Goal: Task Accomplishment & Management: Manage account settings

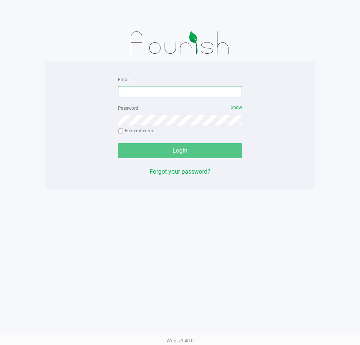
drag, startPoint x: 0, startPoint y: 0, endPoint x: 177, endPoint y: 93, distance: 200.2
click at [177, 94] on input "Email" at bounding box center [180, 91] width 124 height 11
type input "[EMAIL_ADDRESS][DOMAIN_NAME]"
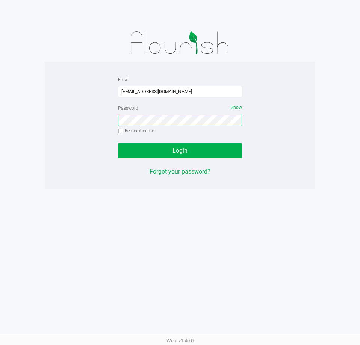
click at [118, 143] on button "Login" at bounding box center [180, 150] width 124 height 15
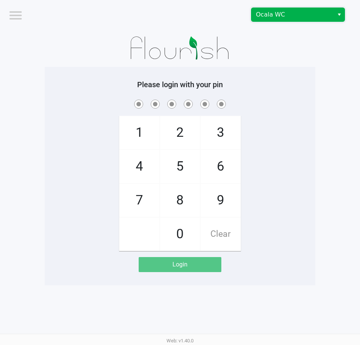
click at [278, 19] on span "Ocala WC" at bounding box center [293, 15] width 82 height 14
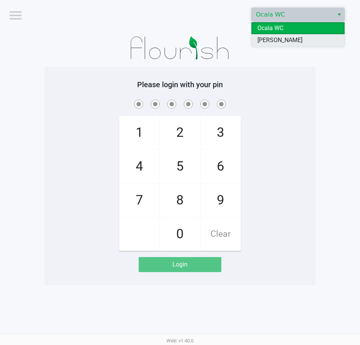
click at [274, 40] on span "[PERSON_NAME]" at bounding box center [280, 40] width 45 height 9
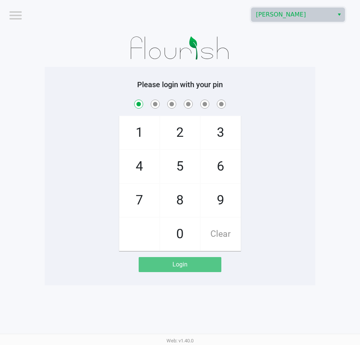
checkbox input "true"
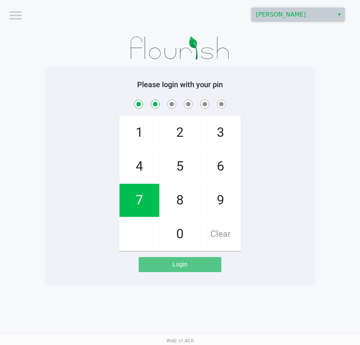
checkbox input "true"
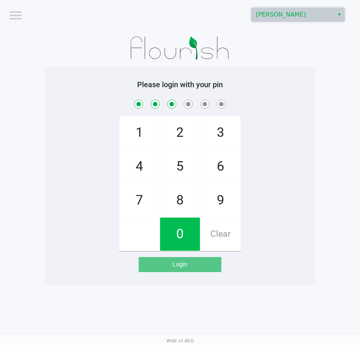
checkbox input "true"
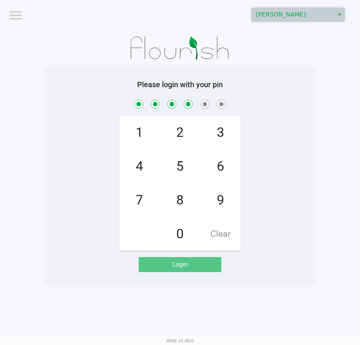
checkbox input "true"
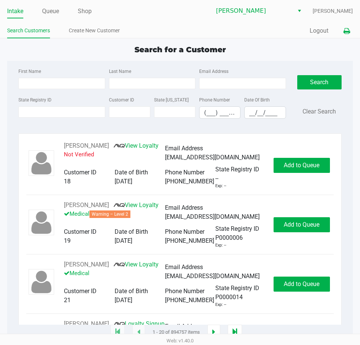
click at [349, 29] on icon at bounding box center [347, 31] width 6 height 5
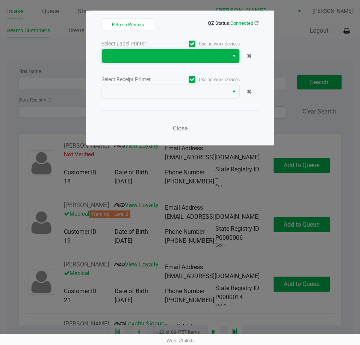
click at [149, 55] on span at bounding box center [165, 56] width 118 height 9
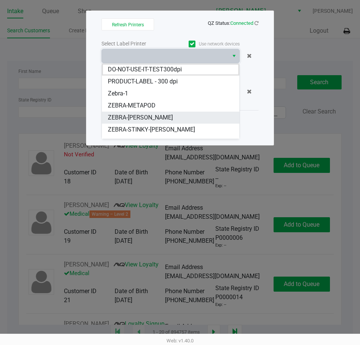
click at [138, 115] on span "ZEBRA-PATSY-CLINE" at bounding box center [140, 117] width 65 height 9
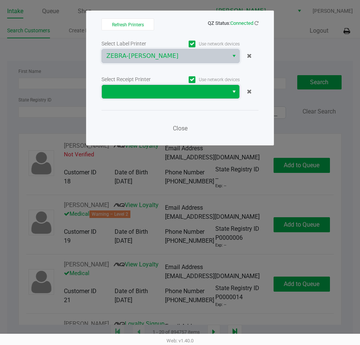
click at [139, 88] on span at bounding box center [165, 91] width 118 height 9
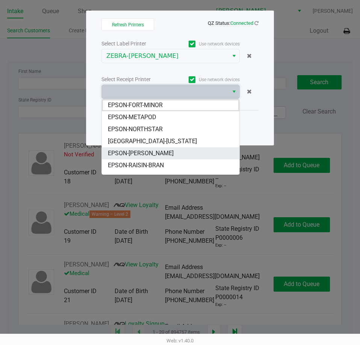
click at [131, 154] on span "EPSON-PATSY-CLINE" at bounding box center [141, 153] width 66 height 9
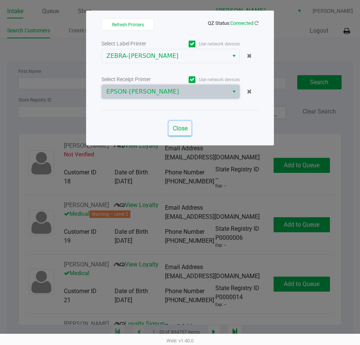
click at [176, 130] on span "Close" at bounding box center [180, 128] width 15 height 7
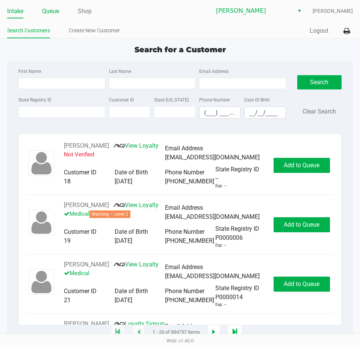
click at [53, 9] on link "Queue" at bounding box center [50, 11] width 17 height 11
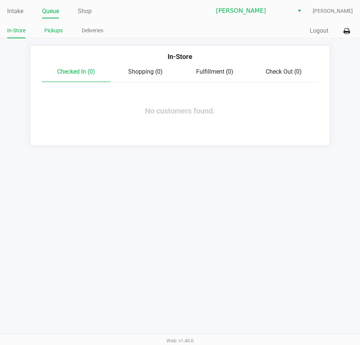
click at [48, 34] on link "Pickups" at bounding box center [53, 30] width 18 height 9
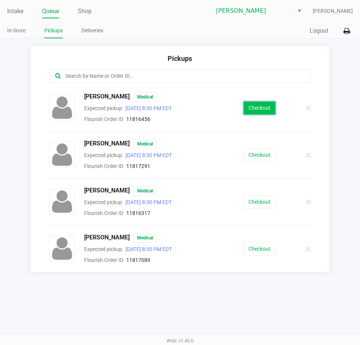
click at [263, 113] on button "Checkout" at bounding box center [260, 108] width 32 height 13
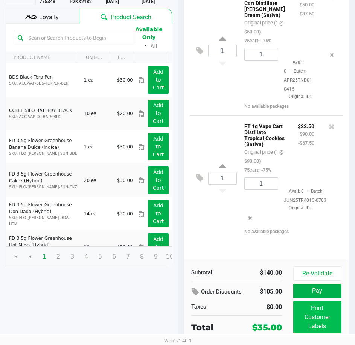
scroll to position [96, 0]
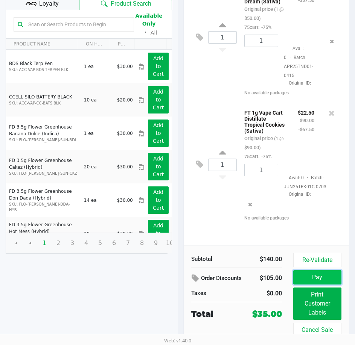
click at [315, 273] on button "Pay" at bounding box center [317, 277] width 48 height 14
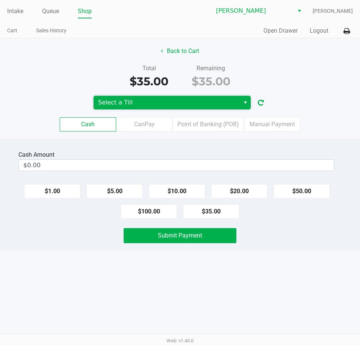
click at [150, 102] on span "Select a Till" at bounding box center [166, 102] width 137 height 9
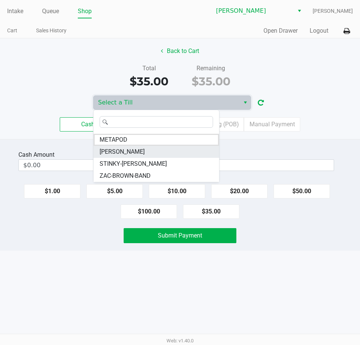
click at [112, 149] on span "PATSY-CLINE" at bounding box center [122, 151] width 45 height 9
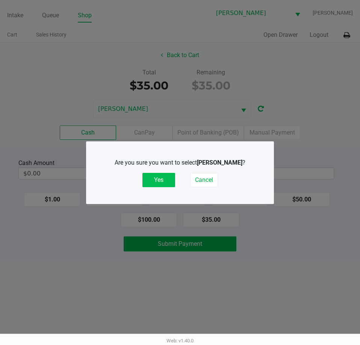
click at [155, 181] on button "Yes" at bounding box center [159, 180] width 33 height 14
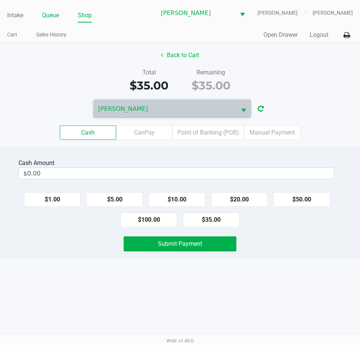
click at [50, 11] on link "Queue" at bounding box center [50, 15] width 17 height 11
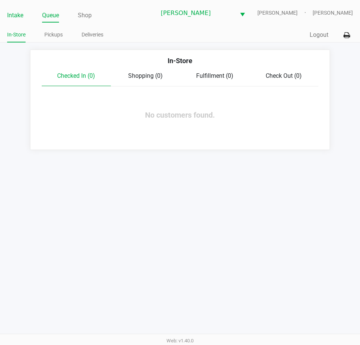
click at [15, 18] on link "Intake" at bounding box center [15, 15] width 16 height 11
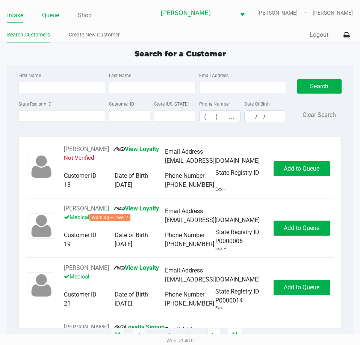
click at [46, 17] on link "Queue" at bounding box center [50, 15] width 17 height 11
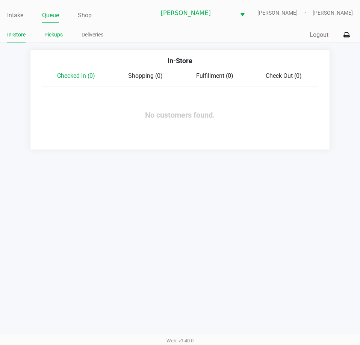
click at [58, 35] on link "Pickups" at bounding box center [53, 34] width 18 height 9
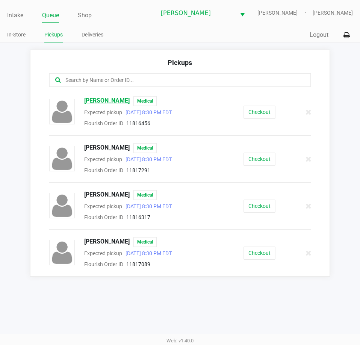
click at [105, 98] on span "Diana Mignogna" at bounding box center [107, 101] width 46 height 10
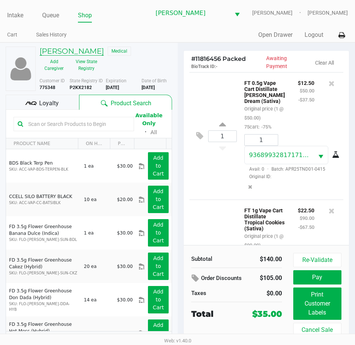
click at [62, 54] on h5 "Diana Mignogna" at bounding box center [71, 51] width 64 height 9
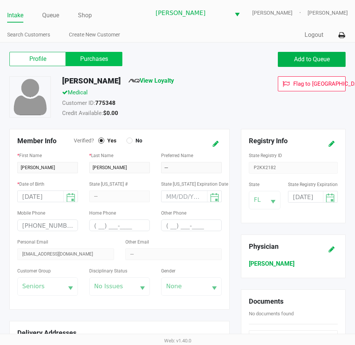
click at [104, 65] on label "Purchases" at bounding box center [94, 59] width 56 height 14
click at [0, 0] on 1 "Purchases" at bounding box center [0, 0] width 0 height 0
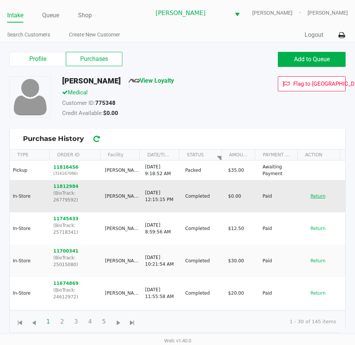
click at [310, 194] on button "Return" at bounding box center [317, 196] width 25 height 12
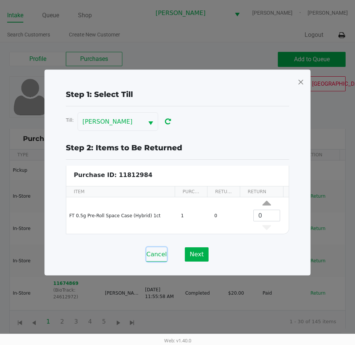
click at [157, 253] on button "Cancel" at bounding box center [156, 255] width 20 height 14
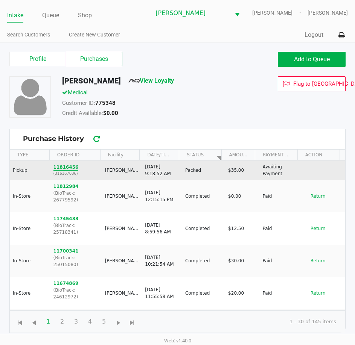
click at [61, 170] on button "11816456" at bounding box center [65, 167] width 25 height 7
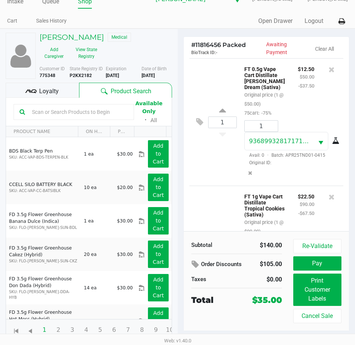
scroll to position [91, 0]
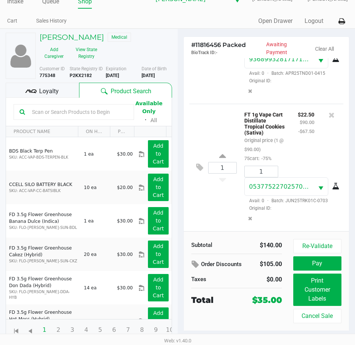
click at [220, 204] on div "1 FT 1g Vape Cart Distillate Tropical Cookies (Sativa) Original price (1 @ $90.…" at bounding box center [266, 168] width 154 height 128
click at [71, 114] on input "text" at bounding box center [78, 111] width 99 height 11
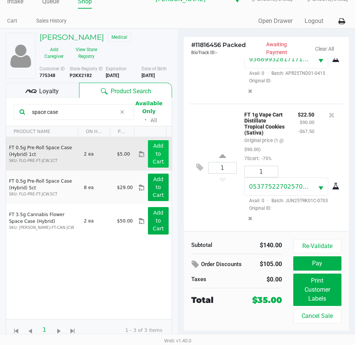
type input "space case"
click at [154, 159] on app-button-loader "Add to Cart" at bounding box center [158, 154] width 11 height 22
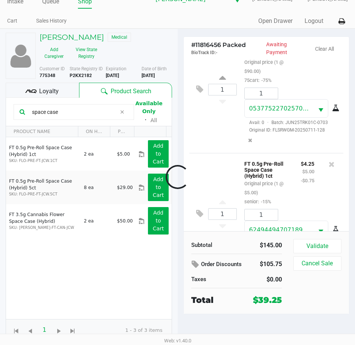
scroll to position [214, 0]
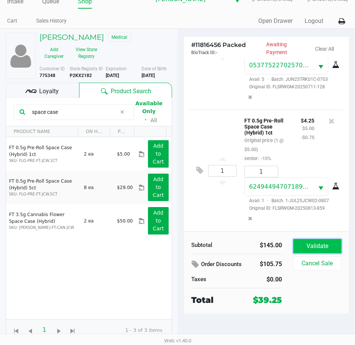
click at [311, 245] on button "Validate" at bounding box center [317, 246] width 48 height 14
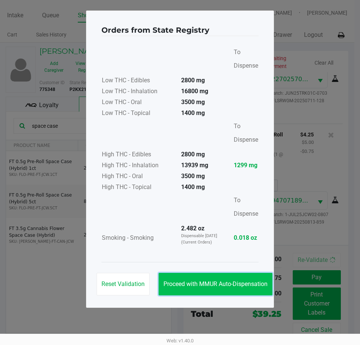
click at [185, 288] on button "Proceed with MMUR Auto-Dispensation" at bounding box center [216, 284] width 114 height 23
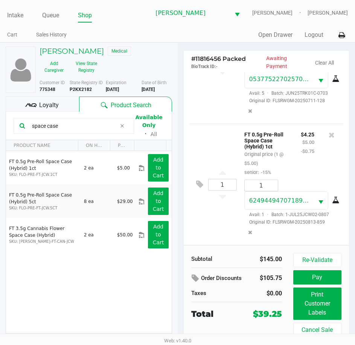
click at [49, 106] on span "Loyalty" at bounding box center [49, 105] width 20 height 9
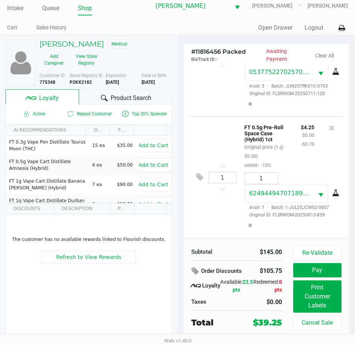
scroll to position [14, 0]
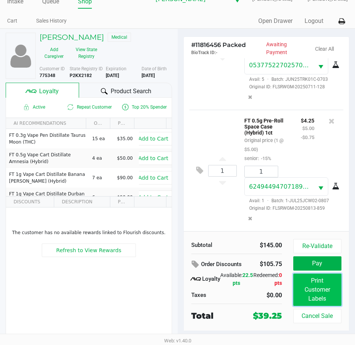
click at [320, 292] on button "Print Customer Labels" at bounding box center [317, 290] width 48 height 32
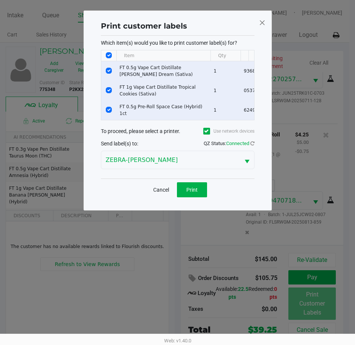
scroll to position [0, 0]
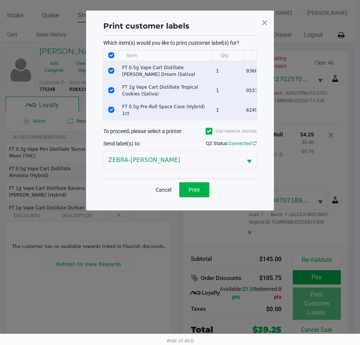
click at [109, 55] on input "Select All Rows" at bounding box center [111, 55] width 6 height 6
checkbox input "false"
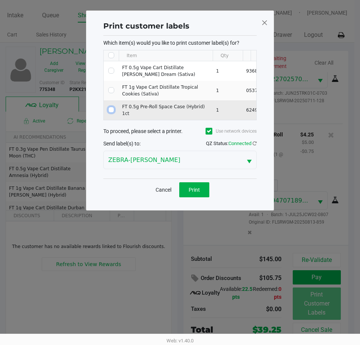
click at [112, 109] on input "Select Row" at bounding box center [111, 110] width 6 height 6
checkbox input "true"
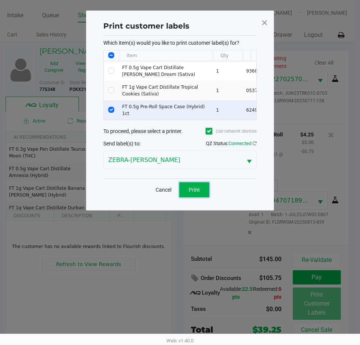
click at [190, 190] on span "Print" at bounding box center [194, 190] width 11 height 6
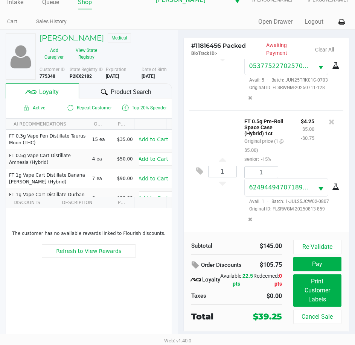
scroll to position [14, 0]
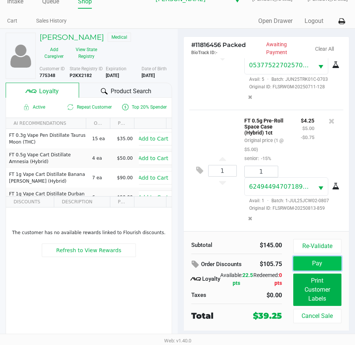
click at [319, 260] on button "Pay" at bounding box center [317, 264] width 48 height 14
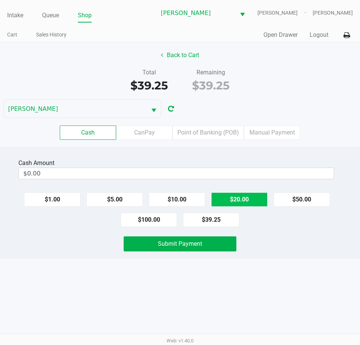
click at [232, 200] on button "$20.00" at bounding box center [239, 200] width 56 height 14
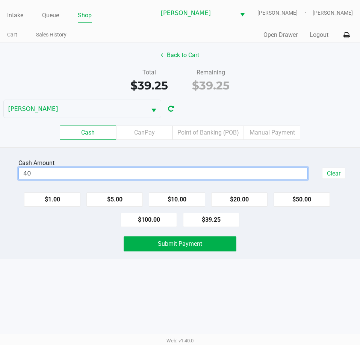
click at [109, 178] on input "40" at bounding box center [163, 173] width 289 height 11
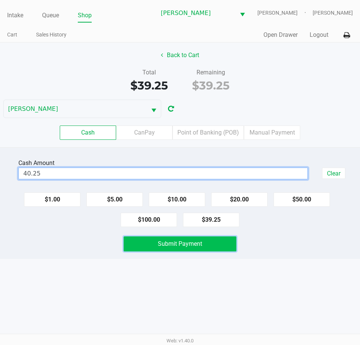
type input "$40.25"
click at [182, 247] on span "Submit Payment" at bounding box center [180, 243] width 44 height 7
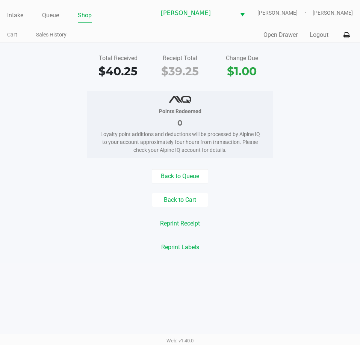
click at [287, 243] on div "Reprint Labels" at bounding box center [180, 247] width 372 height 14
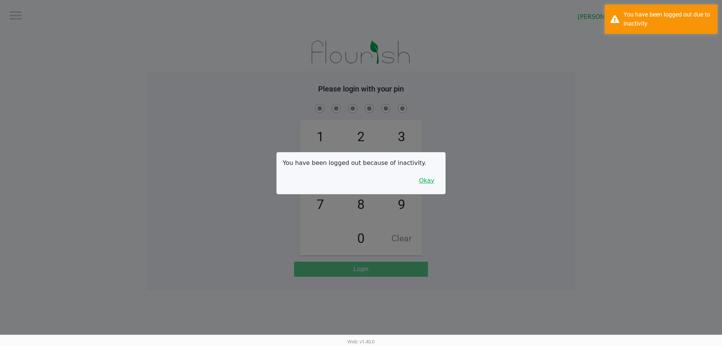
click at [360, 183] on button "Okay" at bounding box center [426, 180] width 25 height 14
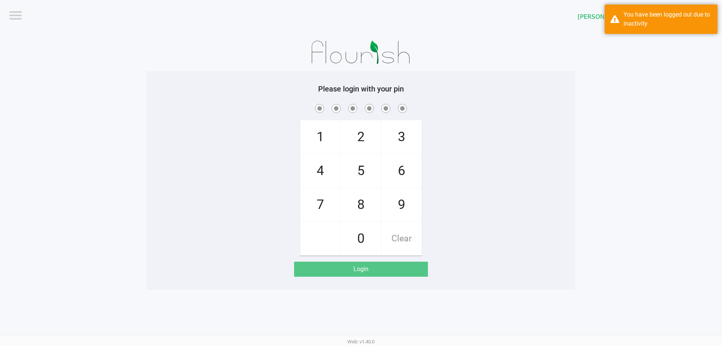
click at [360, 147] on div "1 4 7 2 5 8 0 3 6 9 Clear" at bounding box center [361, 178] width 429 height 153
checkbox input "true"
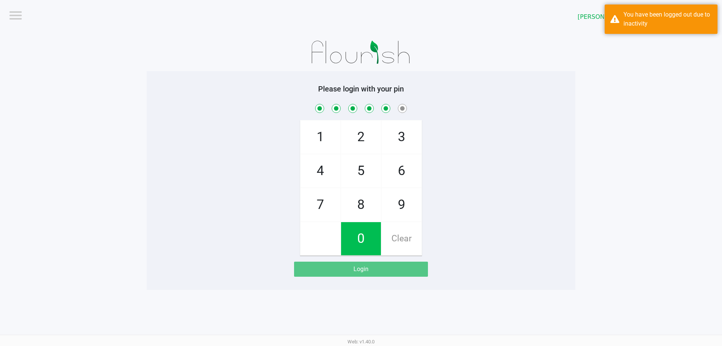
checkbox input "true"
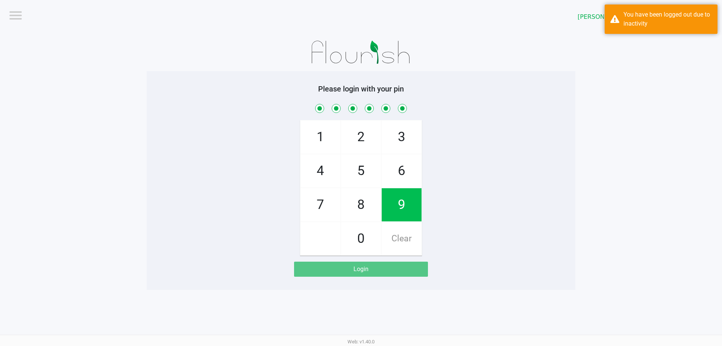
checkbox input "true"
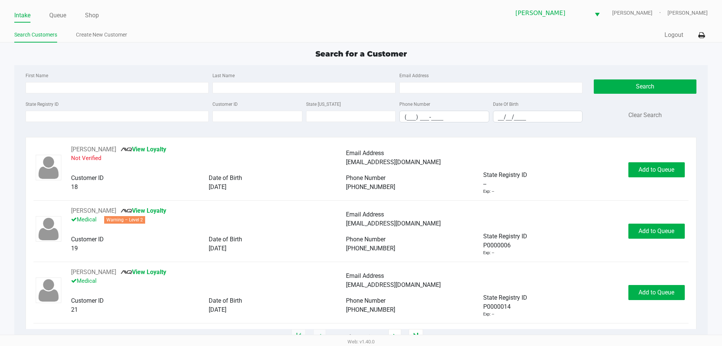
click at [60, 52] on div "Search for a Customer" at bounding box center [361, 53] width 705 height 11
click at [74, 118] on input "State Registry ID" at bounding box center [117, 116] width 183 height 11
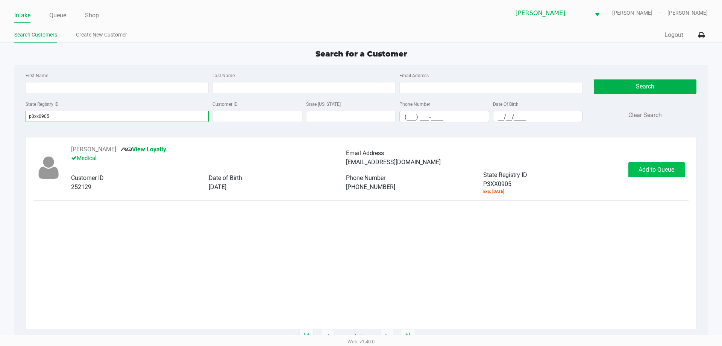
type input "p3xx0905"
click at [360, 169] on span "Add to Queue" at bounding box center [657, 169] width 36 height 7
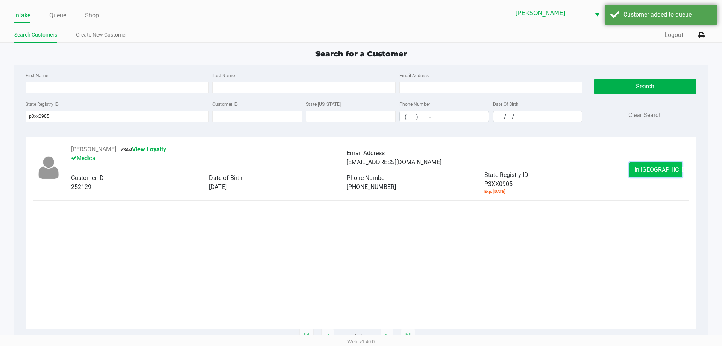
click at [360, 168] on span "In Queue" at bounding box center [666, 169] width 63 height 7
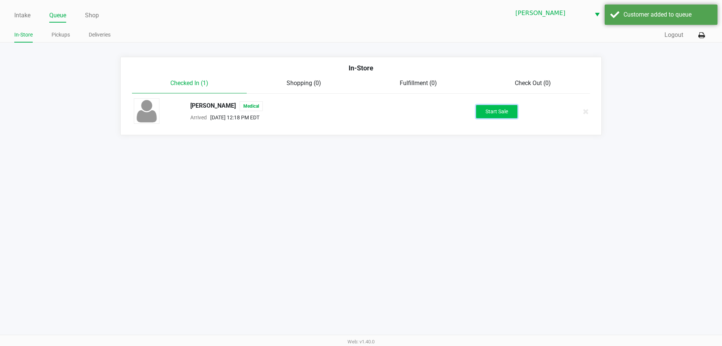
click at [360, 108] on button "Start Sale" at bounding box center [496, 111] width 41 height 13
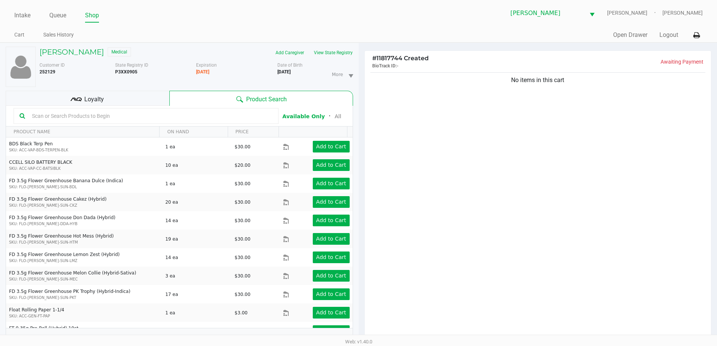
click at [338, 46] on div "Debyna Baldwin Medical Add Caregiver View State Registry Customer ID 252129 Sta…" at bounding box center [179, 198] width 347 height 311
click at [338, 53] on button "View State Registry" at bounding box center [331, 53] width 44 height 12
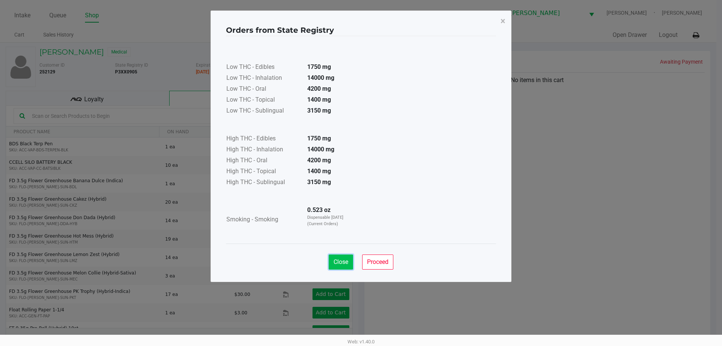
click at [345, 261] on span "Close" at bounding box center [341, 261] width 15 height 7
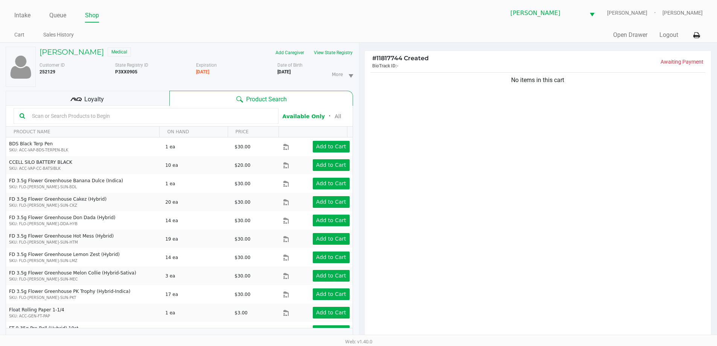
click at [76, 100] on icon at bounding box center [75, 98] width 3 height 3
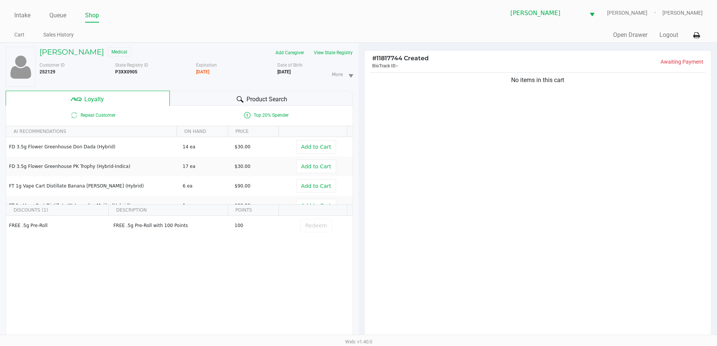
click at [269, 96] on span "Product Search" at bounding box center [266, 99] width 41 height 9
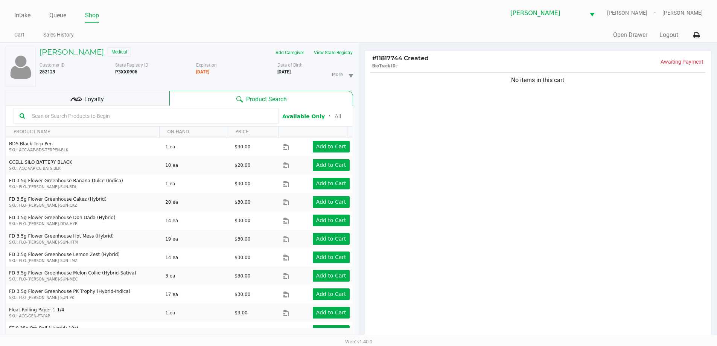
click at [360, 159] on div "No items in this cart" at bounding box center [537, 207] width 346 height 273
click at [360, 146] on div "No items in this cart" at bounding box center [537, 207] width 346 height 273
click at [56, 113] on input "text" at bounding box center [150, 115] width 243 height 11
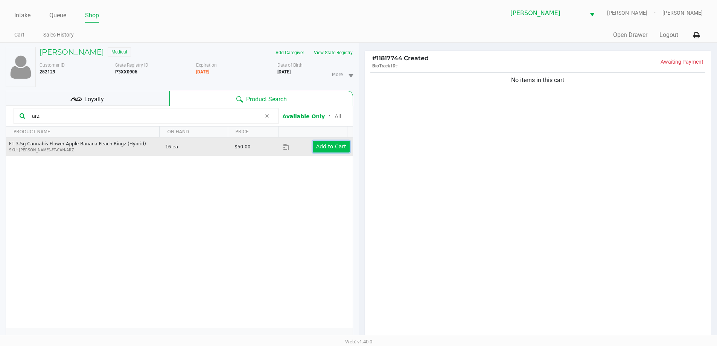
click at [319, 146] on app-button-loader "Add to Cart" at bounding box center [331, 146] width 30 height 6
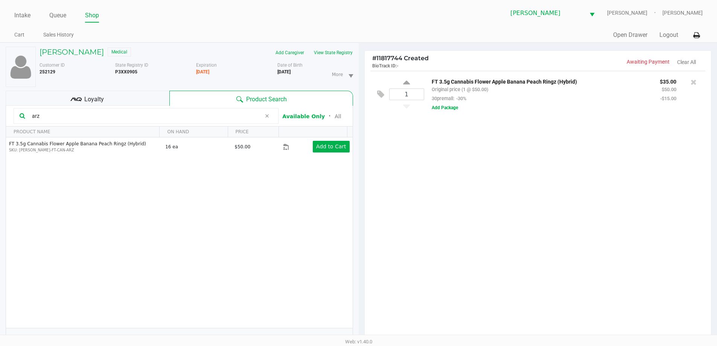
drag, startPoint x: 53, startPoint y: 116, endPoint x: 0, endPoint y: 109, distance: 53.1
click at [0, 109] on div "Debyna Baldwin Medical Add Caregiver View State Registry Customer ID 252129 Sta…" at bounding box center [179, 239] width 358 height 393
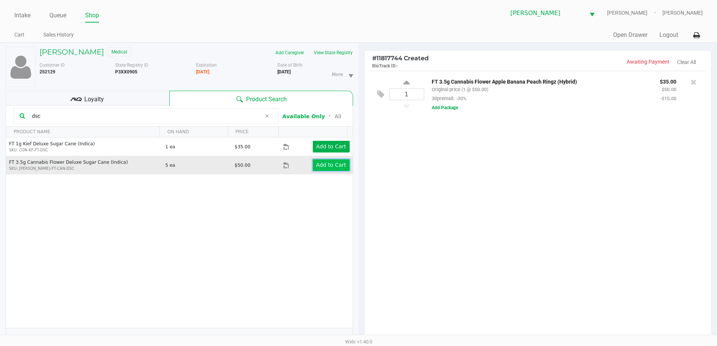
click at [317, 166] on app-button-loader "Add to Cart" at bounding box center [331, 165] width 30 height 6
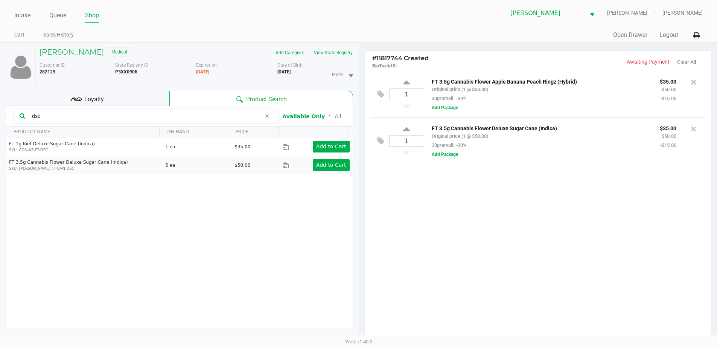
drag, startPoint x: 32, startPoint y: 115, endPoint x: 12, endPoint y: 113, distance: 19.7
click at [13, 114] on kendo-grid-toolbar "dsc Available Only ᛫ All" at bounding box center [179, 116] width 346 height 21
type input "gpe"
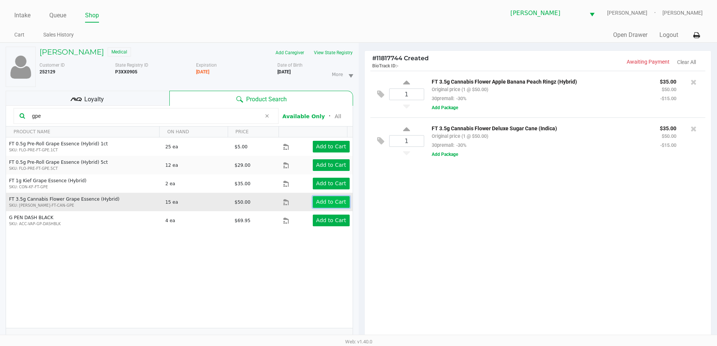
click at [337, 204] on app-button-loader "Add to Cart" at bounding box center [331, 202] width 30 height 6
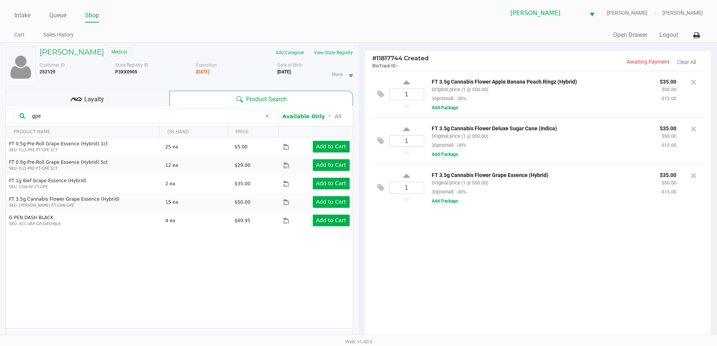
drag, startPoint x: 499, startPoint y: 266, endPoint x: 496, endPoint y: 263, distance: 4.0
click at [360, 264] on div "1 FT 3.5g Cannabis Flower Apple Banana Peach Ringz (Hybrid) Original price (1 @…" at bounding box center [537, 207] width 346 height 273
drag, startPoint x: 46, startPoint y: 118, endPoint x: 23, endPoint y: 115, distance: 22.4
click at [12, 115] on kendo-grid-toolbar "gpe Available Only ᛫ All" at bounding box center [179, 116] width 346 height 21
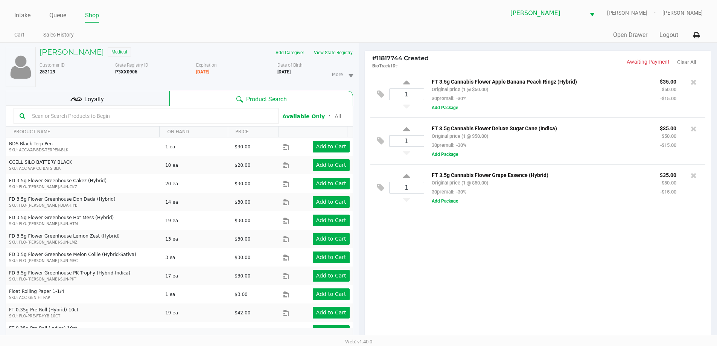
drag, startPoint x: 126, startPoint y: 113, endPoint x: 129, endPoint y: 105, distance: 8.9
click at [126, 111] on input "text" at bounding box center [150, 115] width 243 height 11
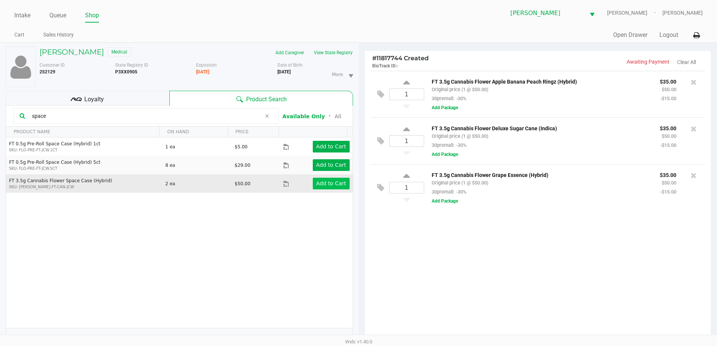
type input "space"
click at [336, 183] on app-button-loader "Add to Cart" at bounding box center [331, 183] width 30 height 6
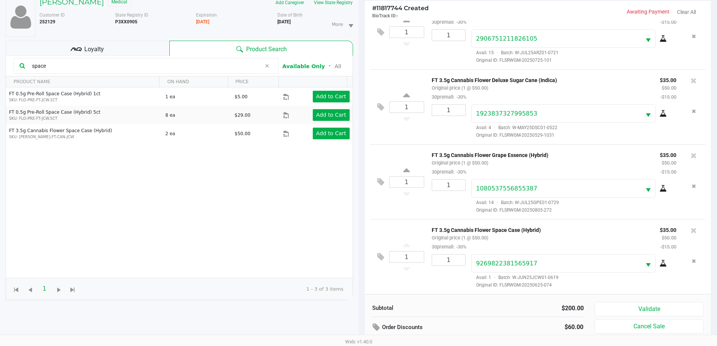
scroll to position [90, 0]
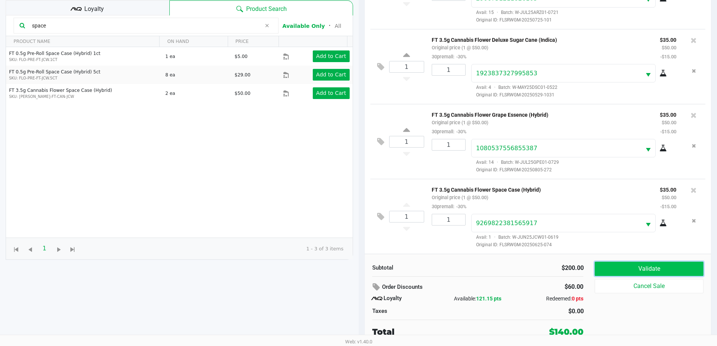
click at [360, 266] on button "Validate" at bounding box center [648, 268] width 108 height 14
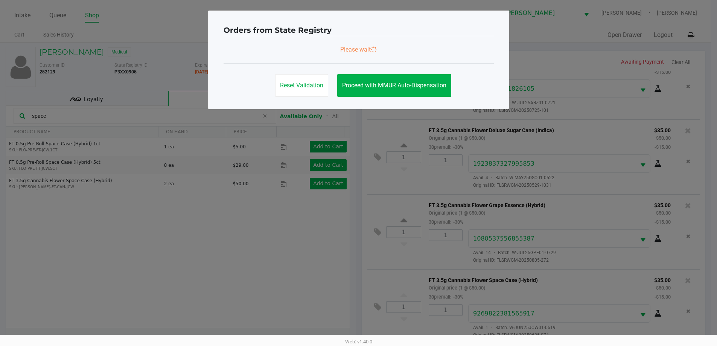
scroll to position [0, 0]
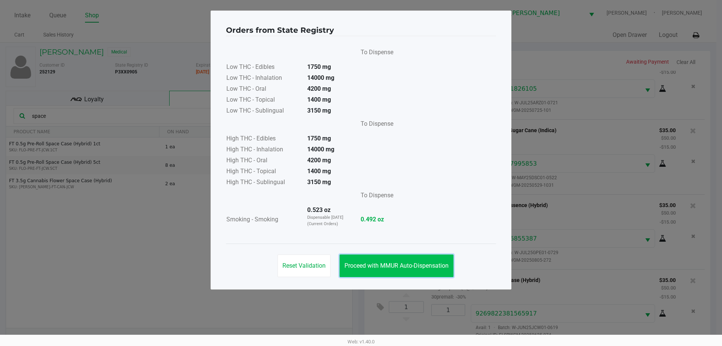
click at [360, 263] on span "Proceed with MMUR Auto-Dispensation" at bounding box center [397, 265] width 104 height 7
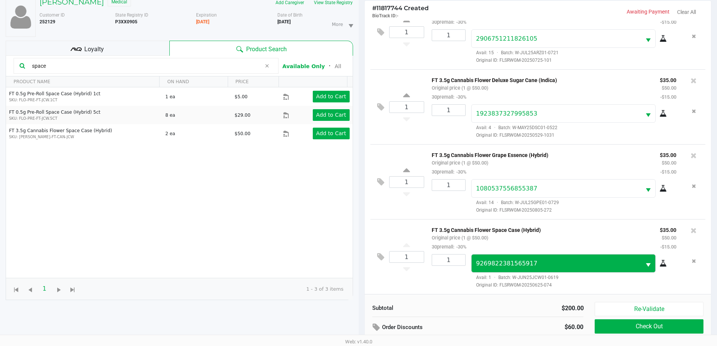
scroll to position [90, 0]
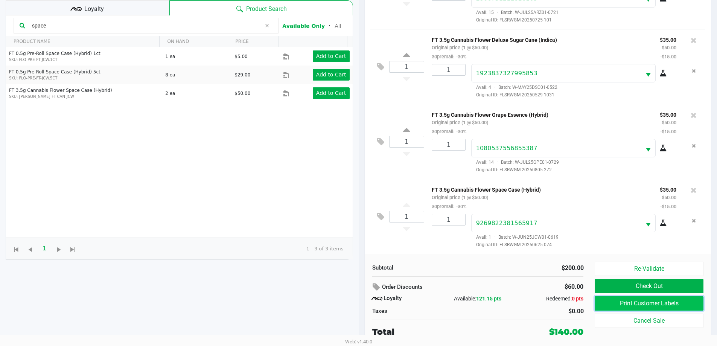
click at [360, 304] on button "Print Customer Labels" at bounding box center [648, 303] width 108 height 14
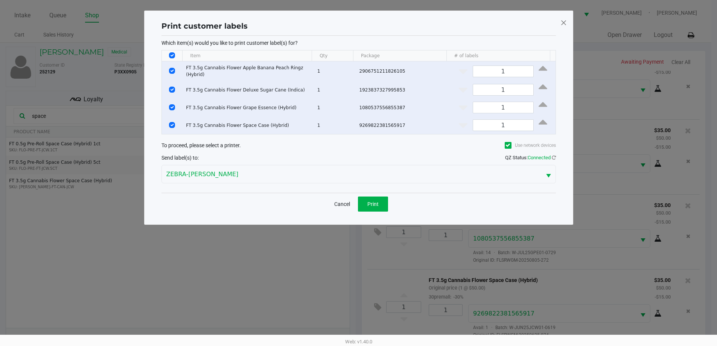
scroll to position [0, 0]
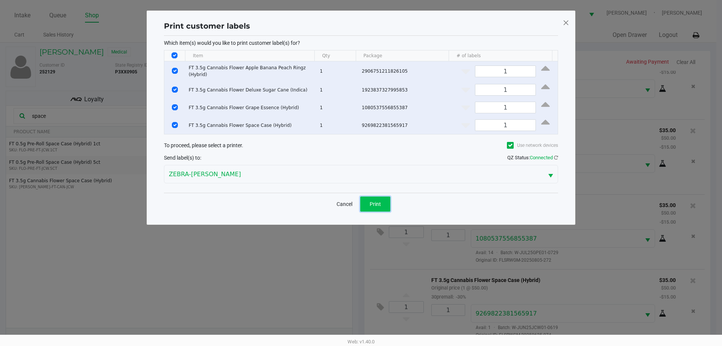
click at [360, 202] on span "Print" at bounding box center [375, 204] width 11 height 6
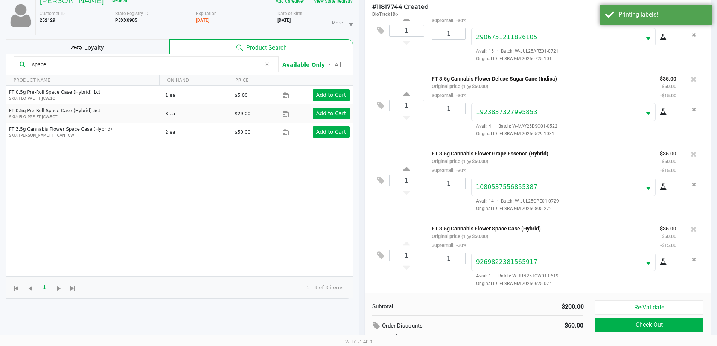
scroll to position [90, 0]
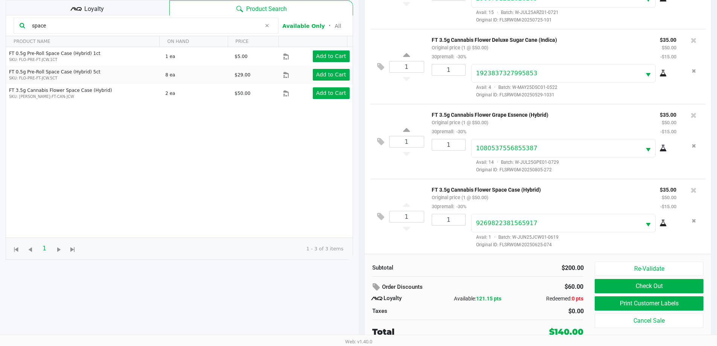
click at [360, 243] on div "1 FT 3.5g Cannabis Flower Space Case (Hybrid) Original price (1 @ $50.00) 30pre…" at bounding box center [537, 216] width 335 height 75
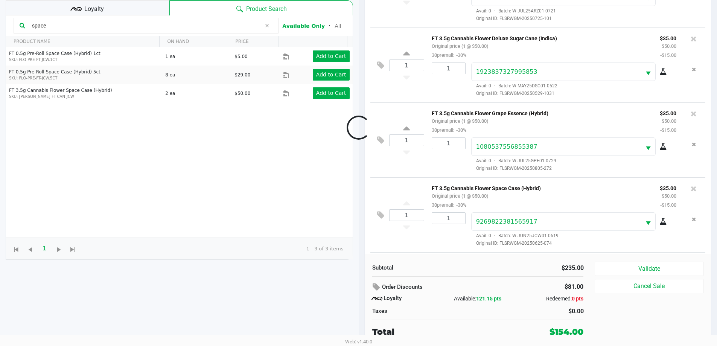
scroll to position [103, 0]
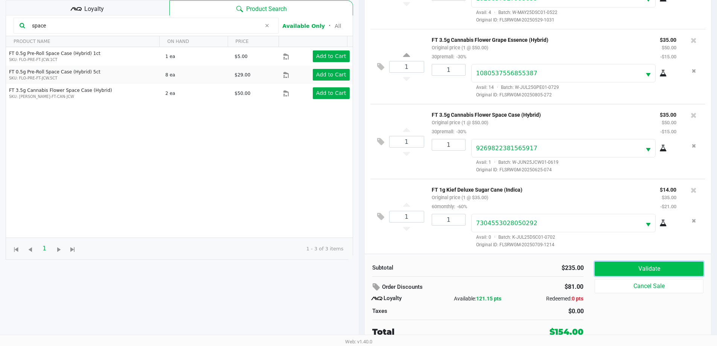
click at [360, 269] on button "Validate" at bounding box center [648, 268] width 108 height 14
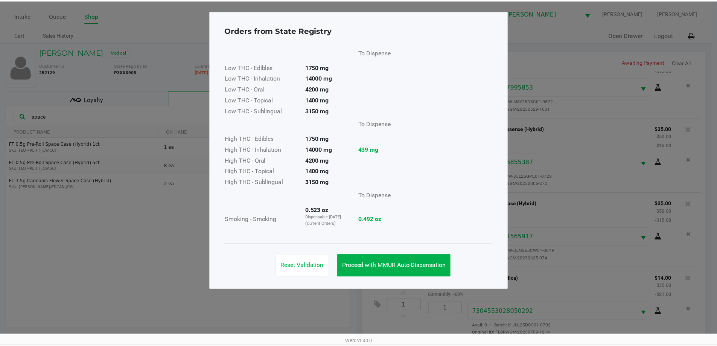
scroll to position [178, 0]
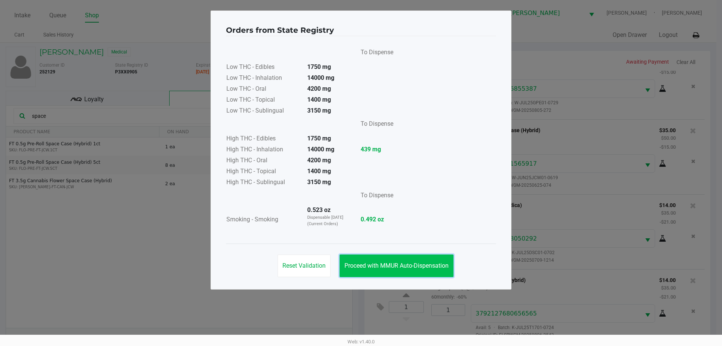
click at [360, 259] on button "Proceed with MMUR Auto-Dispensation" at bounding box center [397, 265] width 114 height 23
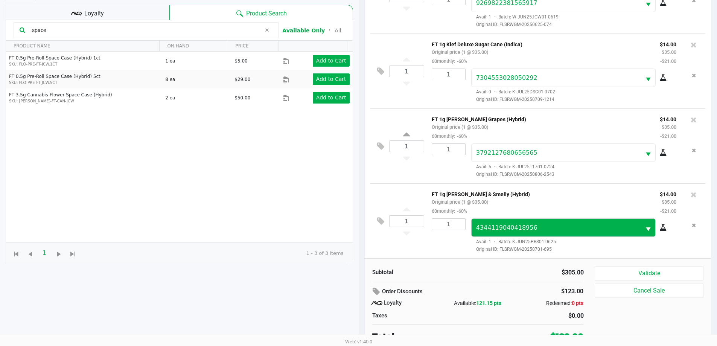
scroll to position [90, 0]
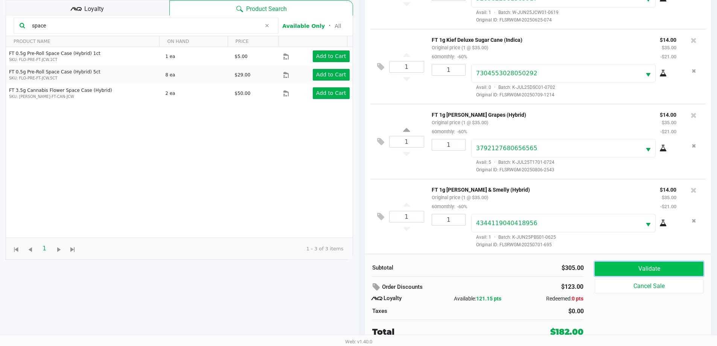
click at [360, 269] on button "Validate" at bounding box center [648, 268] width 108 height 14
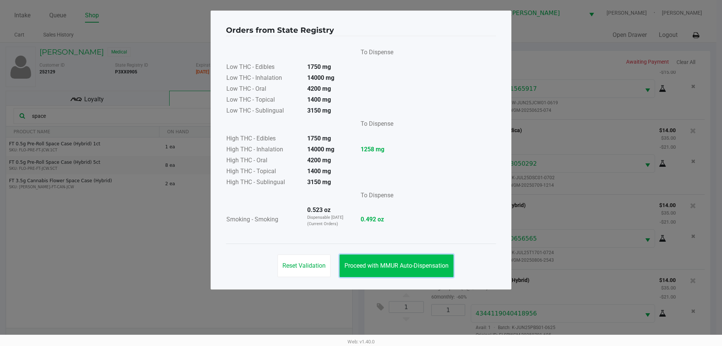
click at [360, 265] on span "Proceed with MMUR Auto-Dispensation" at bounding box center [397, 265] width 104 height 7
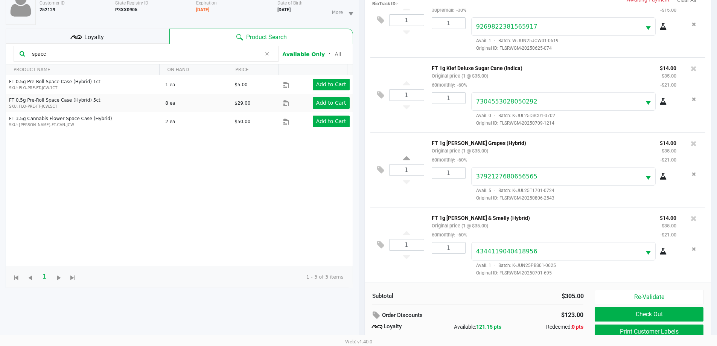
scroll to position [90, 0]
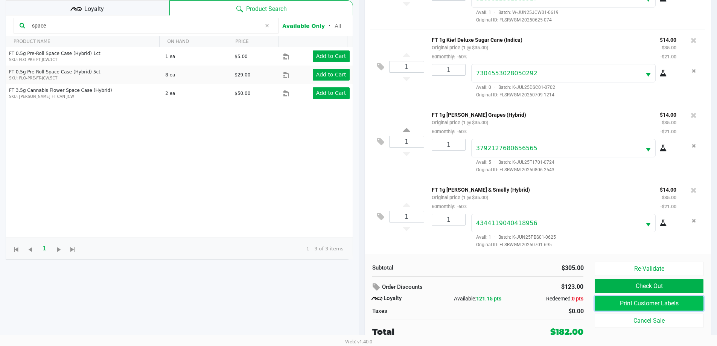
click at [360, 304] on button "Print Customer Labels" at bounding box center [648, 303] width 108 height 14
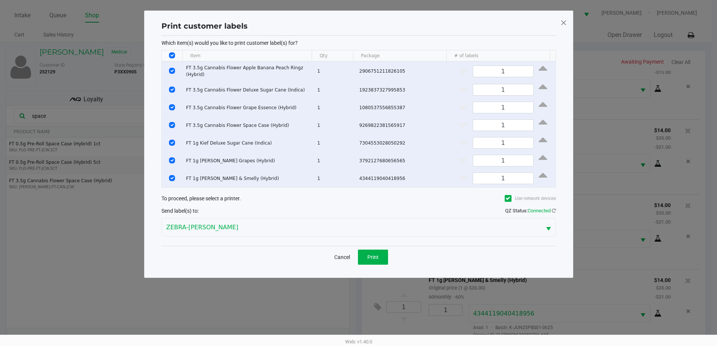
scroll to position [0, 0]
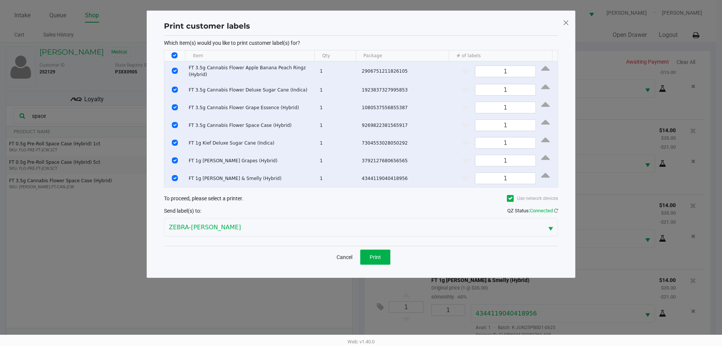
click at [174, 53] on input "Select All Rows" at bounding box center [175, 55] width 6 height 6
checkbox input "false"
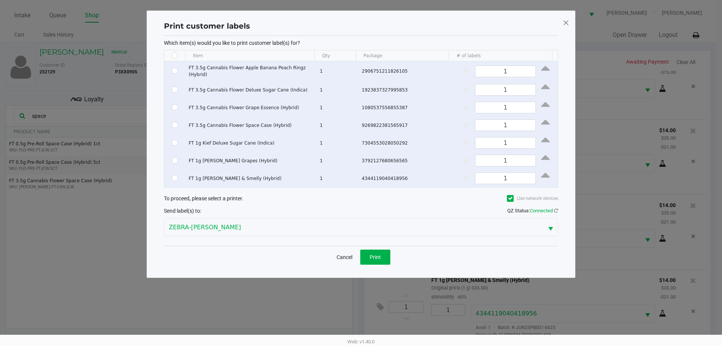
checkbox input "false"
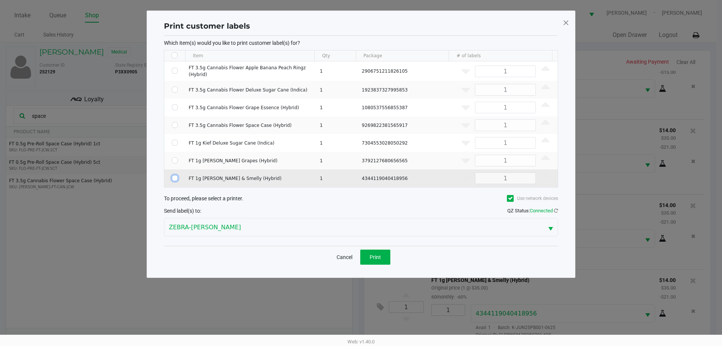
click at [172, 177] on input "Select Row" at bounding box center [175, 178] width 6 height 6
checkbox input "true"
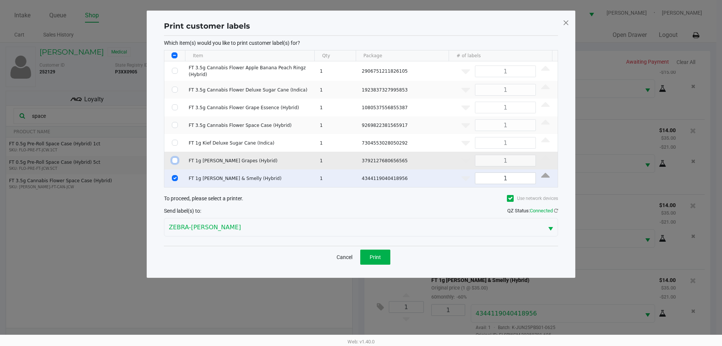
click at [175, 157] on input "Select Row" at bounding box center [175, 160] width 6 height 6
checkbox input "true"
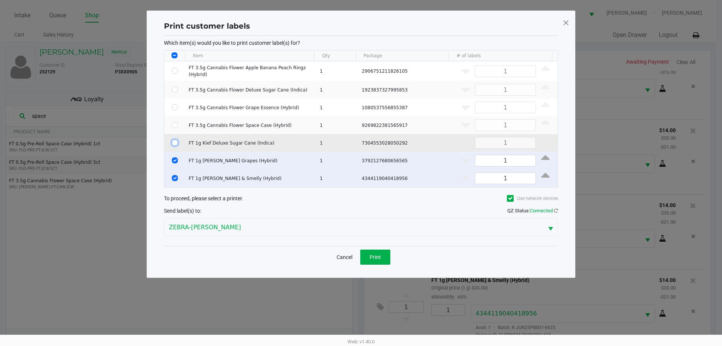
click at [175, 142] on input "Select Row" at bounding box center [175, 143] width 6 height 6
checkbox input "true"
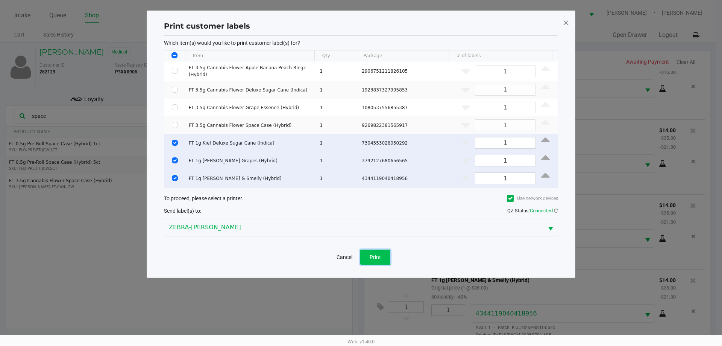
click at [360, 249] on button "Print" at bounding box center [375, 256] width 30 height 15
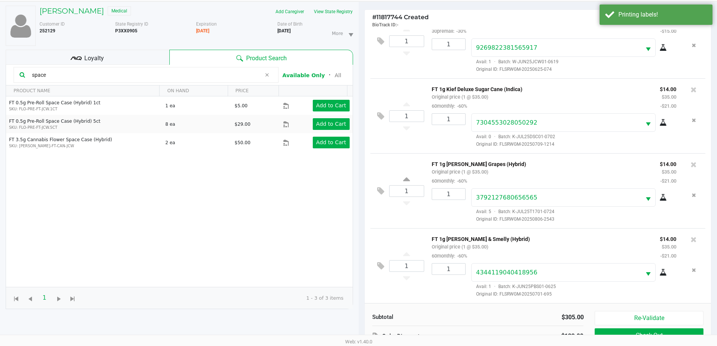
scroll to position [90, 0]
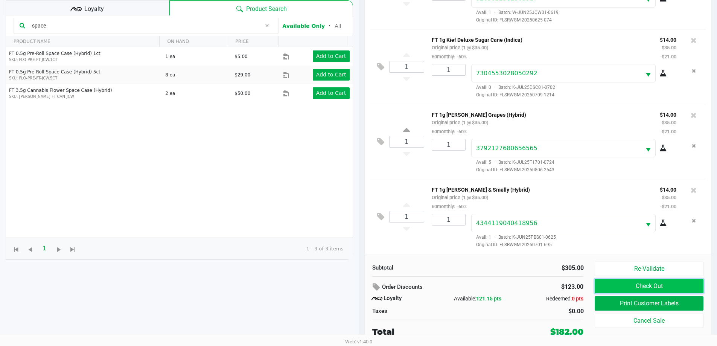
click at [360, 283] on button "Check Out" at bounding box center [648, 286] width 108 height 14
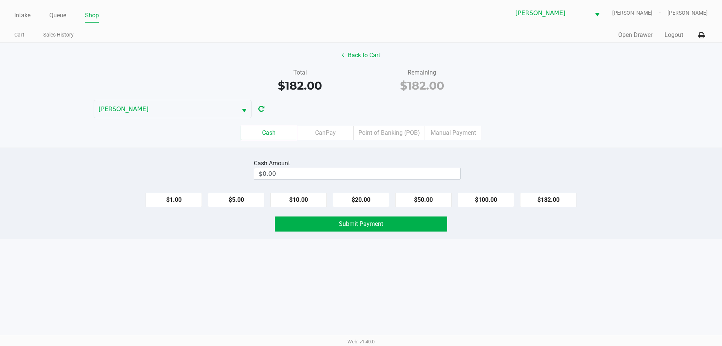
click at [360, 94] on div "Back to Cart Total $182.00 Remaining $182.00 PATSY-CLINE Cash CanPay Point of B…" at bounding box center [361, 95] width 722 height 105
click at [360, 204] on button "$182.00" at bounding box center [548, 200] width 56 height 14
type input "$182.00"
click at [360, 225] on span "Submit Payment" at bounding box center [361, 223] width 44 height 7
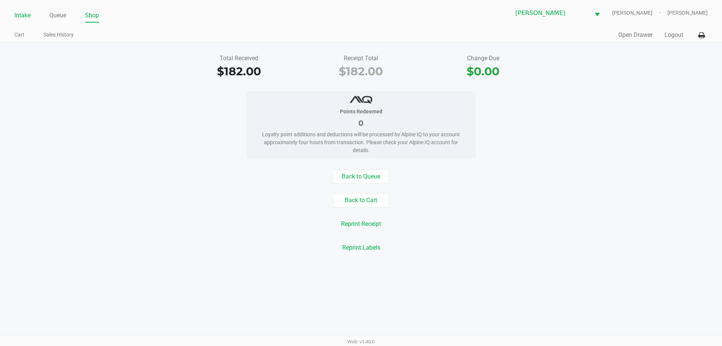
click at [21, 12] on link "Intake" at bounding box center [22, 15] width 16 height 11
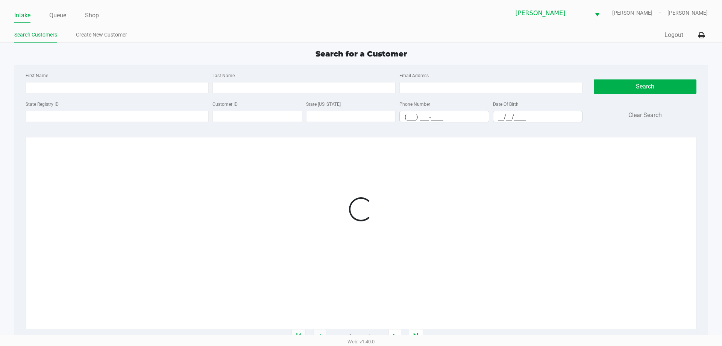
click at [162, 63] on div "Search for a Customer First Name Last Name Email Address State Registry ID Cust…" at bounding box center [360, 192] width 693 height 289
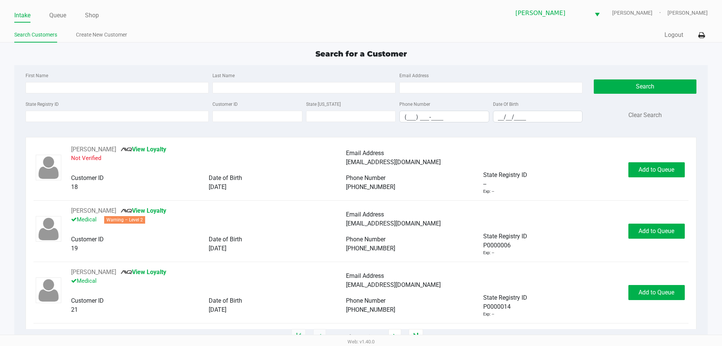
click at [159, 53] on div "Search for a Customer" at bounding box center [361, 53] width 705 height 11
click at [146, 52] on div "Search for a Customer" at bounding box center [361, 53] width 705 height 11
click at [157, 56] on div "Search for a Customer" at bounding box center [361, 53] width 705 height 11
click at [156, 51] on div "Search for a Customer" at bounding box center [361, 53] width 705 height 11
click at [83, 113] on input "State Registry ID" at bounding box center [117, 116] width 183 height 11
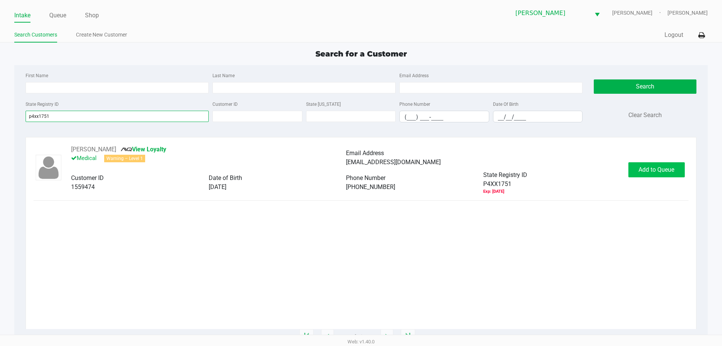
type input "p4xx1751"
click at [360, 172] on span "Add to Queue" at bounding box center [657, 169] width 36 height 7
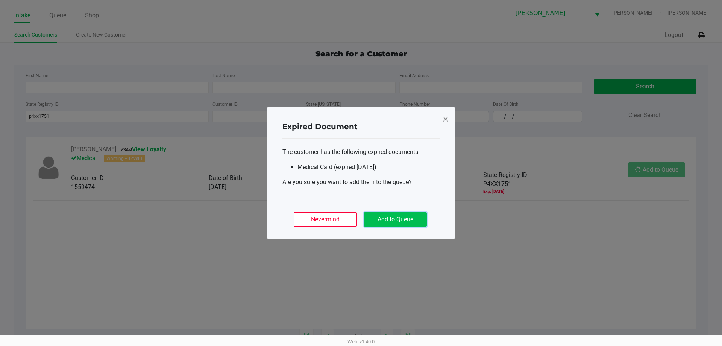
click at [360, 219] on button "Add to Queue" at bounding box center [395, 219] width 63 height 14
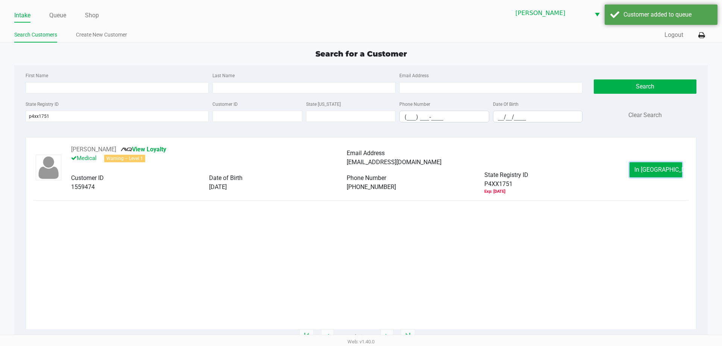
click at [360, 168] on span "In Queue" at bounding box center [666, 169] width 63 height 7
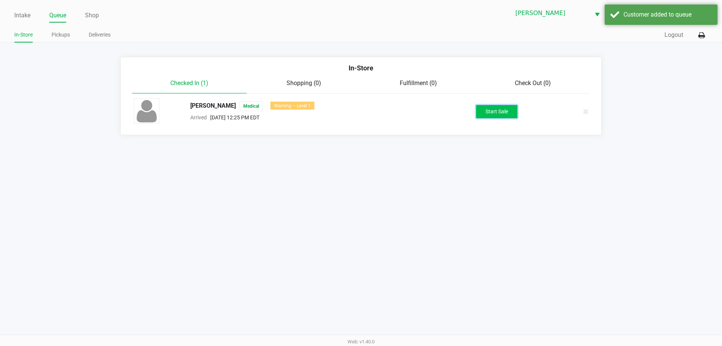
click at [360, 111] on button "Start Sale" at bounding box center [496, 111] width 41 height 13
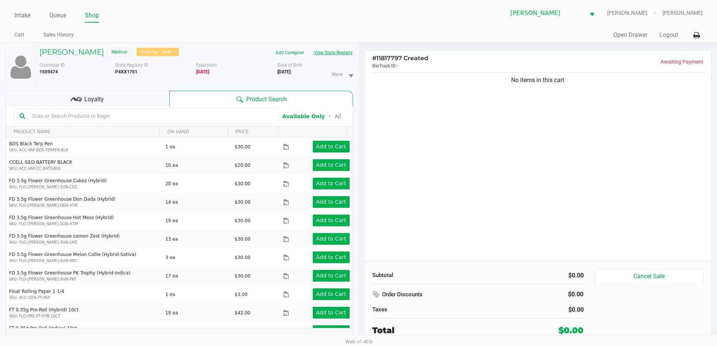
click at [339, 54] on button "View State Registry" at bounding box center [331, 53] width 44 height 12
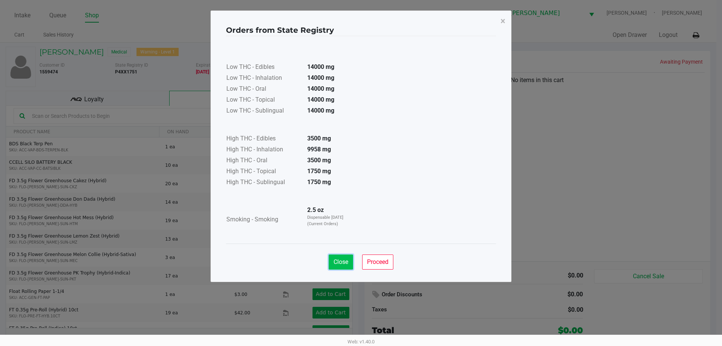
click at [337, 262] on span "Close" at bounding box center [341, 261] width 15 height 7
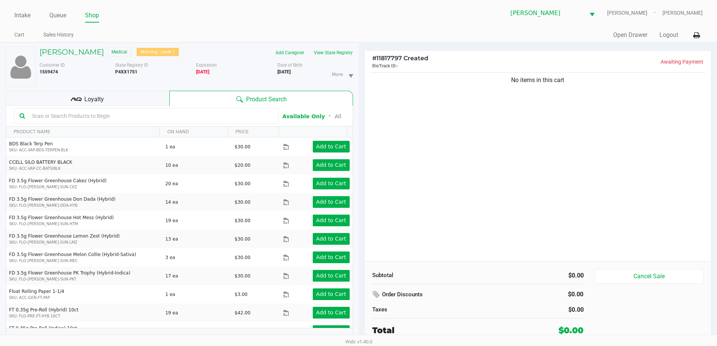
click at [109, 102] on div "Loyalty" at bounding box center [88, 98] width 164 height 15
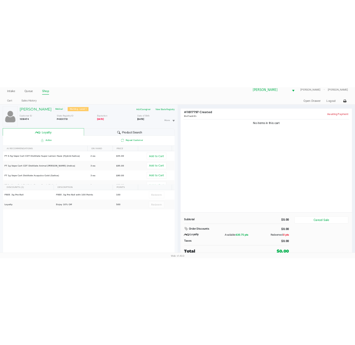
scroll to position [16, 0]
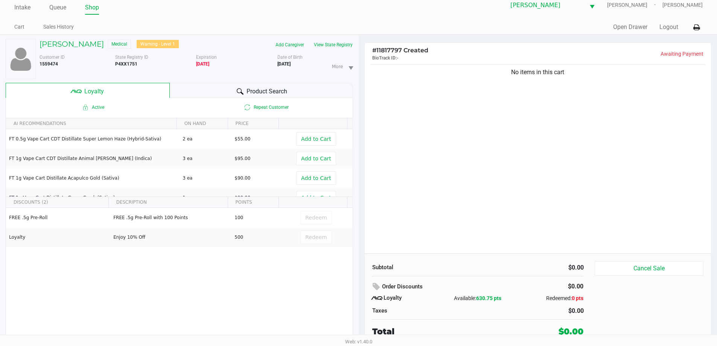
click at [360, 184] on div "No items in this cart" at bounding box center [537, 158] width 346 height 190
click at [360, 194] on div "No items in this cart" at bounding box center [537, 158] width 346 height 190
click at [360, 160] on div "No items in this cart" at bounding box center [537, 158] width 346 height 190
click at [251, 94] on span "Product Search" at bounding box center [266, 91] width 41 height 9
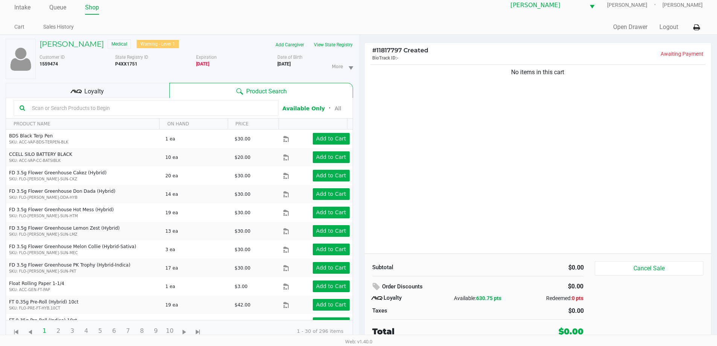
click at [360, 174] on div "No items in this cart" at bounding box center [537, 158] width 346 height 190
click at [360, 168] on div "No items in this cart" at bounding box center [537, 158] width 346 height 190
click at [123, 108] on input "text" at bounding box center [150, 107] width 243 height 11
type input "l"
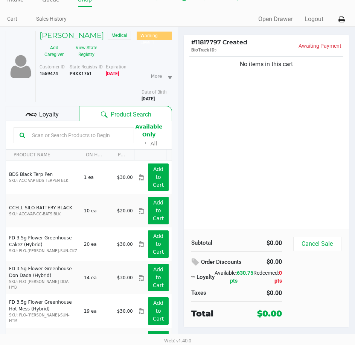
click at [272, 175] on div "No items in this cart" at bounding box center [267, 142] width 166 height 174
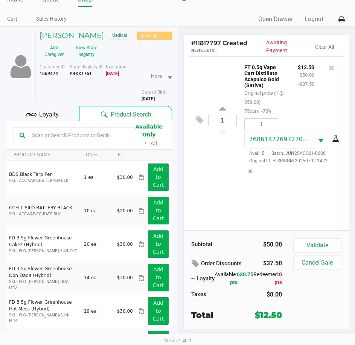
drag, startPoint x: 199, startPoint y: 209, endPoint x: 197, endPoint y: 205, distance: 3.9
click at [199, 208] on div "1 FT 0.5g Vape Cart Distillate Acapulco Gold (Sativa) Original price (1 @ $50.0…" at bounding box center [267, 143] width 166 height 174
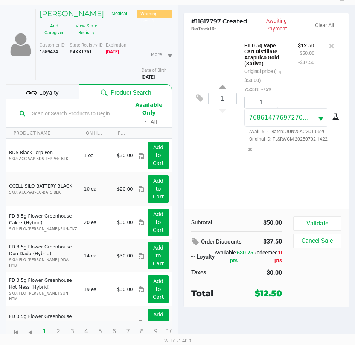
scroll to position [48, 0]
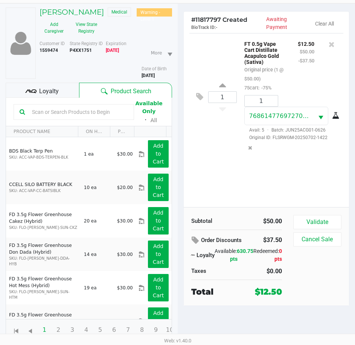
click at [320, 220] on div "Validate Cancel Sale" at bounding box center [320, 256] width 54 height 83
click at [319, 215] on button "Validate" at bounding box center [317, 222] width 48 height 14
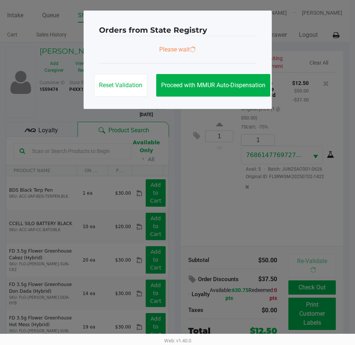
scroll to position [0, 0]
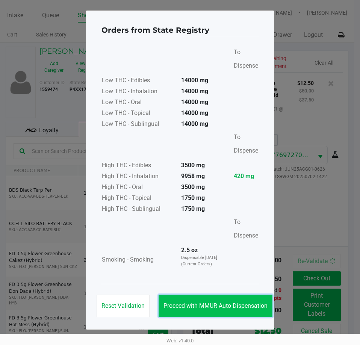
drag, startPoint x: 218, startPoint y: 301, endPoint x: 221, endPoint y: 292, distance: 9.8
click at [218, 301] on button "Proceed with MMUR Auto-Dispensation" at bounding box center [216, 306] width 114 height 23
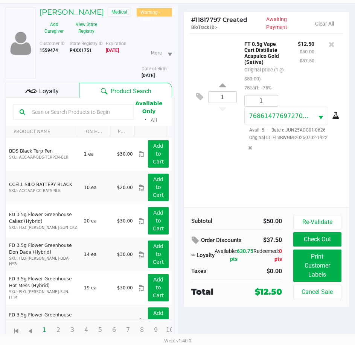
scroll to position [48, 0]
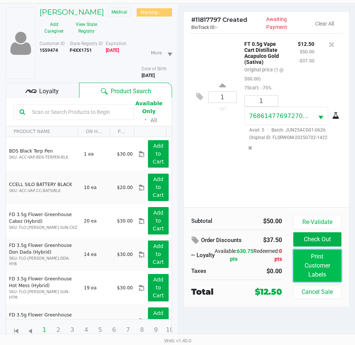
click at [327, 263] on button "Print Customer Labels" at bounding box center [317, 266] width 48 height 32
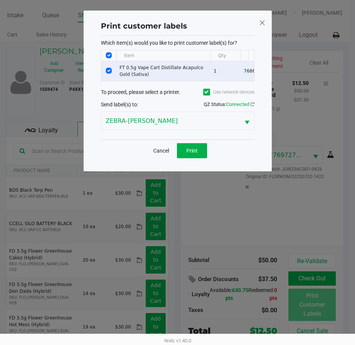
scroll to position [0, 0]
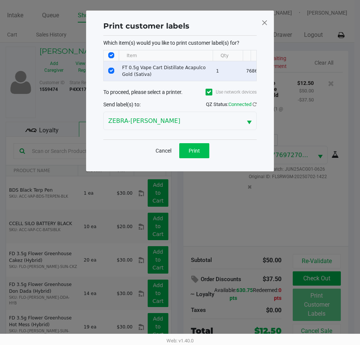
click at [202, 162] on div "Cancel Print" at bounding box center [179, 151] width 153 height 22
click at [199, 154] on span "Print" at bounding box center [194, 151] width 11 height 6
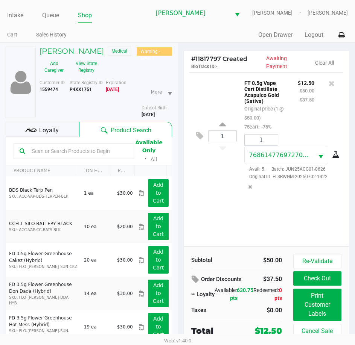
click at [238, 230] on div "1 FT 0.5g Vape Cart Distillate Acapulco Gold (Sativa) Original price (1 @ $50.0…" at bounding box center [267, 159] width 166 height 174
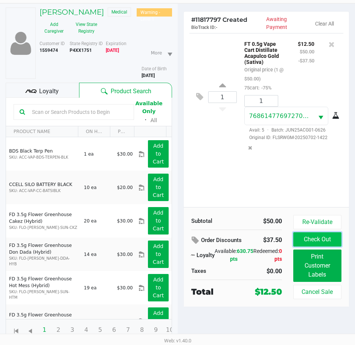
click at [308, 234] on button "Check Out" at bounding box center [317, 239] width 48 height 14
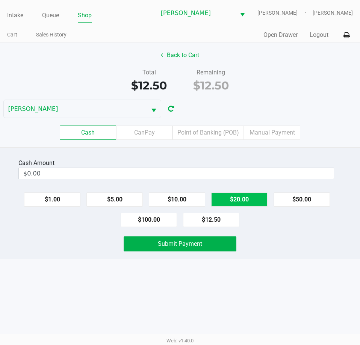
click at [240, 193] on button "$20.00" at bounding box center [239, 200] width 56 height 14
type input "$20.00"
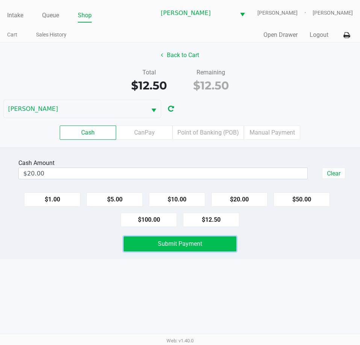
click at [170, 242] on span "Submit Payment" at bounding box center [180, 243] width 44 height 7
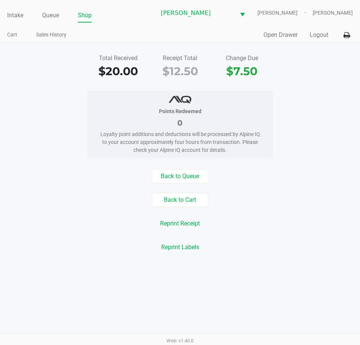
click at [36, 65] on div "Total Received $20.00 Receipt Total $12.50 Change Due $7.50" at bounding box center [180, 67] width 372 height 26
click at [33, 87] on div "Total Received $20.00 Receipt Total $12.50 Change Due $7.50 Points Redeemed 0 L…" at bounding box center [180, 153] width 360 height 221
click at [20, 16] on link "Intake" at bounding box center [15, 15] width 16 height 11
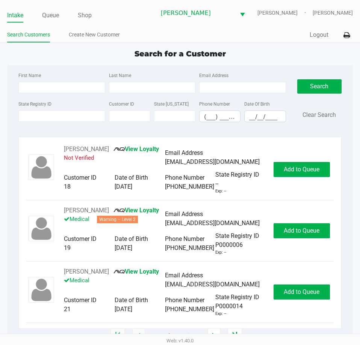
drag, startPoint x: 104, startPoint y: 56, endPoint x: 127, endPoint y: 6, distance: 55.4
click at [104, 56] on div "Search for a Customer" at bounding box center [180, 53] width 357 height 11
click at [239, 52] on div "Search for a Customer" at bounding box center [180, 53] width 357 height 11
drag, startPoint x: 105, startPoint y: 58, endPoint x: 127, endPoint y: 28, distance: 37.2
click at [106, 56] on div "Search for a Customer" at bounding box center [180, 53] width 357 height 11
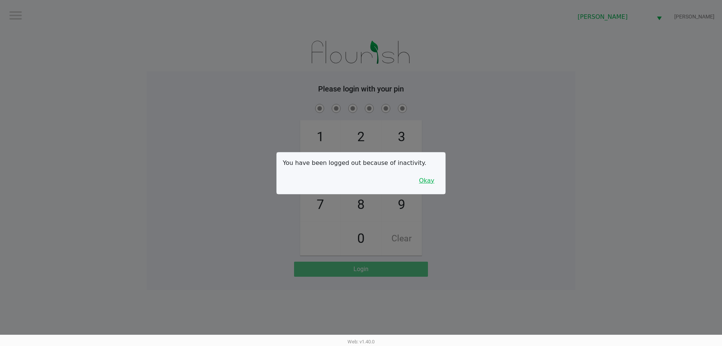
click at [360, 187] on button "Okay" at bounding box center [426, 180] width 25 height 14
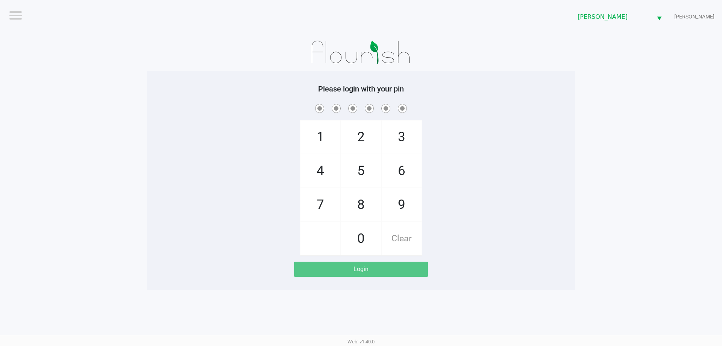
click at [360, 127] on div "1 4 7 2 5 8 0 3 6 9 Clear" at bounding box center [361, 178] width 429 height 153
click at [137, 96] on app-pos-login-wrapper "Logout Summerfield WC PATSY-CLINE Please login with your pin 1 4 7 2 5 8 0 3 6 …" at bounding box center [361, 145] width 722 height 290
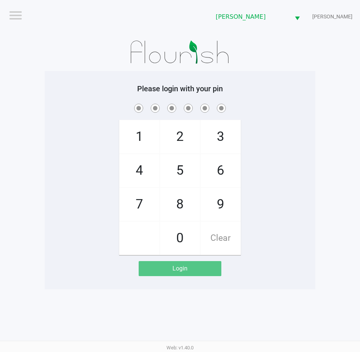
click at [307, 58] on div at bounding box center [180, 52] width 271 height 38
click at [308, 111] on span at bounding box center [180, 108] width 260 height 12
checkbox input "true"
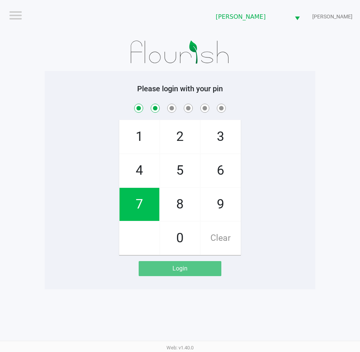
checkbox input "true"
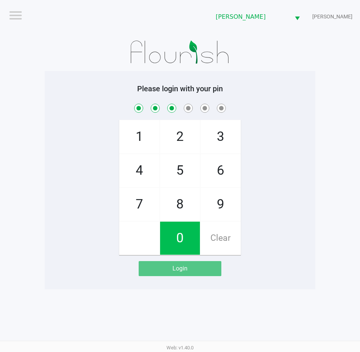
checkbox input "true"
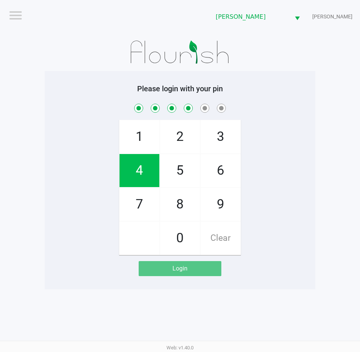
checkbox input "true"
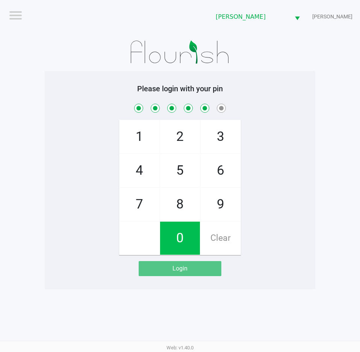
checkbox input "true"
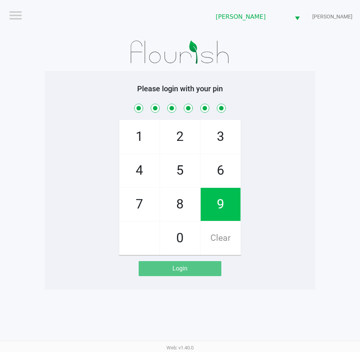
checkbox input "true"
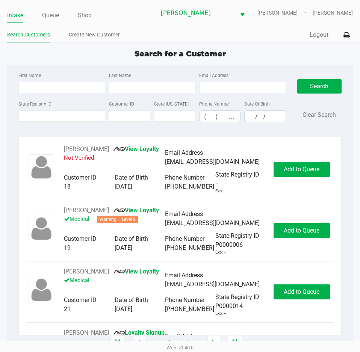
click at [96, 52] on div "Search for a Customer" at bounding box center [180, 53] width 357 height 11
drag, startPoint x: 84, startPoint y: 60, endPoint x: 86, endPoint y: 52, distance: 8.1
click at [84, 60] on div "Search for a Customer First Name Last Name Email Address State Registry ID Cust…" at bounding box center [180, 195] width 346 height 295
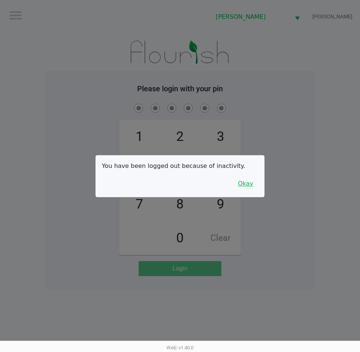
click at [248, 180] on button "Okay" at bounding box center [245, 184] width 25 height 14
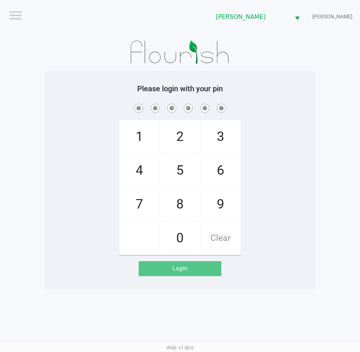
click at [288, 159] on div "1 4 7 2 5 8 0 3 6 9 Clear" at bounding box center [180, 178] width 271 height 153
checkbox input "true"
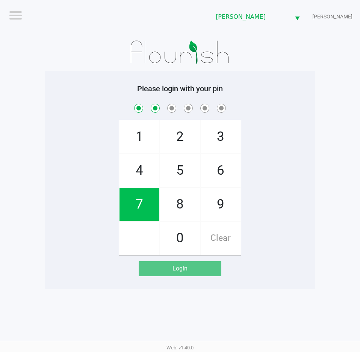
checkbox input "true"
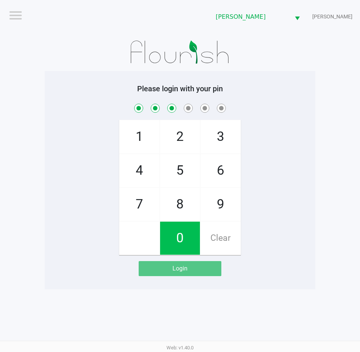
checkbox input "true"
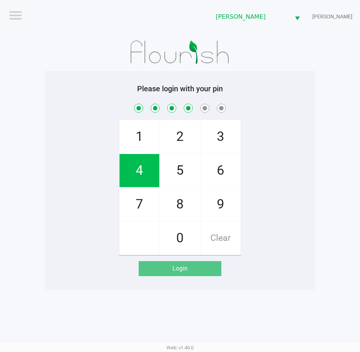
checkbox input "true"
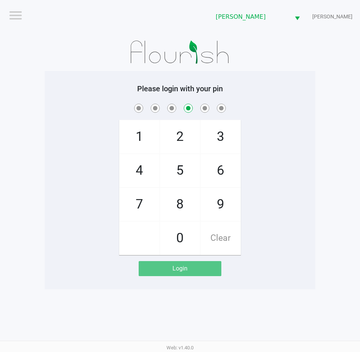
checkbox input "false"
click at [309, 163] on div "1 4 7 2 5 8 0 3 6 9 Clear" at bounding box center [180, 178] width 271 height 153
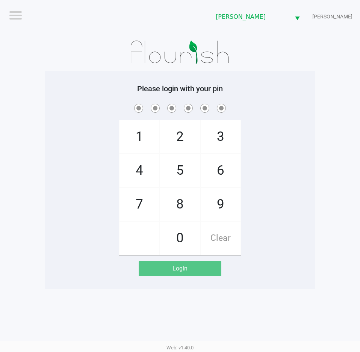
click at [275, 52] on div at bounding box center [180, 52] width 271 height 38
click at [289, 133] on div "1 4 7 2 5 8 0 3 6 9 Clear" at bounding box center [180, 178] width 271 height 153
drag, startPoint x: 271, startPoint y: 137, endPoint x: 282, endPoint y: 130, distance: 13.0
click at [271, 137] on div "1 4 7 2 5 8 0 3 6 9 Clear" at bounding box center [180, 178] width 271 height 153
click at [283, 127] on div "1 4 7 2 5 8 0 3 6 9 Clear" at bounding box center [180, 178] width 271 height 153
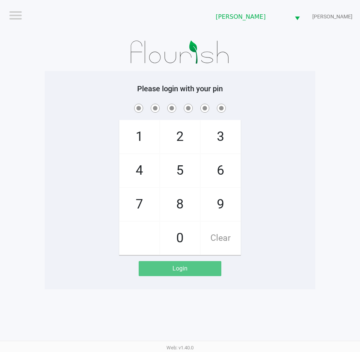
click at [305, 53] on div at bounding box center [180, 52] width 271 height 38
click at [245, 78] on div "Please login with your pin 1 4 7 2 5 8 0 3 6 9 Clear Login" at bounding box center [180, 180] width 271 height 219
click at [278, 112] on span at bounding box center [180, 108] width 260 height 12
checkbox input "true"
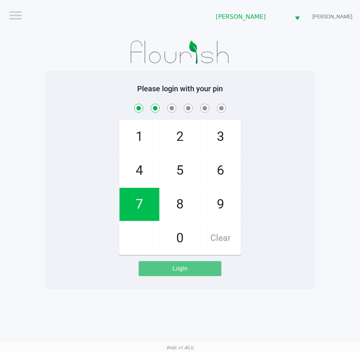
checkbox input "true"
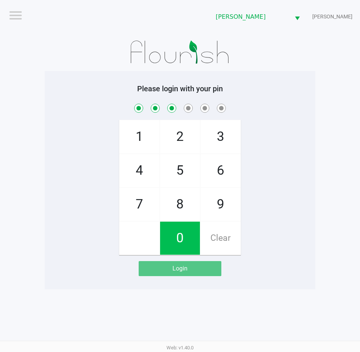
checkbox input "true"
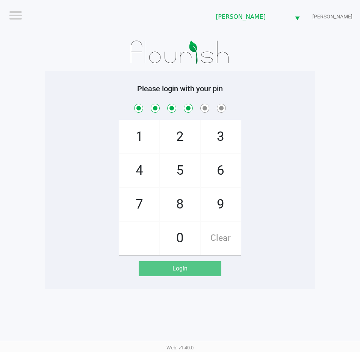
checkbox input "true"
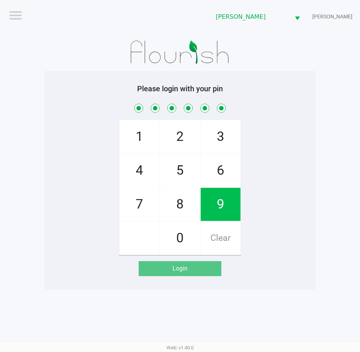
checkbox input "true"
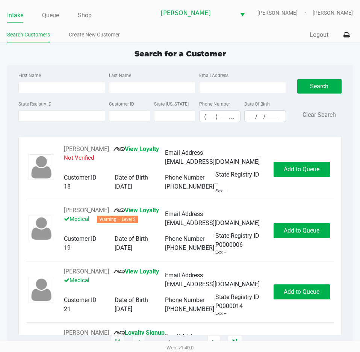
click at [144, 59] on div "Search for a Customer First Name Last Name Email Address State Registry ID Cust…" at bounding box center [180, 195] width 346 height 295
click at [87, 117] on input "State Registry ID" at bounding box center [61, 116] width 87 height 11
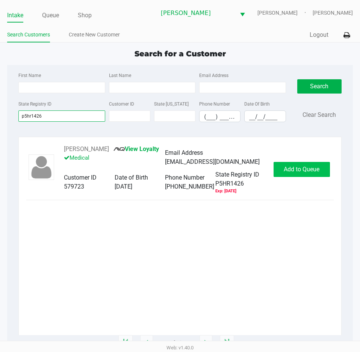
type input "p5hr1426"
click at [312, 171] on span "Add to Queue" at bounding box center [302, 169] width 36 height 7
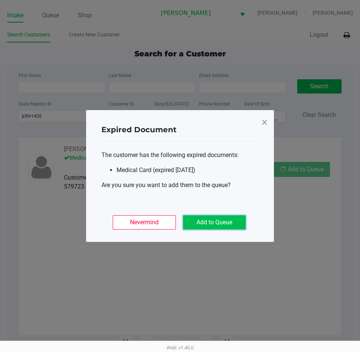
click at [216, 221] on button "Add to Queue" at bounding box center [214, 223] width 63 height 14
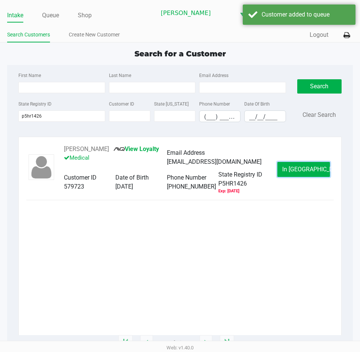
click at [322, 166] on button "In Queue" at bounding box center [304, 169] width 53 height 15
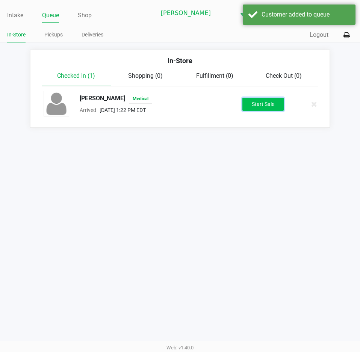
click at [259, 101] on button "Start Sale" at bounding box center [263, 104] width 41 height 13
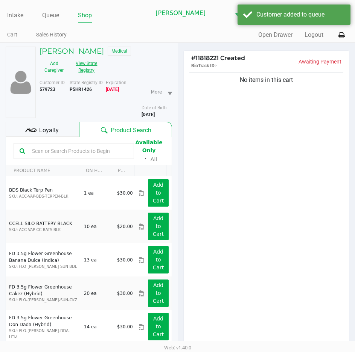
click at [90, 70] on button "View State Registry" at bounding box center [84, 67] width 32 height 19
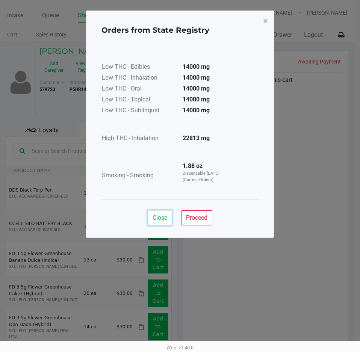
drag, startPoint x: 165, startPoint y: 222, endPoint x: 154, endPoint y: 194, distance: 30.0
click at [166, 222] on button "Close" at bounding box center [160, 218] width 24 height 15
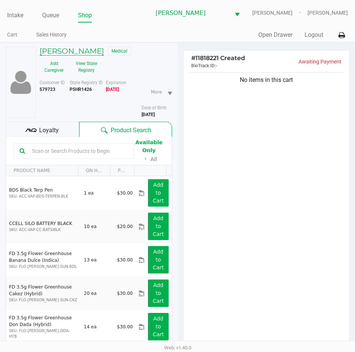
click at [85, 49] on h5 "LORI HUNNEWELL" at bounding box center [71, 51] width 64 height 9
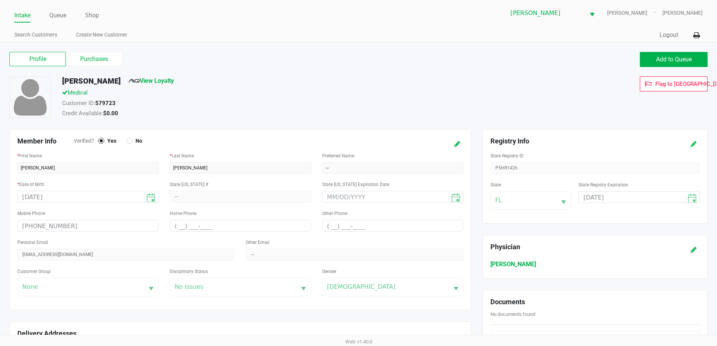
click at [360, 143] on icon at bounding box center [693, 143] width 6 height 5
click at [360, 202] on input "07/23/2025" at bounding box center [626, 197] width 95 height 12
type input "07/23/2026"
drag, startPoint x: 687, startPoint y: 138, endPoint x: 690, endPoint y: 142, distance: 5.3
click at [360, 140] on button at bounding box center [693, 144] width 12 height 14
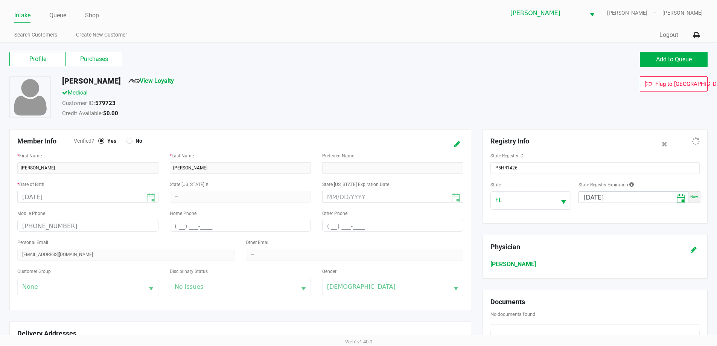
click at [360, 142] on div at bounding box center [686, 144] width 37 height 14
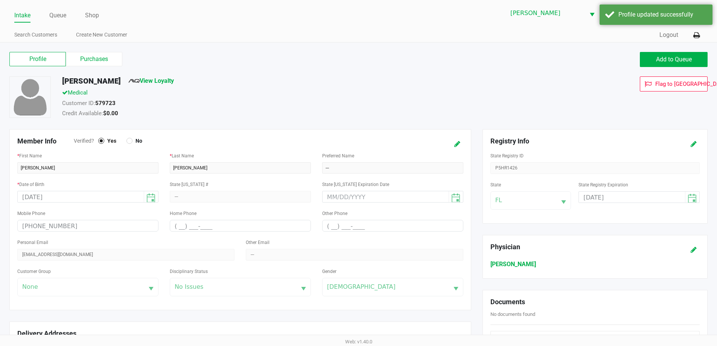
drag, startPoint x: 358, startPoint y: 86, endPoint x: 244, endPoint y: 113, distance: 116.7
click at [352, 85] on div "LORI HUNNEWELL View Loyalty" at bounding box center [274, 82] width 437 height 12
click at [105, 56] on label "Purchases" at bounding box center [94, 59] width 56 height 14
click at [0, 0] on 1 "Purchases" at bounding box center [0, 0] width 0 height 0
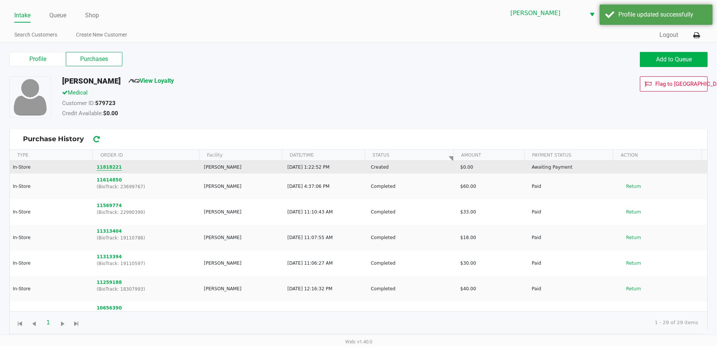
click at [110, 168] on button "11818221" at bounding box center [109, 167] width 25 height 7
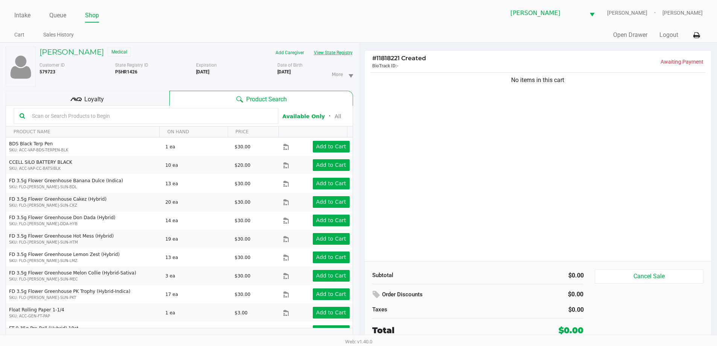
click at [336, 53] on button "View State Registry" at bounding box center [331, 53] width 44 height 12
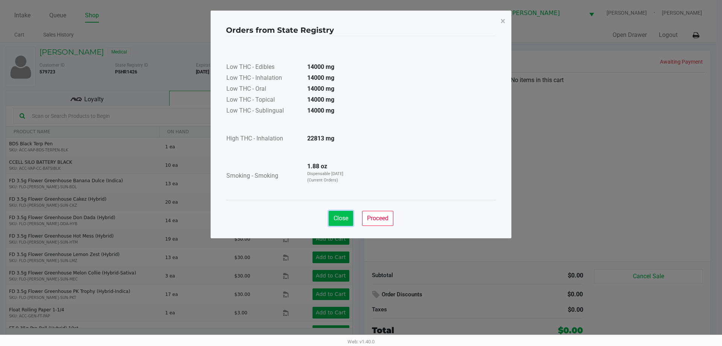
drag, startPoint x: 336, startPoint y: 224, endPoint x: 336, endPoint y: 213, distance: 11.3
click at [336, 223] on button "Close" at bounding box center [341, 218] width 24 height 15
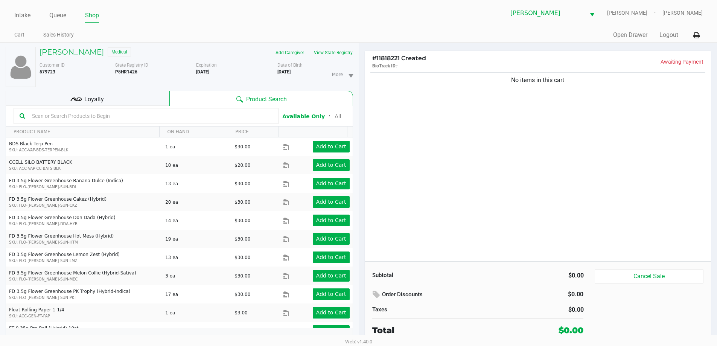
click at [336, 211] on div "Close Proceed" at bounding box center [358, 196] width 270 height 30
click at [360, 215] on div "No items in this cart" at bounding box center [537, 166] width 346 height 190
click at [76, 112] on input "text" at bounding box center [150, 115] width 243 height 11
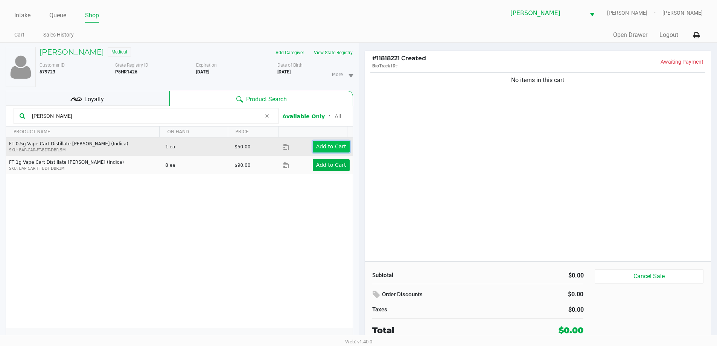
click at [343, 146] on button "Add to Cart" at bounding box center [331, 147] width 37 height 12
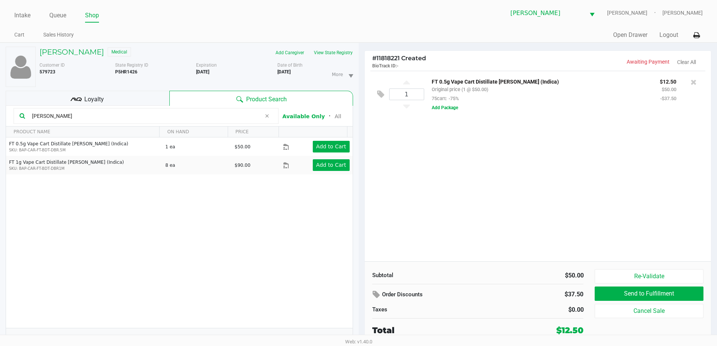
drag, startPoint x: 27, startPoint y: 116, endPoint x: 24, endPoint y: 102, distance: 14.6
click at [18, 113] on div "donn" at bounding box center [146, 116] width 265 height 16
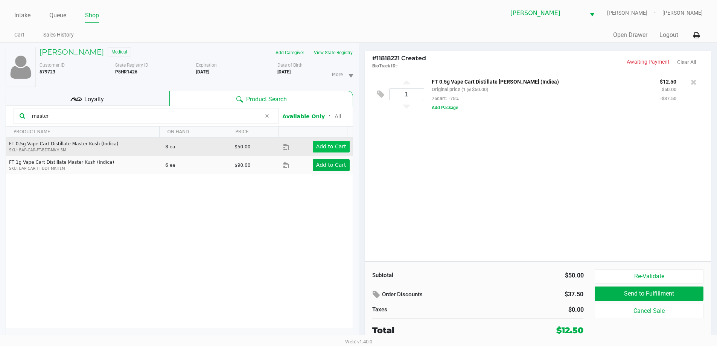
type input "master"
click at [317, 148] on app-button-loader "Add to Cart" at bounding box center [331, 146] width 30 height 6
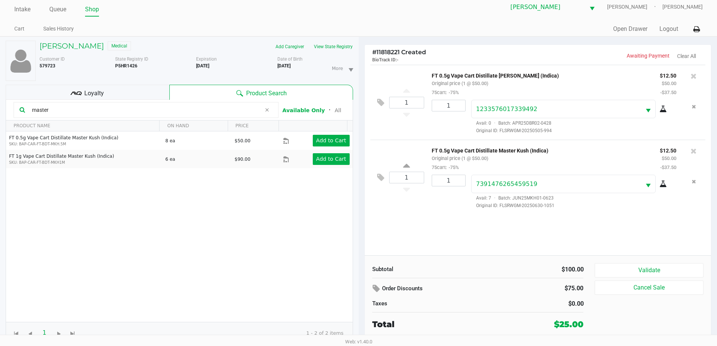
scroll to position [8, 0]
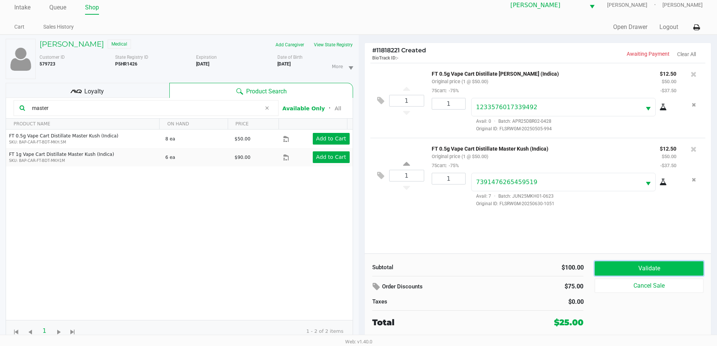
click at [360, 265] on button "Validate" at bounding box center [648, 268] width 108 height 14
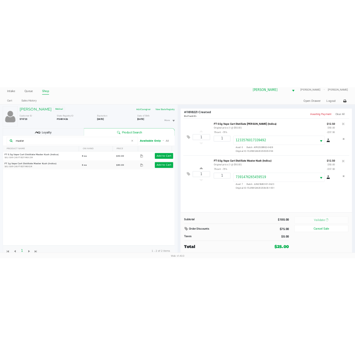
scroll to position [0, 0]
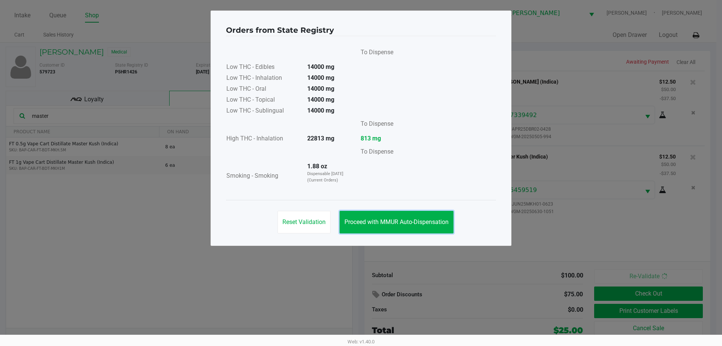
drag, startPoint x: 379, startPoint y: 214, endPoint x: 432, endPoint y: 249, distance: 63.9
click at [360, 217] on button "Proceed with MMUR Auto-Dispensation" at bounding box center [397, 222] width 114 height 23
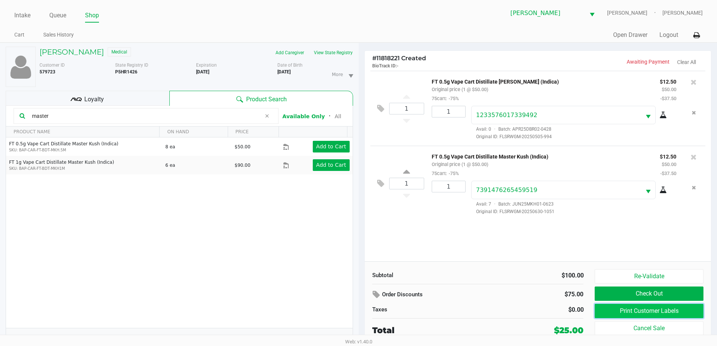
click at [360, 308] on button "Print Customer Labels" at bounding box center [648, 311] width 108 height 14
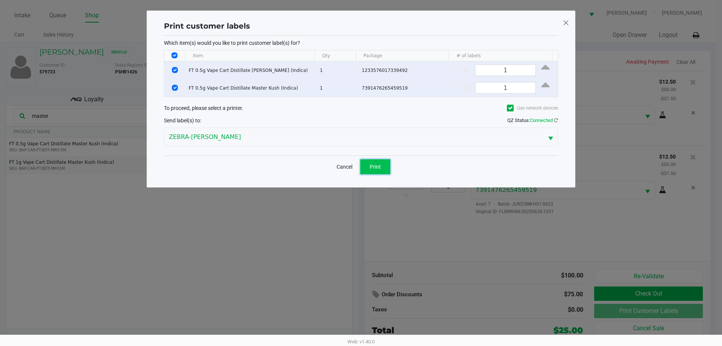
click at [360, 168] on button "Print" at bounding box center [375, 166] width 30 height 15
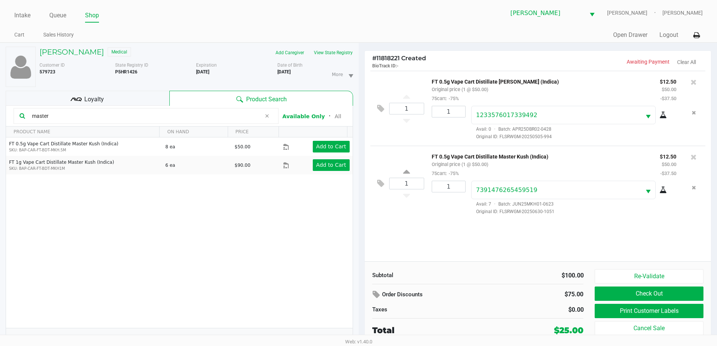
click at [360, 225] on div "1 FT 0.5g Vape Cart Distillate Donny Burger (Indica) Original price (1 @ $50.00…" at bounding box center [537, 166] width 346 height 190
click at [360, 294] on button "Check Out" at bounding box center [648, 293] width 108 height 14
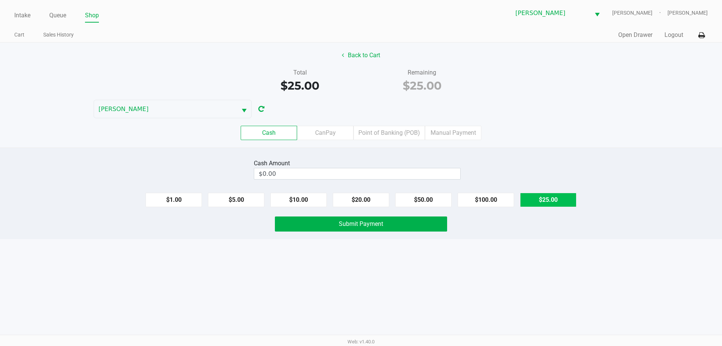
click at [360, 196] on button "$25.00" at bounding box center [548, 200] width 56 height 14
type input "$25.00"
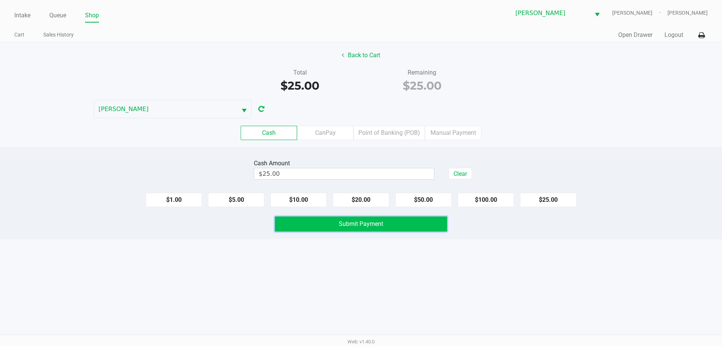
click at [360, 219] on button "Submit Payment" at bounding box center [361, 223] width 172 height 15
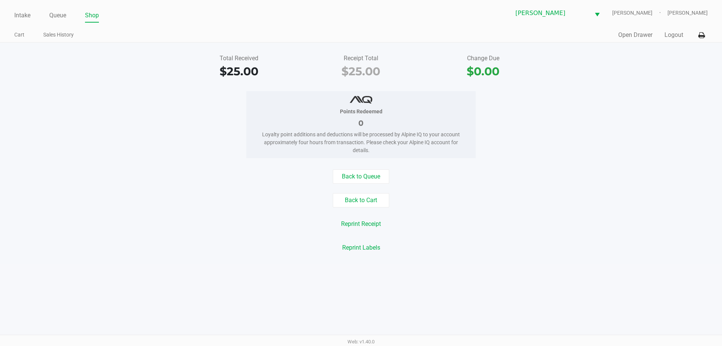
click at [106, 138] on div "Points Redeemed 0 Loyalty point additions and deductions will be processed by A…" at bounding box center [361, 124] width 734 height 67
click at [20, 16] on link "Intake" at bounding box center [22, 15] width 16 height 11
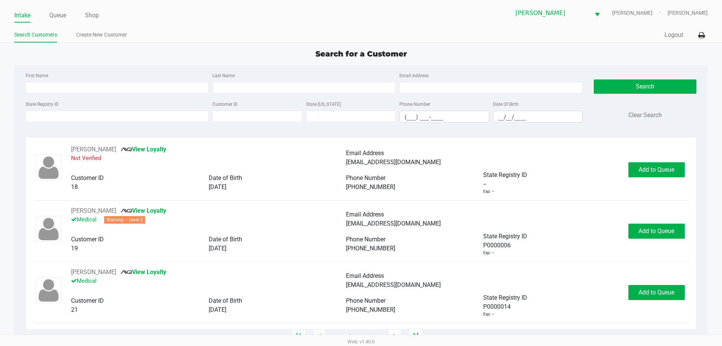
click at [218, 52] on div "Search for a Customer" at bounding box center [361, 53] width 705 height 11
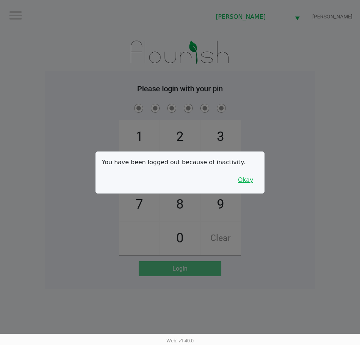
click at [243, 179] on button "Okay" at bounding box center [245, 180] width 25 height 14
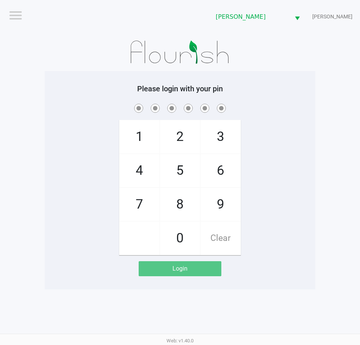
drag, startPoint x: 257, startPoint y: 151, endPoint x: 287, endPoint y: 148, distance: 29.9
click at [258, 150] on div "1 4 7 2 5 8 0 3 6 9 Clear" at bounding box center [180, 178] width 271 height 153
checkbox input "true"
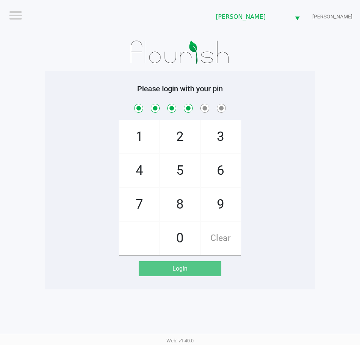
checkbox input "true"
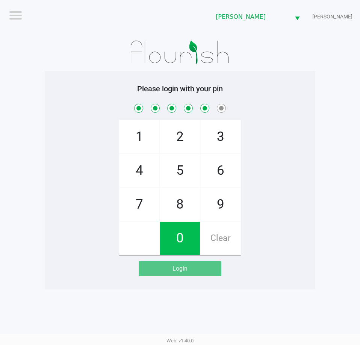
checkbox input "true"
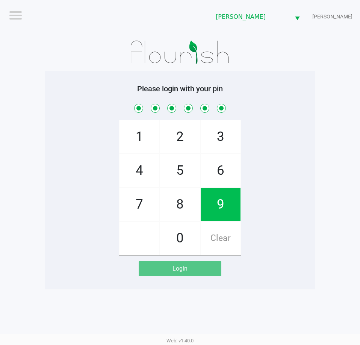
checkbox input "true"
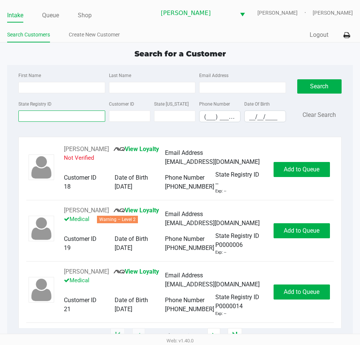
click at [59, 116] on input "State Registry ID" at bounding box center [61, 116] width 87 height 11
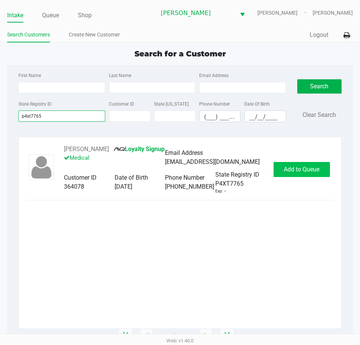
type input "p4xt7765"
click at [304, 166] on span "Add to Queue" at bounding box center [302, 169] width 36 height 7
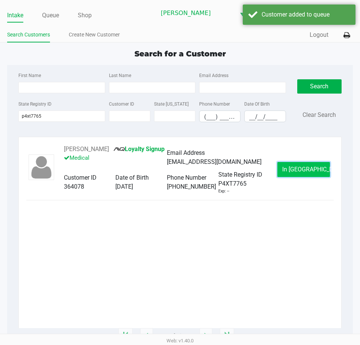
click at [298, 175] on button "In Queue" at bounding box center [304, 169] width 53 height 15
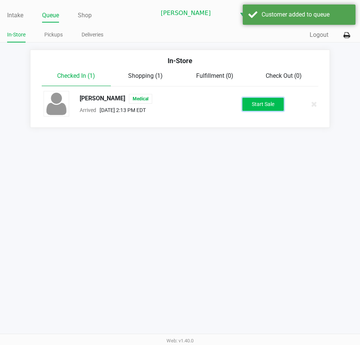
click at [267, 109] on button "Start Sale" at bounding box center [263, 104] width 41 height 13
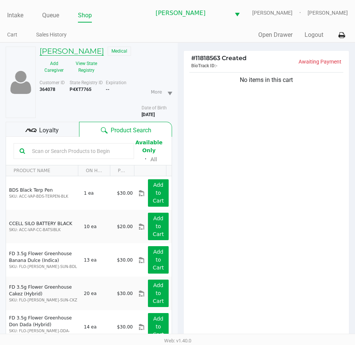
click at [86, 50] on h5 "MARY GORMAN" at bounding box center [71, 51] width 64 height 9
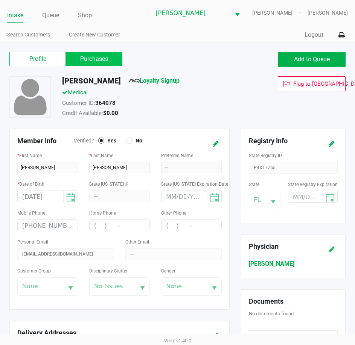
click at [85, 53] on label "Purchases" at bounding box center [94, 59] width 56 height 14
click at [0, 0] on 1 "Purchases" at bounding box center [0, 0] width 0 height 0
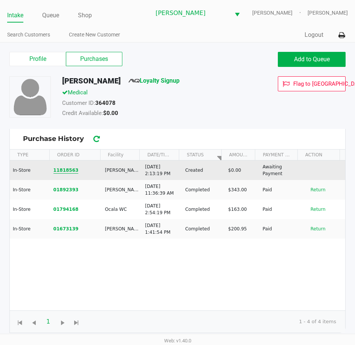
click at [63, 169] on button "11818563" at bounding box center [65, 170] width 25 height 7
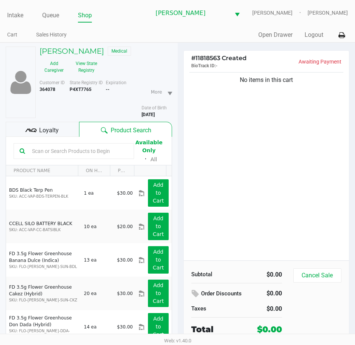
drag, startPoint x: 210, startPoint y: 149, endPoint x: 100, endPoint y: 67, distance: 136.8
click at [208, 147] on div "No items in this cart" at bounding box center [267, 166] width 166 height 190
click at [76, 68] on button "View State Registry" at bounding box center [84, 67] width 32 height 19
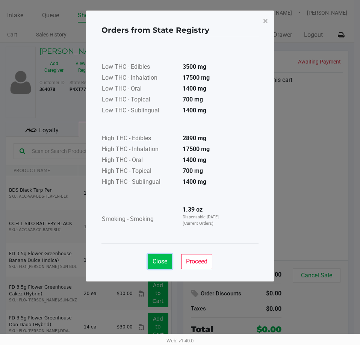
click at [164, 264] on span "Close" at bounding box center [160, 261] width 15 height 7
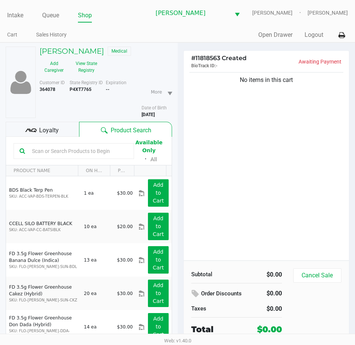
click at [266, 196] on div "No items in this cart" at bounding box center [267, 166] width 166 height 190
click at [93, 152] on input "text" at bounding box center [78, 151] width 99 height 11
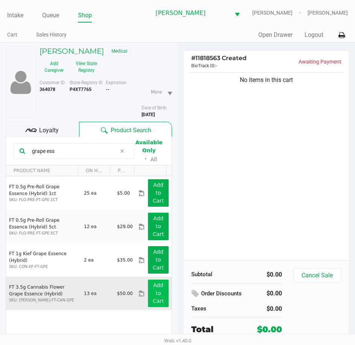
type input "grape ess"
click at [148, 299] on button "Add to Cart" at bounding box center [158, 293] width 20 height 27
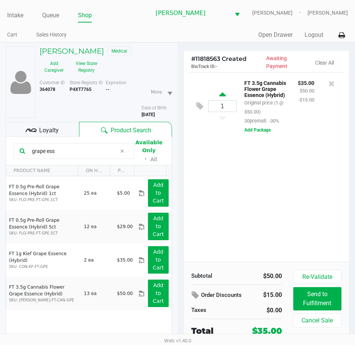
click at [225, 93] on icon at bounding box center [222, 95] width 7 height 9
type input "2"
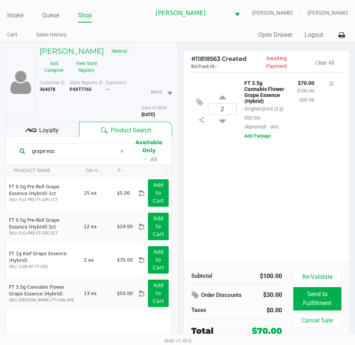
drag, startPoint x: 78, startPoint y: 151, endPoint x: -2, endPoint y: 151, distance: 80.5
click at [0, 151] on html "Intake Queue Shop Summerfield WC PATSY-CLINE Lindsay Carroll Cart Sales History…" at bounding box center [177, 172] width 355 height 345
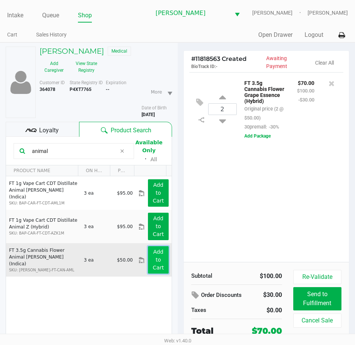
click at [159, 268] on button "Add to Cart" at bounding box center [158, 259] width 20 height 27
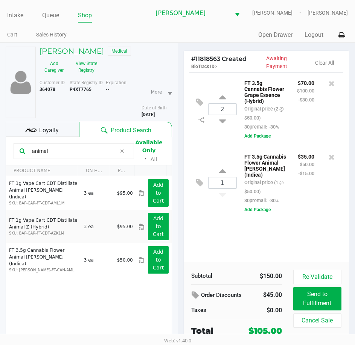
click at [208, 244] on div "2 FT 3.5g Cannabis Flower Grape Essence (Hybrid) Original price (2 @ $50.00) 30…" at bounding box center [267, 167] width 166 height 190
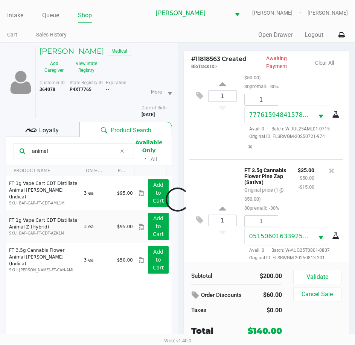
scroll to position [213, 0]
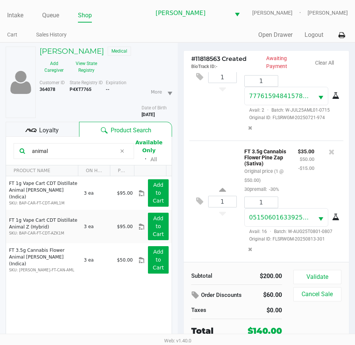
drag, startPoint x: 53, startPoint y: 152, endPoint x: -2, endPoint y: 152, distance: 54.9
click at [0, 152] on html "Intake Queue Shop Summerfield WC PATSY-CLINE Lindsay Carroll Cart Sales History…" at bounding box center [177, 172] width 355 height 345
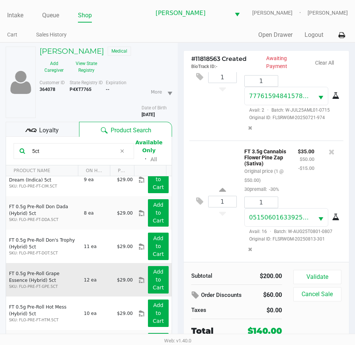
scroll to position [150, 0]
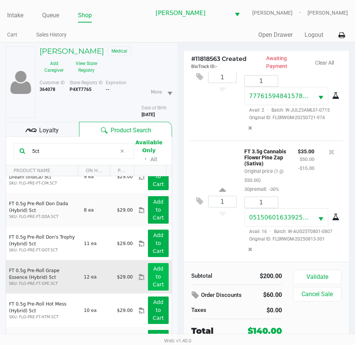
type input "5ct"
click at [154, 275] on app-button-loader "Add to Cart" at bounding box center [158, 277] width 11 height 22
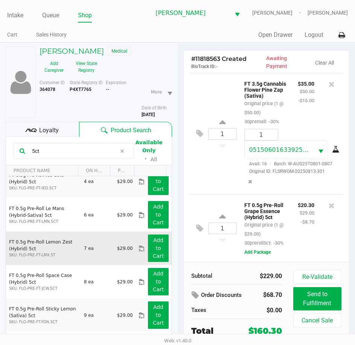
scroll to position [320, 0]
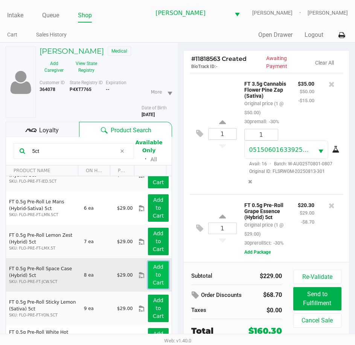
click at [153, 273] on app-button-loader "Add to Cart" at bounding box center [158, 275] width 11 height 22
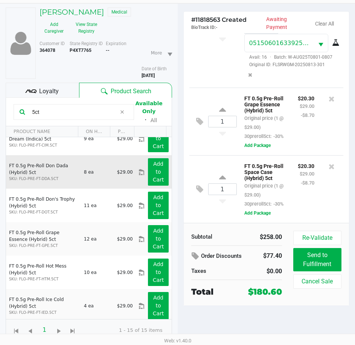
scroll to position [132, 0]
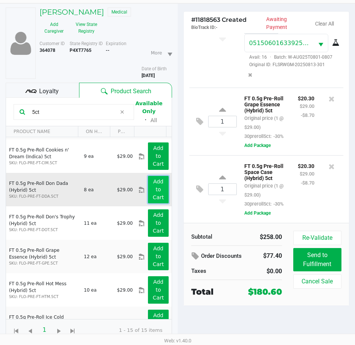
click at [153, 195] on app-button-loader "Add to Cart" at bounding box center [158, 190] width 11 height 22
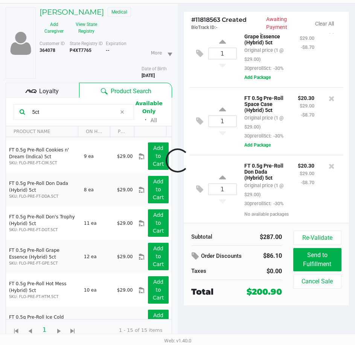
scroll to position [468, 0]
click at [220, 220] on div "1 FT 0.5g Pre-Roll Don Dada (Hybrid) 5ct Original price (1 @ $29.00) 30preroll5…" at bounding box center [266, 189] width 154 height 68
click at [217, 219] on div "1 FT 0.5g Pre-Roll Don Dada (Hybrid) 5ct Original price (1 @ $29.00) 30preroll5…" at bounding box center [266, 189] width 154 height 68
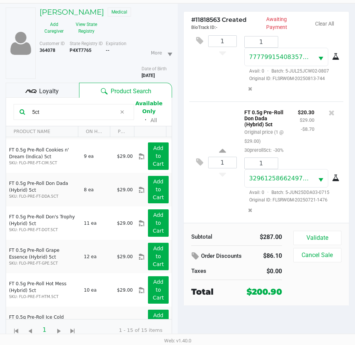
scroll to position [620, 0]
click at [193, 207] on div "1 FT 0.5g Pre-Roll Don Dada (Hybrid) 5ct Original price (1 @ $29.00) 30preroll5…" at bounding box center [266, 162] width 154 height 121
click at [209, 205] on div "1 FT 0.5g Pre-Roll Don Dada (Hybrid) 5ct Original price (1 @ $29.00) 30preroll5…" at bounding box center [266, 162] width 154 height 121
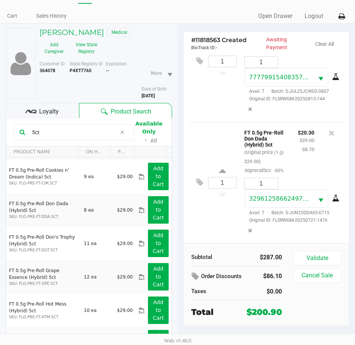
scroll to position [0, 0]
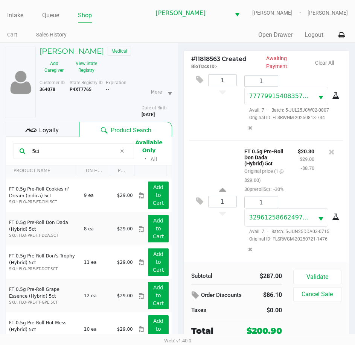
click at [42, 131] on span "Loyalty" at bounding box center [49, 130] width 20 height 9
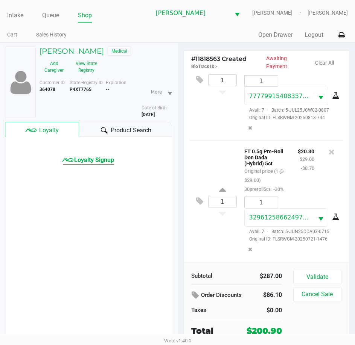
click at [98, 158] on span "Loyalty Signup" at bounding box center [94, 160] width 40 height 9
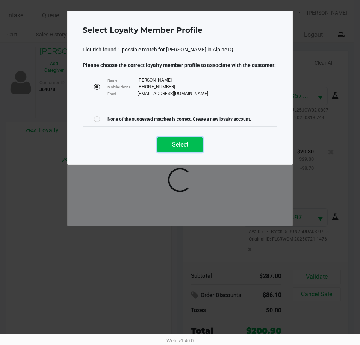
click at [179, 152] on button "Select" at bounding box center [180, 144] width 45 height 15
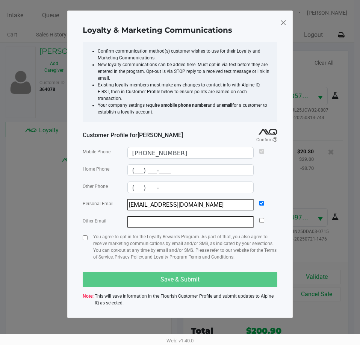
click at [82, 230] on div "Loyalty & Marketing Communications Confirm communication method(s) customer wis…" at bounding box center [180, 165] width 226 height 308
click at [85, 235] on input "checkbox" at bounding box center [85, 237] width 5 height 5
checkbox input "true"
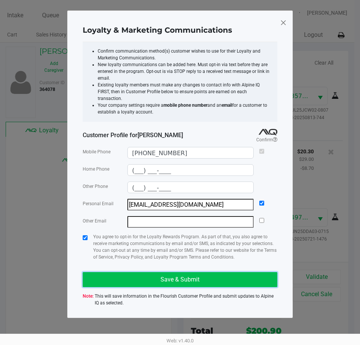
click at [135, 272] on button "Save & Submit" at bounding box center [180, 279] width 195 height 15
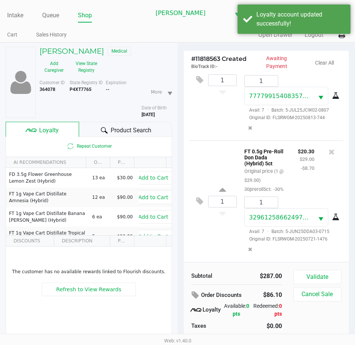
click at [199, 249] on div "1 FT 0.5g Pre-Roll Don Dada (Hybrid) 5ct Original price (1 @ $29.00) 30preroll5…" at bounding box center [266, 201] width 154 height 121
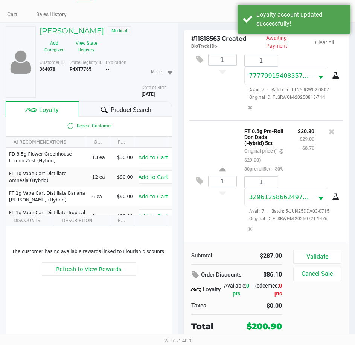
scroll to position [39, 0]
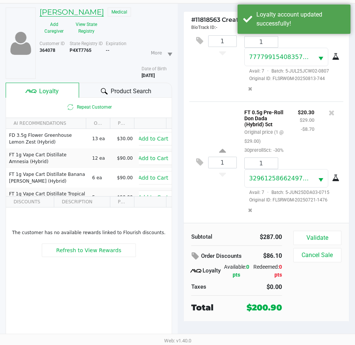
click at [75, 12] on h5 "MARY GORMAN" at bounding box center [71, 12] width 64 height 9
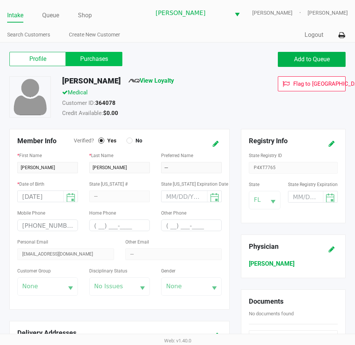
click at [97, 62] on label "Purchases" at bounding box center [94, 59] width 56 height 14
click at [0, 0] on 1 "Purchases" at bounding box center [0, 0] width 0 height 0
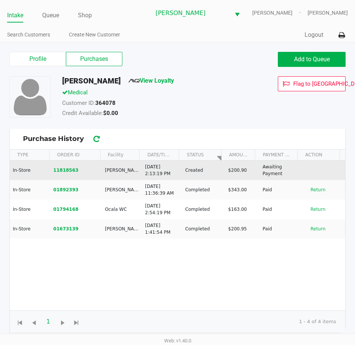
click at [66, 175] on td "11818563" at bounding box center [76, 171] width 52 height 20
click at [66, 172] on button "11818563" at bounding box center [65, 170] width 25 height 7
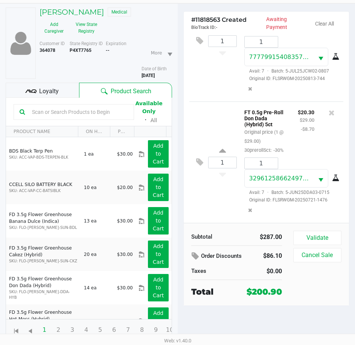
scroll to position [629, 0]
click at [207, 204] on div "1 FT 0.5g Pre-Roll Don Dada (Hybrid) 5ct Original price (1 @ $29.00) 30preroll5…" at bounding box center [266, 162] width 154 height 121
click at [311, 234] on button "Validate" at bounding box center [317, 238] width 48 height 14
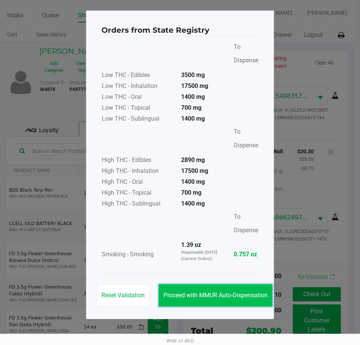
click at [219, 290] on button "Proceed with MMUR Auto-Dispensation" at bounding box center [216, 295] width 114 height 23
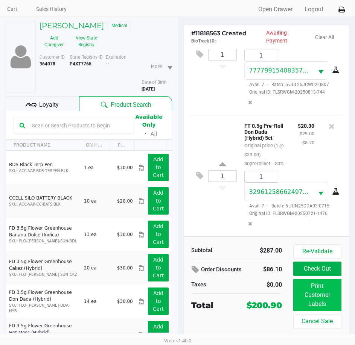
scroll to position [39, 0]
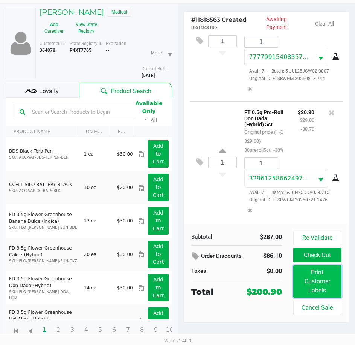
click at [306, 287] on button "Print Customer Labels" at bounding box center [317, 282] width 48 height 32
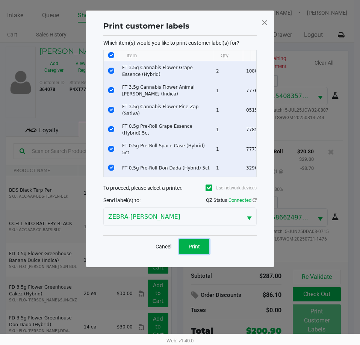
click at [185, 249] on button "Print" at bounding box center [194, 246] width 30 height 15
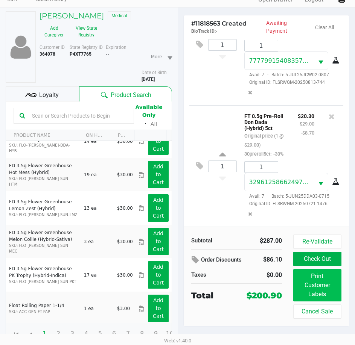
scroll to position [39, 0]
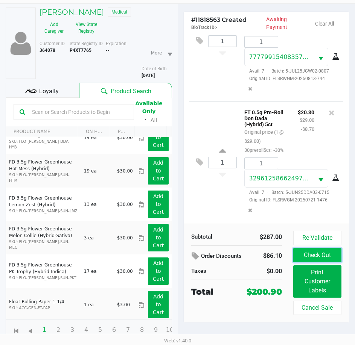
click at [325, 257] on button "Check Out" at bounding box center [317, 255] width 48 height 14
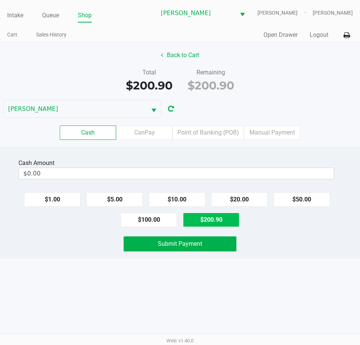
click at [225, 214] on button "$200.90" at bounding box center [211, 220] width 56 height 14
type input "$200.90"
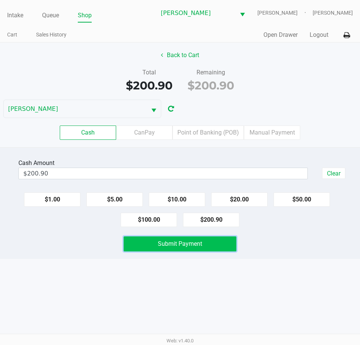
click at [197, 247] on span "Submit Payment" at bounding box center [180, 243] width 44 height 7
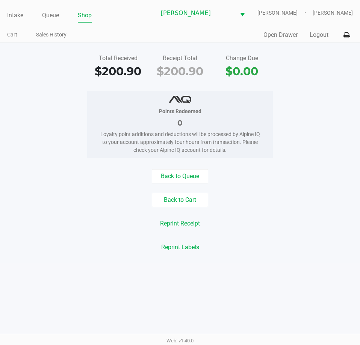
drag, startPoint x: 49, startPoint y: 100, endPoint x: 52, endPoint y: 96, distance: 4.9
click at [51, 96] on div "Points Redeemed 0 Loyalty point additions and deductions will be processed by A…" at bounding box center [180, 124] width 372 height 67
click at [23, 12] on link "Intake" at bounding box center [15, 15] width 16 height 11
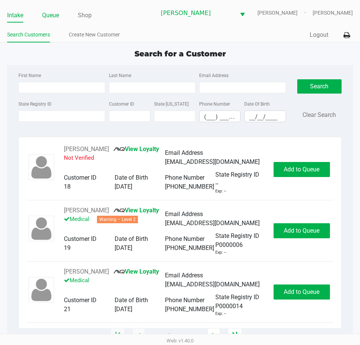
click at [56, 14] on link "Queue" at bounding box center [50, 15] width 17 height 11
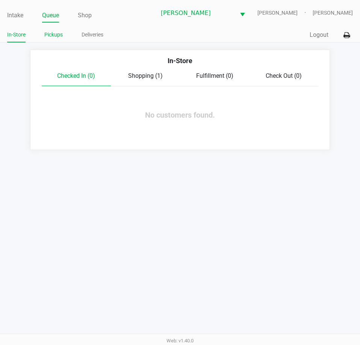
click at [56, 35] on link "Pickups" at bounding box center [53, 34] width 18 height 9
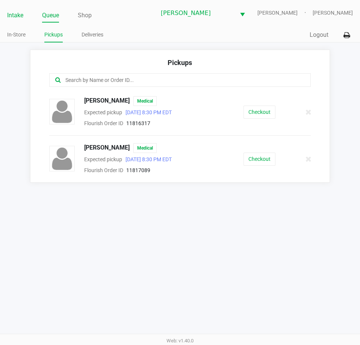
click at [19, 14] on link "Intake" at bounding box center [15, 15] width 16 height 11
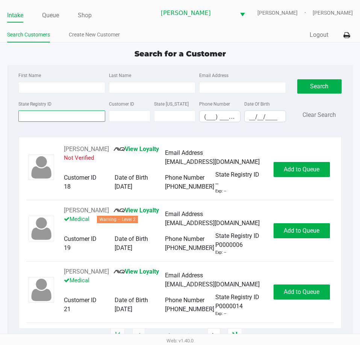
click at [43, 118] on input "State Registry ID" at bounding box center [61, 116] width 87 height 11
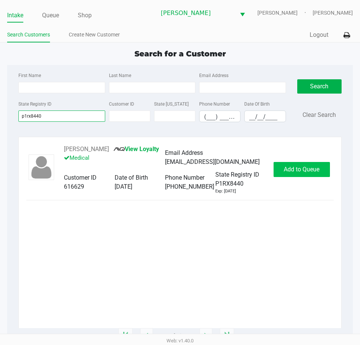
type input "p1rx8440"
click at [282, 177] on button "Add to Queue" at bounding box center [302, 169] width 56 height 15
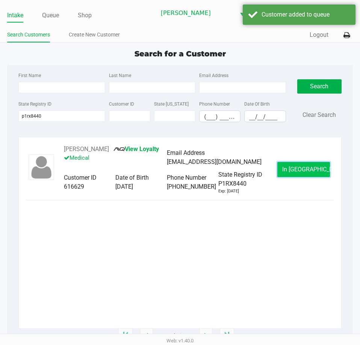
click at [287, 164] on button "In Queue" at bounding box center [304, 169] width 53 height 15
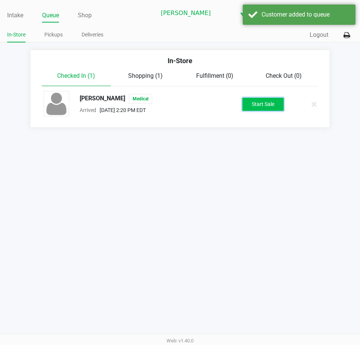
click at [265, 99] on button "Start Sale" at bounding box center [263, 104] width 41 height 13
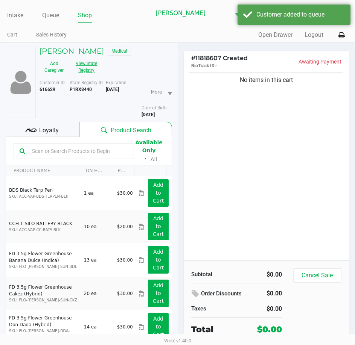
click at [86, 71] on button "View State Registry" at bounding box center [84, 67] width 32 height 19
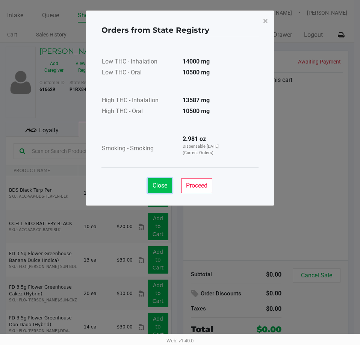
click at [160, 179] on button "Close" at bounding box center [160, 185] width 24 height 15
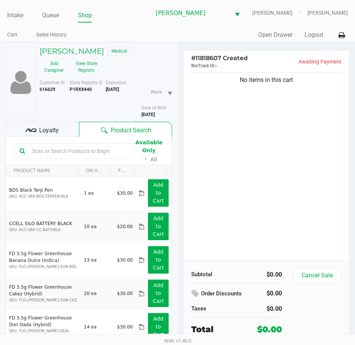
click at [284, 144] on div "No items in this cart" at bounding box center [267, 166] width 166 height 190
click at [84, 70] on button "View State Registry" at bounding box center [84, 67] width 32 height 19
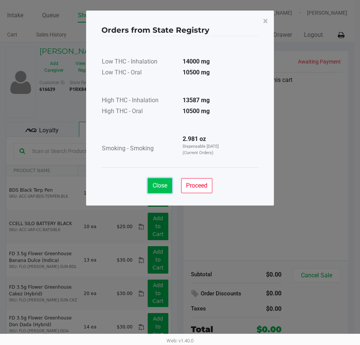
click at [168, 188] on button "Close" at bounding box center [160, 185] width 24 height 15
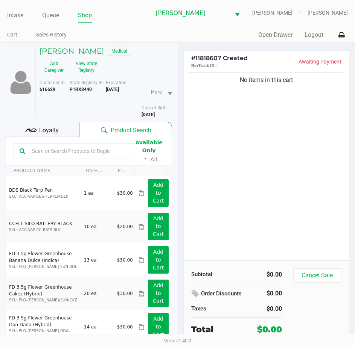
click at [262, 197] on div "No items in this cart" at bounding box center [267, 166] width 166 height 190
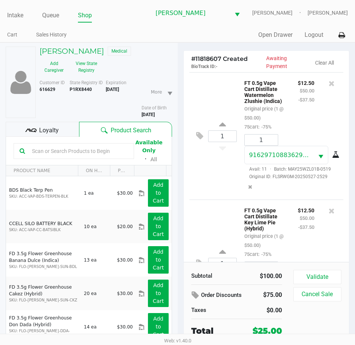
scroll to position [66, 0]
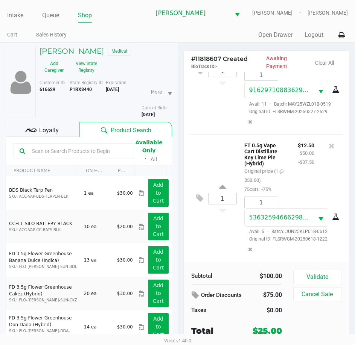
click at [48, 128] on span "Loyalty" at bounding box center [49, 130] width 20 height 9
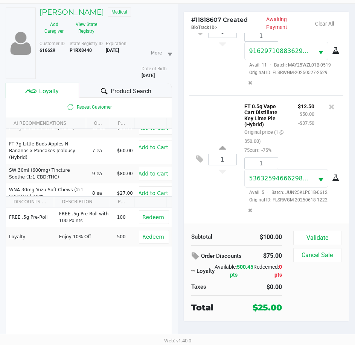
scroll to position [70, 0]
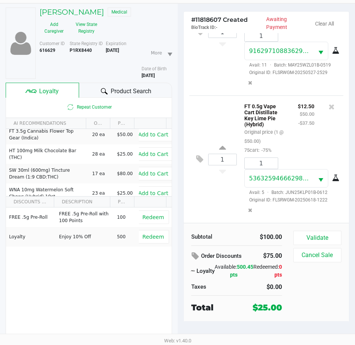
click at [140, 283] on div "FREE .5g Pre-Roll FREE .5g Pre-Roll with 100 Points 100 Redeem Loyalty Enjoy 10…" at bounding box center [89, 264] width 166 height 113
click at [196, 225] on div "Subtotal $100.00 Order Discounts $75.00 Loyalty Available: 500.45 pts Redeemed:…" at bounding box center [267, 272] width 166 height 99
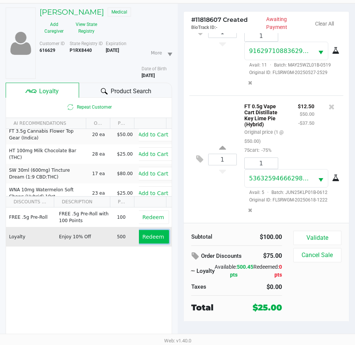
click at [149, 235] on span "Redeem" at bounding box center [152, 237] width 21 height 6
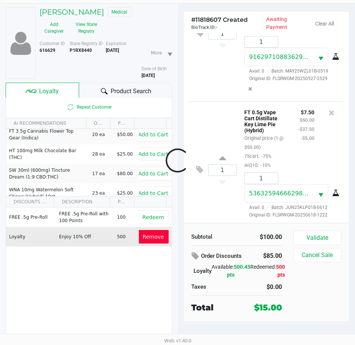
scroll to position [86, 0]
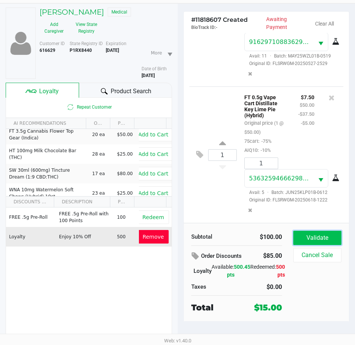
click at [319, 240] on button "Validate" at bounding box center [317, 238] width 48 height 14
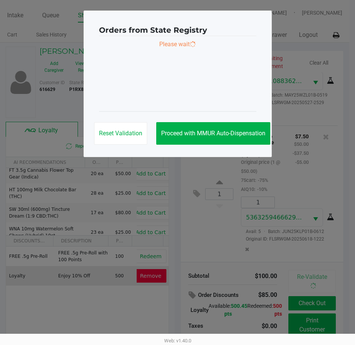
scroll to position [0, 0]
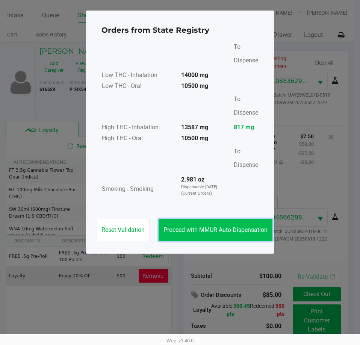
click at [230, 231] on span "Proceed with MMUR Auto-Dispensation" at bounding box center [216, 229] width 104 height 7
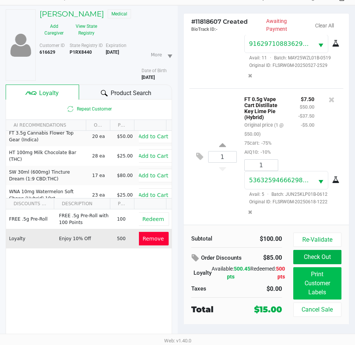
scroll to position [39, 0]
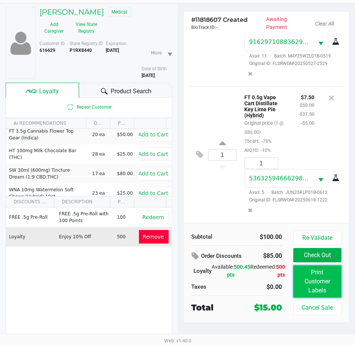
click at [311, 279] on button "Print Customer Labels" at bounding box center [317, 282] width 48 height 32
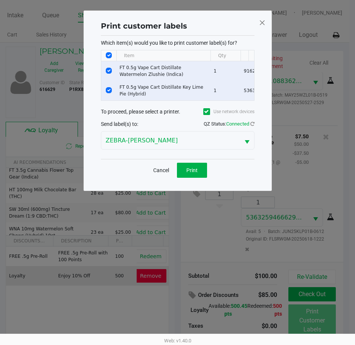
scroll to position [0, 0]
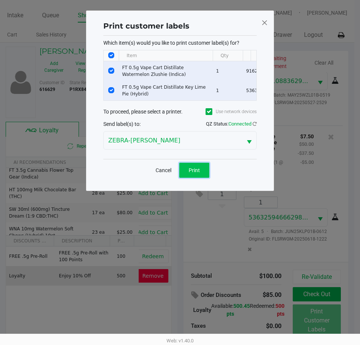
click at [190, 173] on span "Print" at bounding box center [194, 170] width 11 height 6
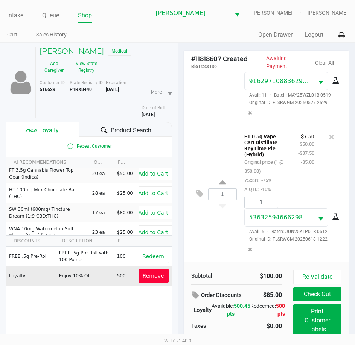
click at [191, 240] on div "1 FT 0.5g Vape Cart Distillate Key Lime Pie (Hybrid) Original price (1 @ $50.00…" at bounding box center [266, 194] width 154 height 137
drag, startPoint x: 219, startPoint y: 242, endPoint x: 217, endPoint y: 236, distance: 6.6
click at [219, 241] on div "1 FT 0.5g Vape Cart Distillate Key Lime Pie (Hybrid) Original price (1 @ $50.00…" at bounding box center [266, 194] width 154 height 137
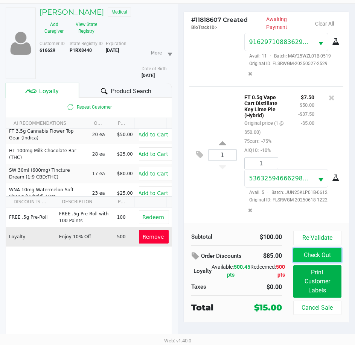
click at [306, 252] on button "Check Out" at bounding box center [317, 255] width 48 height 14
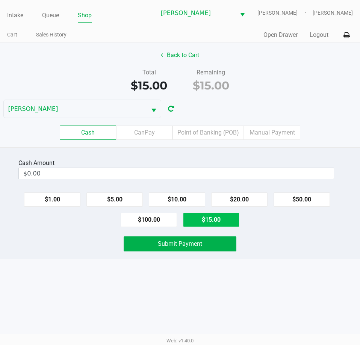
click at [226, 219] on button "$15.00" at bounding box center [211, 220] width 56 height 14
type input "$15.00"
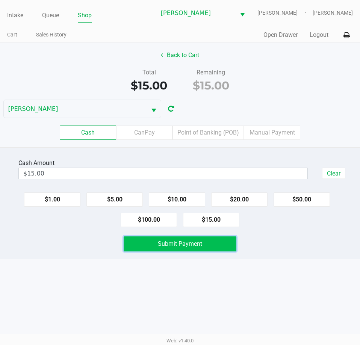
click at [182, 246] on span "Submit Payment" at bounding box center [180, 243] width 44 height 7
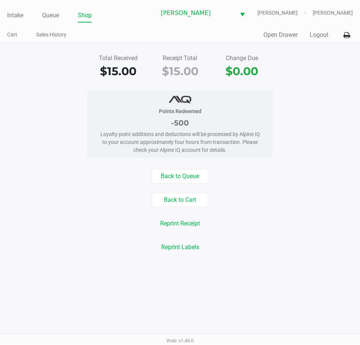
click at [27, 152] on div "Points Redeemed -500 Loyalty point additions and deductions will be processed b…" at bounding box center [180, 124] width 372 height 67
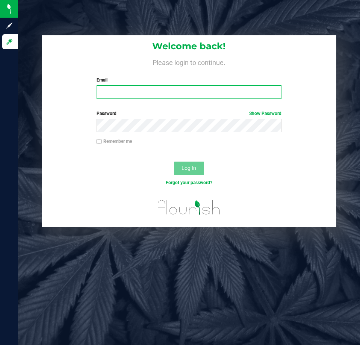
click at [120, 91] on input "Email" at bounding box center [189, 92] width 185 height 14
type input "[EMAIL_ADDRESS][DOMAIN_NAME]"
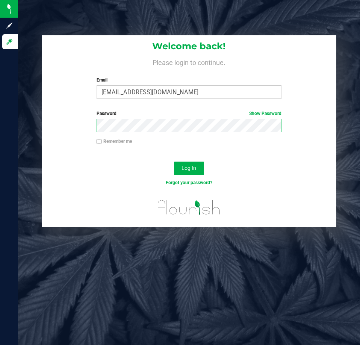
click at [174, 162] on button "Log In" at bounding box center [189, 169] width 30 height 14
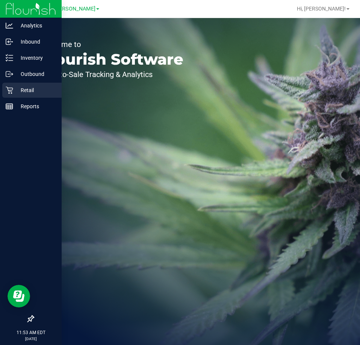
click at [20, 90] on p "Retail" at bounding box center [35, 90] width 45 height 9
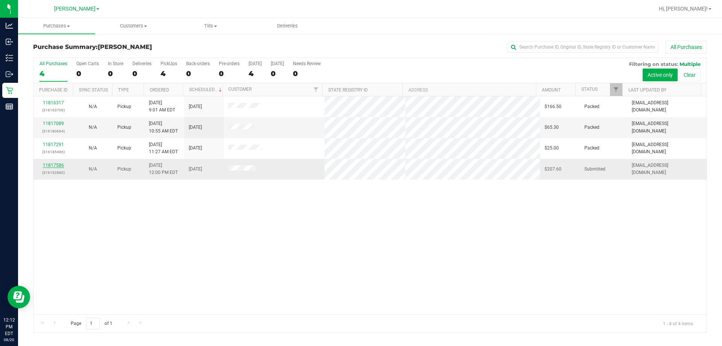
click at [50, 167] on link "11817586" at bounding box center [53, 165] width 21 height 5
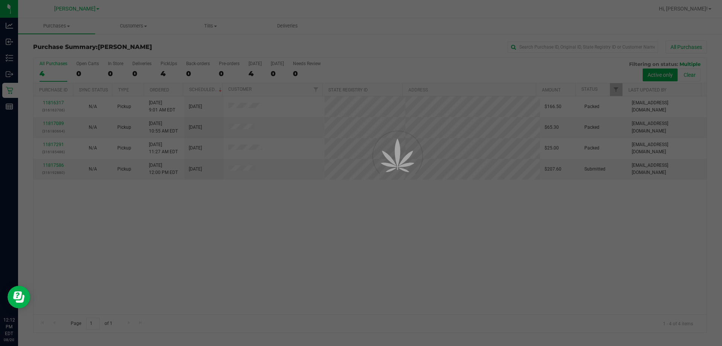
click at [11, 88] on div at bounding box center [361, 173] width 722 height 346
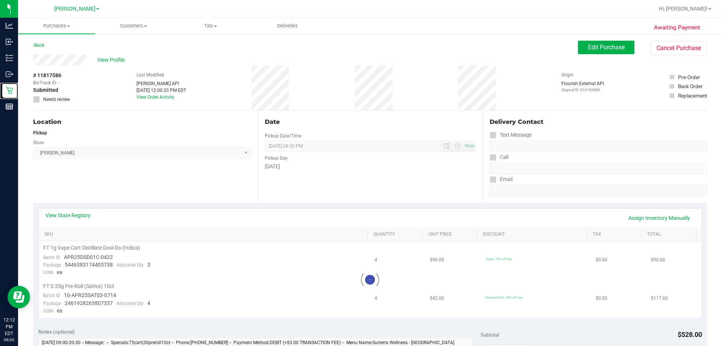
click at [0, 0] on p "Retail" at bounding box center [0, 0] width 0 height 0
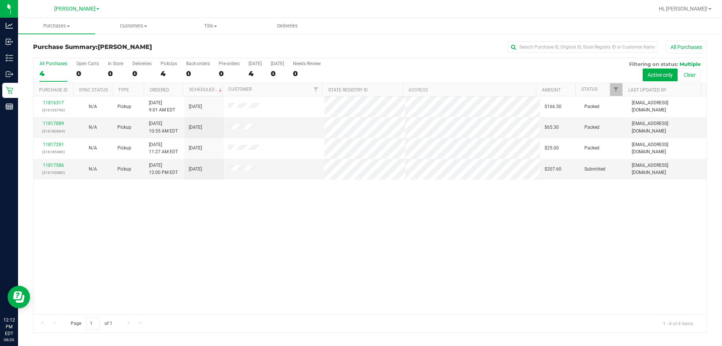
click at [347, 259] on div "11816317 (316163706) N/A Pickup 8/20/2025 9:01 AM EDT 8/20/2025 $166.50 Packed …" at bounding box center [369, 205] width 673 height 218
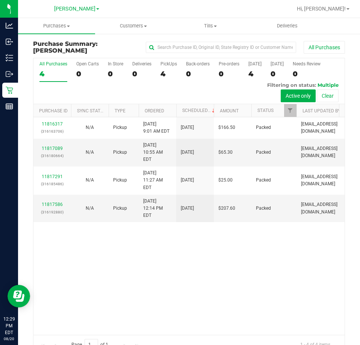
click at [249, 234] on div "11816317 (316163706) N/A Pickup 8/20/2025 9:01 AM EDT 8/20/2025 $166.50 Packed …" at bounding box center [188, 225] width 311 height 217
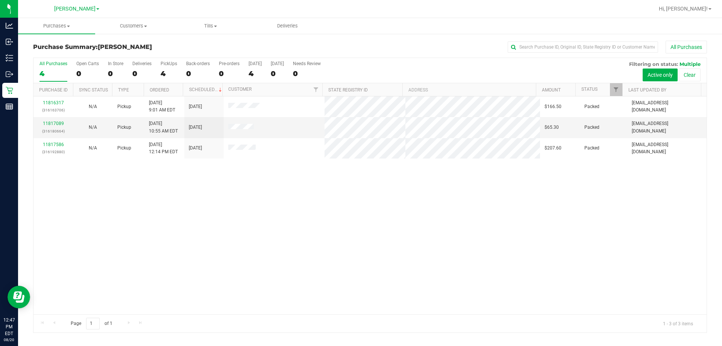
click at [316, 239] on div "11816317 (316163706) N/A Pickup 8/20/2025 9:01 AM EDT 8/20/2025 $166.50 Packed …" at bounding box center [369, 205] width 673 height 218
click at [261, 190] on div "11816317 (316163706) N/A Pickup 8/20/2025 9:01 AM EDT 8/20/2025 $166.50 Packed …" at bounding box center [369, 205] width 673 height 218
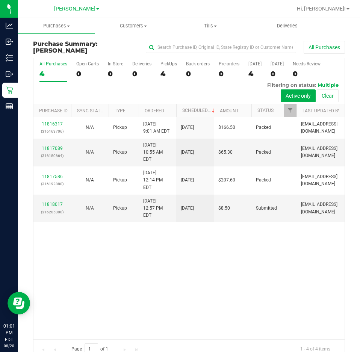
drag, startPoint x: 114, startPoint y: 292, endPoint x: 141, endPoint y: 272, distance: 34.5
click at [117, 290] on div "11816317 (316163706) N/A Pickup 8/20/2025 9:01 AM EDT 8/20/2025 $166.50 Packed …" at bounding box center [188, 228] width 311 height 222
drag, startPoint x: 259, startPoint y: 261, endPoint x: 252, endPoint y: 261, distance: 6.8
click at [257, 261] on div "11816317 (316163706) N/A Pickup 8/20/2025 9:01 AM EDT 8/20/2025 $166.50 Packed …" at bounding box center [188, 228] width 311 height 222
click at [40, 71] on div "4" at bounding box center [53, 74] width 28 height 9
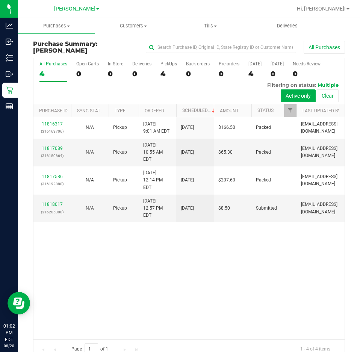
click at [0, 0] on input "All Purchases 4" at bounding box center [0, 0] width 0 height 0
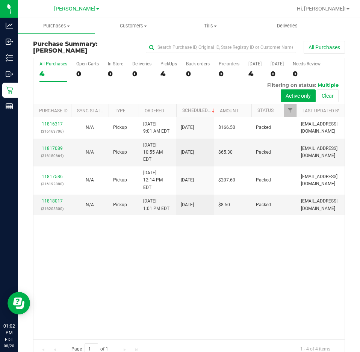
click at [48, 72] on div "4" at bounding box center [53, 74] width 28 height 9
click at [0, 0] on input "All Purchases 4" at bounding box center [0, 0] width 0 height 0
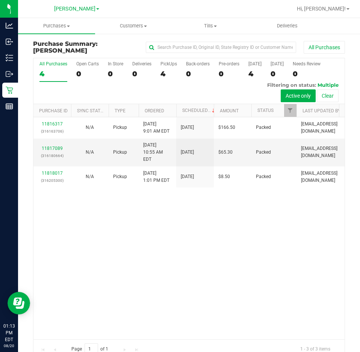
drag, startPoint x: 165, startPoint y: 234, endPoint x: 170, endPoint y: 234, distance: 5.3
click at [165, 234] on div "11816317 (316163706) N/A Pickup 8/20/2025 9:01 AM EDT 8/20/2025 $166.50 Packed …" at bounding box center [188, 228] width 311 height 222
click at [263, 254] on div "11816317 (316163706) N/A Pickup 8/20/2025 9:01 AM EDT 8/20/2025 $166.50 Packed …" at bounding box center [188, 228] width 311 height 222
drag, startPoint x: 263, startPoint y: 254, endPoint x: 254, endPoint y: 262, distance: 12.8
click at [263, 253] on div "11816317 (316163706) N/A Pickup 8/20/2025 9:01 AM EDT 8/20/2025 $166.50 Packed …" at bounding box center [188, 228] width 311 height 222
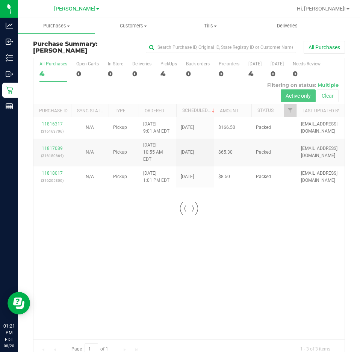
drag, startPoint x: 179, startPoint y: 262, endPoint x: 185, endPoint y: 277, distance: 16.1
click at [179, 261] on div at bounding box center [188, 208] width 311 height 301
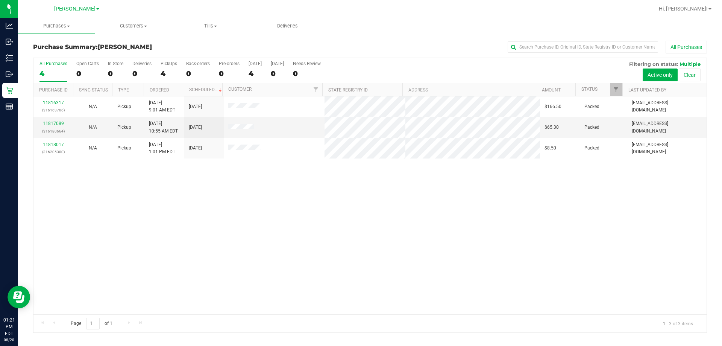
click at [310, 213] on div "11816317 (316163706) N/A Pickup 8/20/2025 9:01 AM EDT 8/20/2025 $166.50 Packed …" at bounding box center [369, 205] width 673 height 218
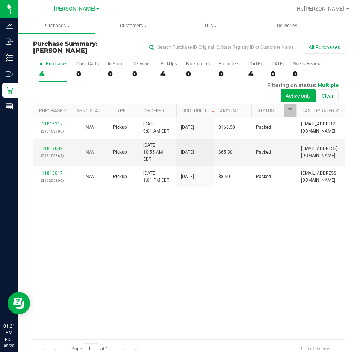
drag, startPoint x: 221, startPoint y: 251, endPoint x: 231, endPoint y: 256, distance: 11.3
click at [221, 252] on div "11816317 (316163706) N/A Pickup 8/20/2025 9:01 AM EDT 8/20/2025 $166.50 Packed …" at bounding box center [188, 228] width 311 height 222
drag, startPoint x: 184, startPoint y: 236, endPoint x: 197, endPoint y: 242, distance: 14.3
click at [185, 239] on div "11816317 (316163706) N/A Pickup 8/20/2025 9:01 AM EDT 8/20/2025 $166.50 Packed …" at bounding box center [188, 228] width 311 height 222
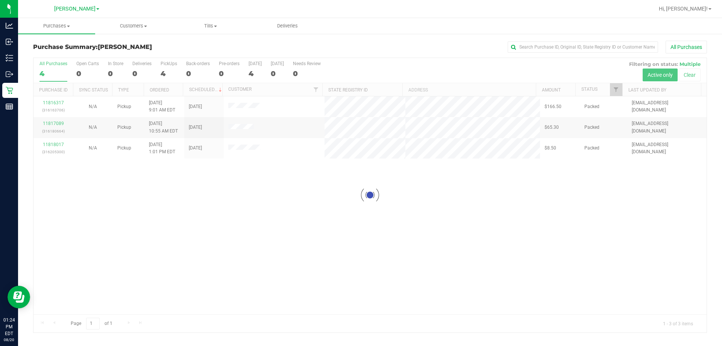
click at [327, 201] on div at bounding box center [369, 195] width 673 height 274
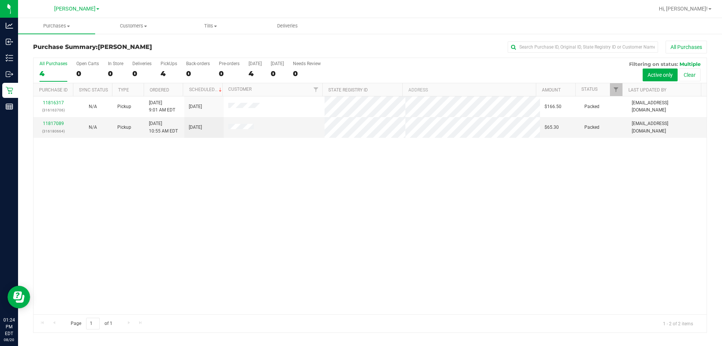
click at [327, 208] on div "11816317 (316163706) N/A Pickup 8/20/2025 9:01 AM EDT 8/20/2025 $166.50 Packed …" at bounding box center [369, 205] width 673 height 218
drag, startPoint x: 394, startPoint y: 245, endPoint x: 386, endPoint y: 237, distance: 11.2
click at [360, 241] on div "11816317 (316163706) N/A Pickup 8/20/2025 9:01 AM EDT 8/20/2025 $166.50 Packed …" at bounding box center [369, 205] width 673 height 218
click at [254, 285] on div "11816317 (316163706) N/A Pickup 8/20/2025 9:01 AM EDT 8/20/2025 $166.50 Packed …" at bounding box center [369, 205] width 673 height 218
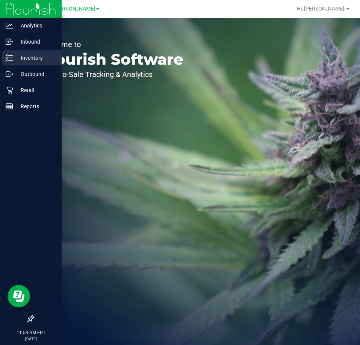
click at [24, 56] on p "Inventory" at bounding box center [35, 57] width 45 height 9
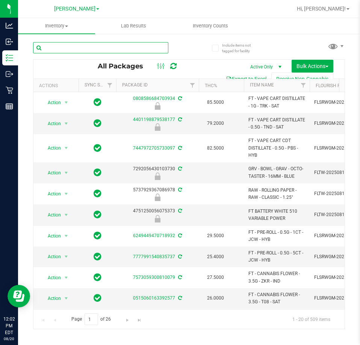
click at [71, 44] on input "text" at bounding box center [100, 47] width 135 height 11
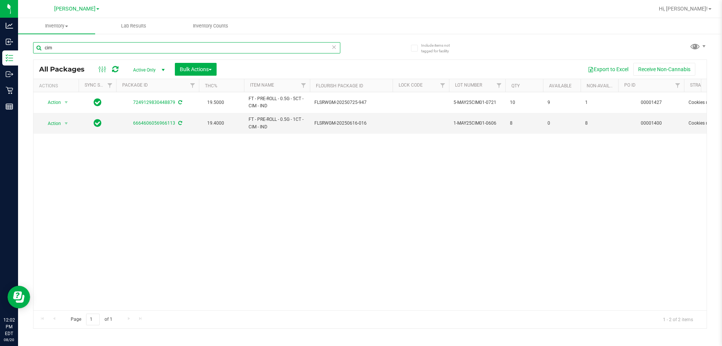
type input "cim"
click at [360, 245] on div "Action Action Adjust qty Create package Edit attributes Global inventory Locate…" at bounding box center [369, 201] width 673 height 218
click at [360, 120] on span "8" at bounding box center [599, 123] width 29 height 7
click at [360, 126] on span "0" at bounding box center [562, 123] width 29 height 7
click at [360, 123] on span "8" at bounding box center [524, 123] width 29 height 7
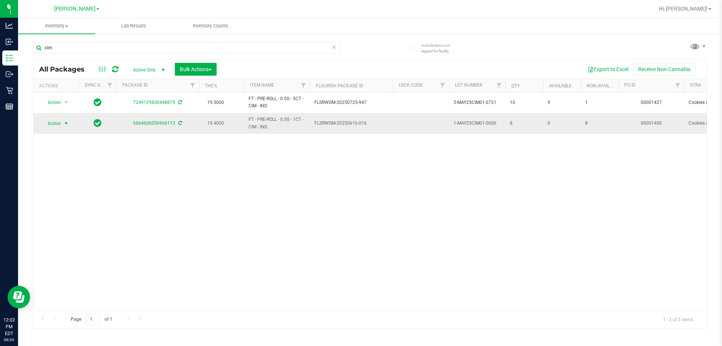
click at [65, 121] on span "select" at bounding box center [66, 123] width 6 height 6
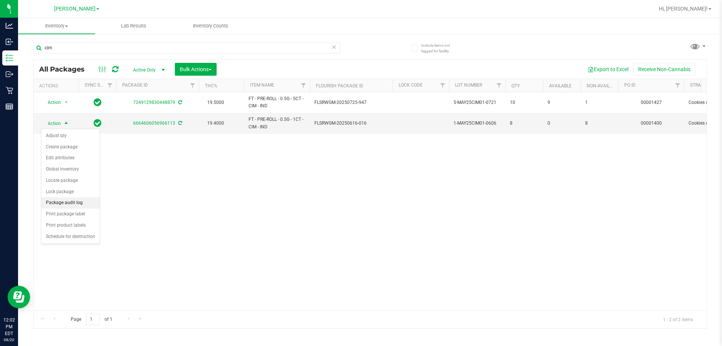
drag, startPoint x: 91, startPoint y: 201, endPoint x: 240, endPoint y: 253, distance: 158.1
click at [241, 254] on div "Action Action Adjust qty Create package Edit attributes Global inventory Locate…" at bounding box center [369, 201] width 673 height 218
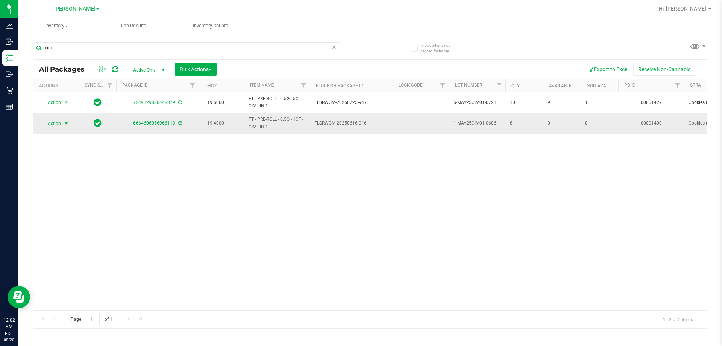
click at [67, 124] on span "select" at bounding box center [66, 123] width 6 height 6
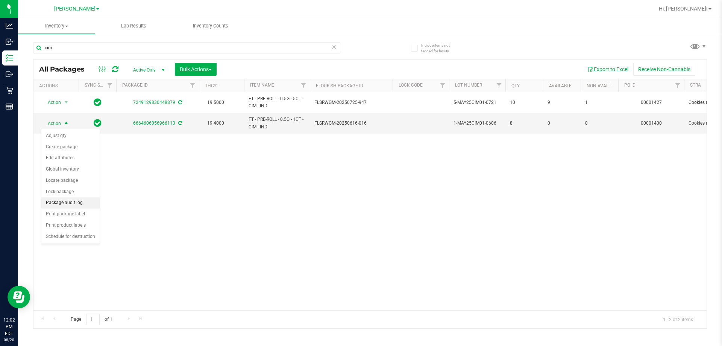
click at [51, 205] on li "Package audit log" at bounding box center [70, 202] width 58 height 11
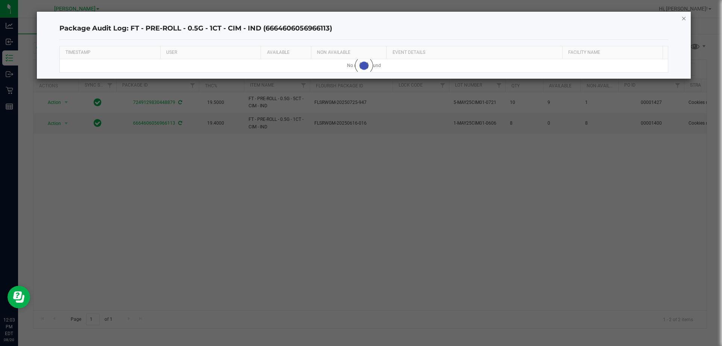
click at [360, 18] on icon "button" at bounding box center [684, 18] width 5 height 9
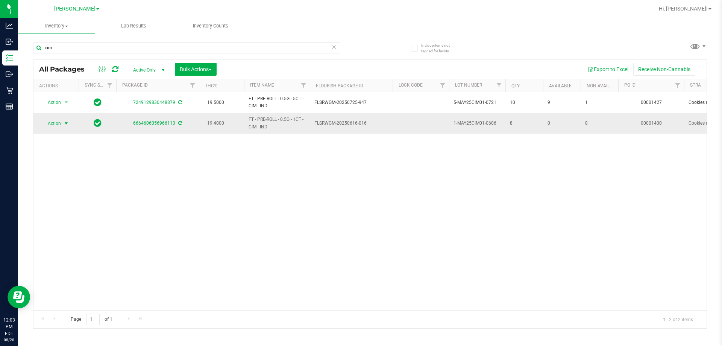
click at [65, 121] on span "select" at bounding box center [66, 123] width 6 height 6
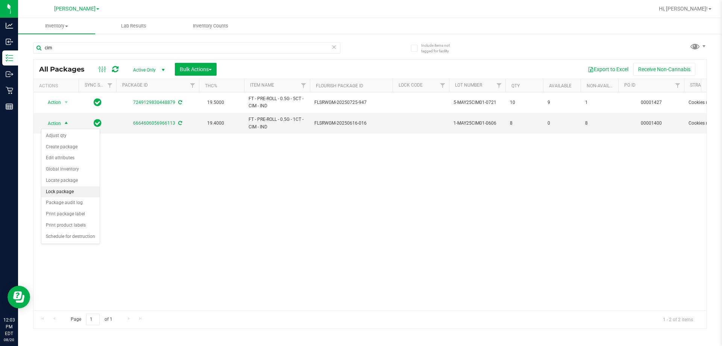
click at [58, 194] on li "Lock package" at bounding box center [70, 191] width 58 height 11
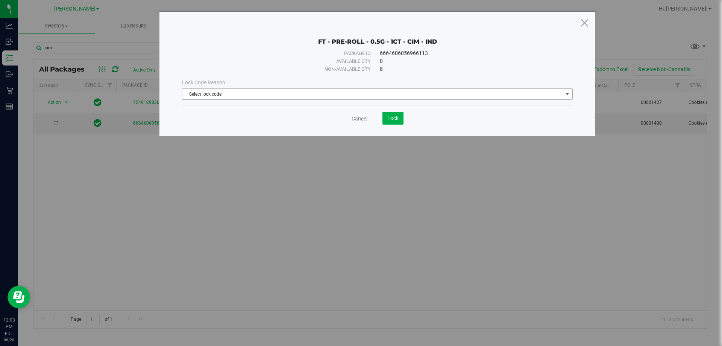
click at [342, 89] on span "Select lock code" at bounding box center [372, 94] width 381 height 11
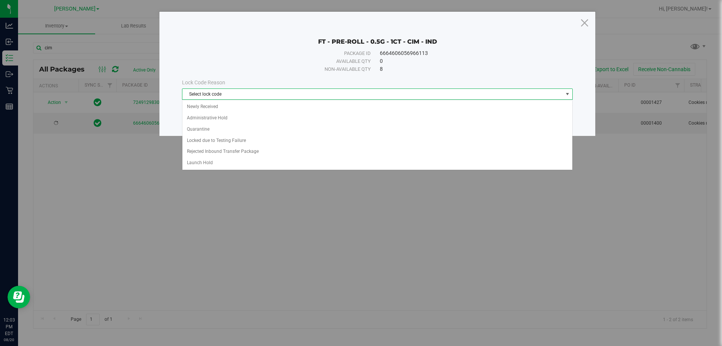
click at [341, 92] on span "Select lock code" at bounding box center [372, 94] width 381 height 11
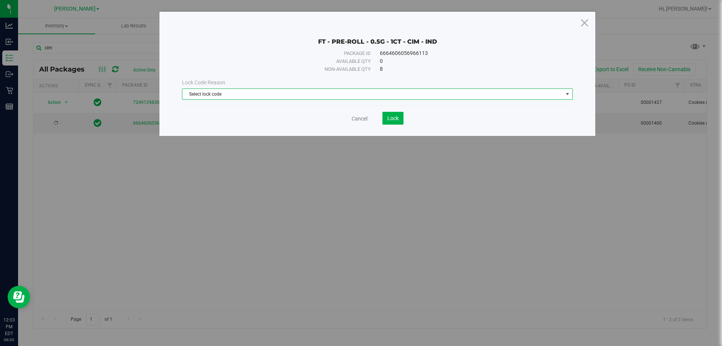
click at [343, 92] on span "Select lock code" at bounding box center [372, 94] width 381 height 11
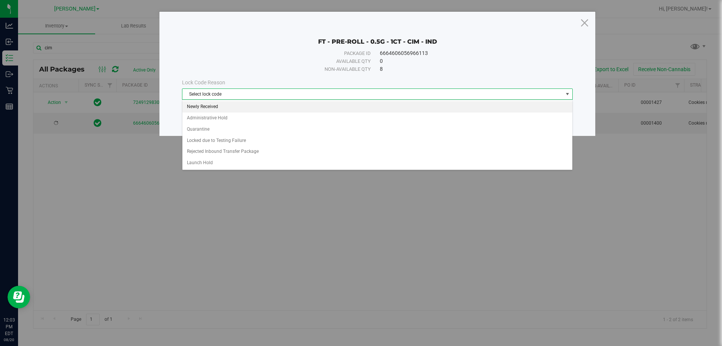
click at [207, 105] on li "Newly Received" at bounding box center [377, 106] width 390 height 11
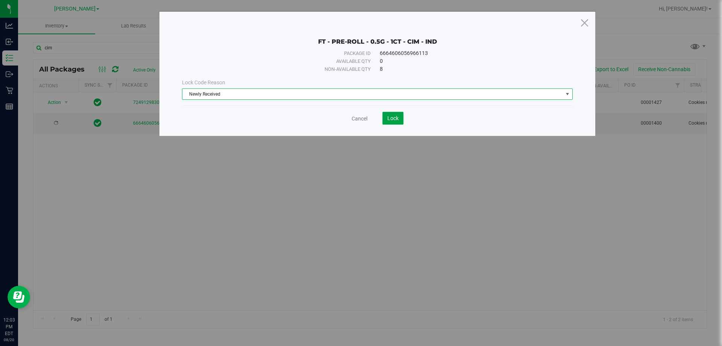
click at [360, 121] on button "Lock" at bounding box center [393, 118] width 21 height 13
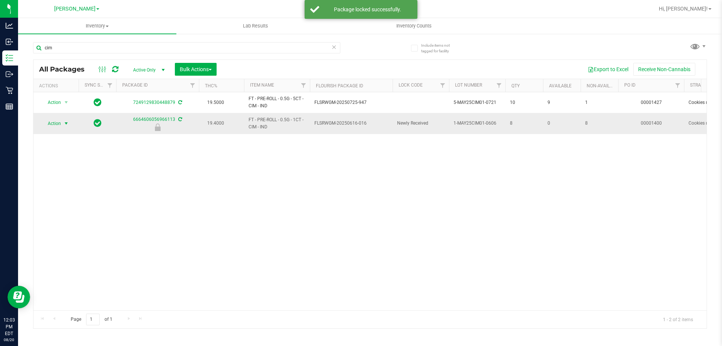
click at [67, 123] on span "select" at bounding box center [66, 123] width 6 height 6
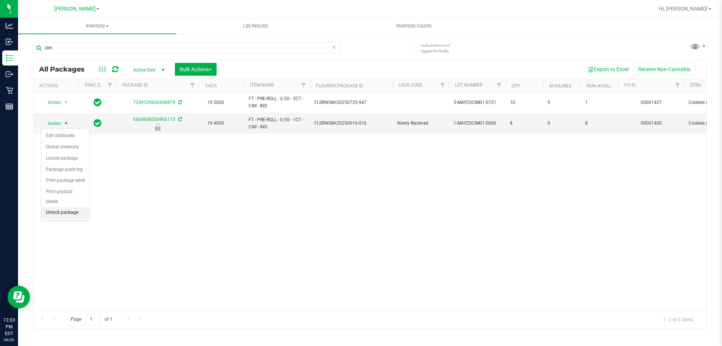
click at [65, 207] on li "Unlock package" at bounding box center [65, 212] width 48 height 11
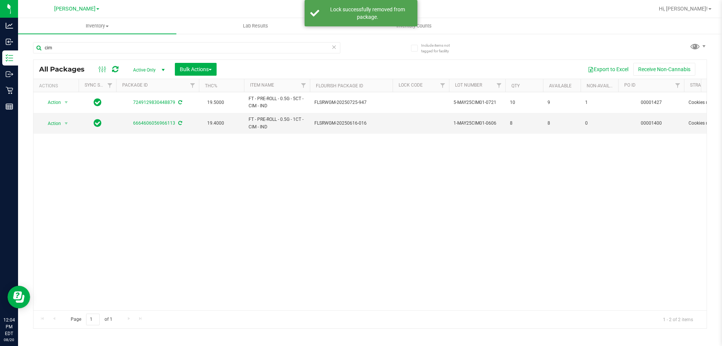
click at [360, 159] on div "Action Action Adjust qty Create package Edit attributes Global inventory Locate…" at bounding box center [369, 201] width 673 height 218
click at [60, 123] on span "Action" at bounding box center [51, 123] width 20 height 11
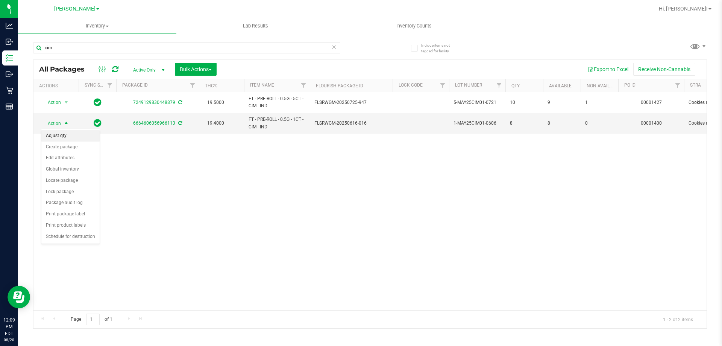
click at [59, 135] on li "Adjust qty" at bounding box center [70, 135] width 58 height 11
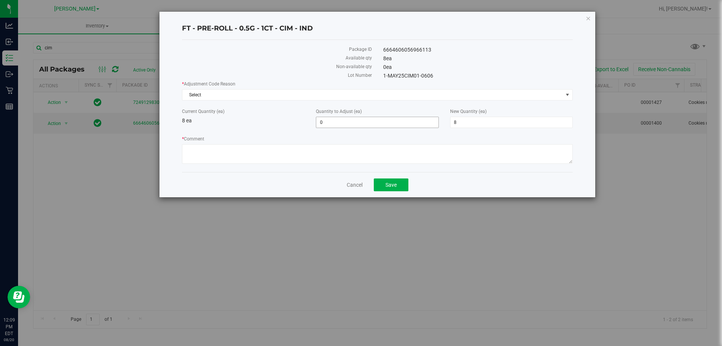
drag, startPoint x: 334, startPoint y: 118, endPoint x: 299, endPoint y: 115, distance: 35.1
click at [299, 115] on div "Current Quantity (ea) 8 ea Quantity to Adjust (ea) 0 0 New Quantity (ea) 8 8" at bounding box center [377, 118] width 402 height 20
type input "-8"
type input "0"
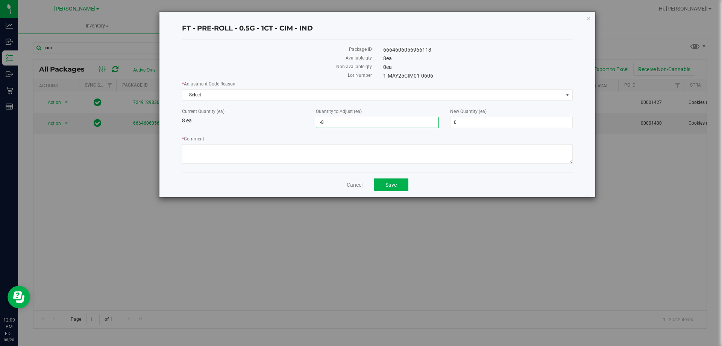
click at [242, 125] on div "Current Quantity (ea) 8 ea Quantity to Adjust (ea) -8 -8 New Quantity (ea) 0 0" at bounding box center [377, 118] width 402 height 20
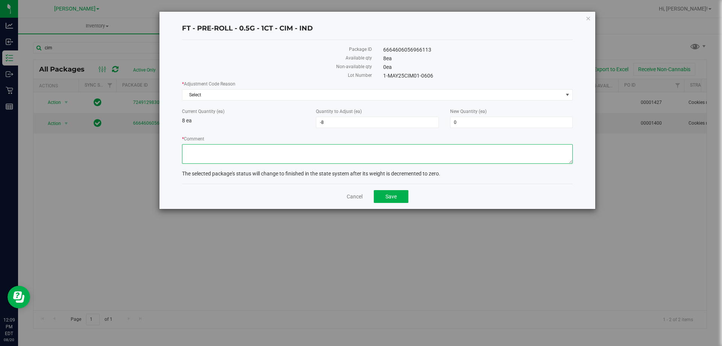
click at [275, 152] on textarea "* Comment" at bounding box center [377, 154] width 391 height 20
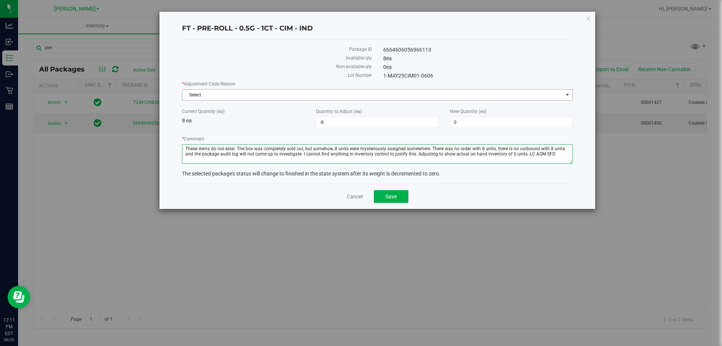
type textarea "These items do not exist. The box was completely sold out, but somehow, 8 units…"
click at [218, 98] on span "Select" at bounding box center [372, 95] width 381 height 11
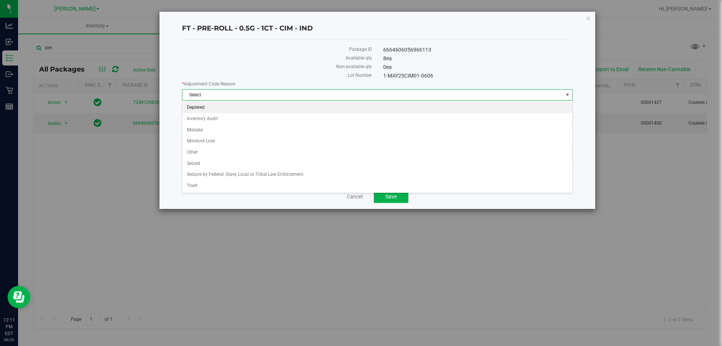
click at [194, 105] on li "Depleted" at bounding box center [377, 107] width 390 height 11
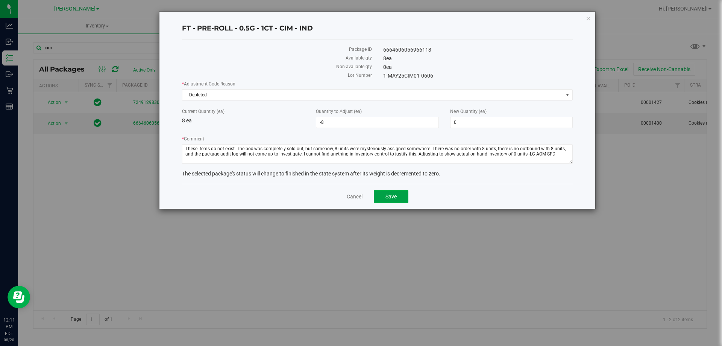
click at [360, 197] on span "Save" at bounding box center [391, 196] width 11 height 6
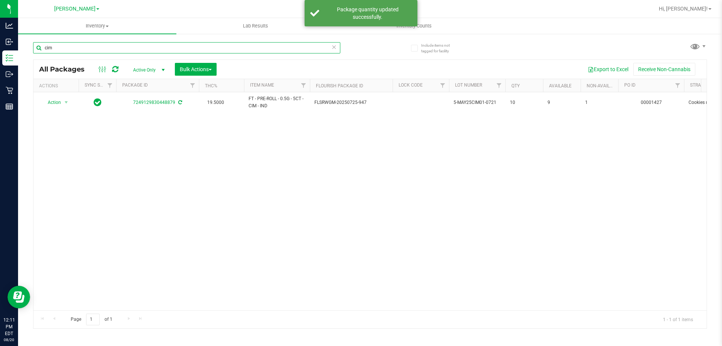
drag, startPoint x: 67, startPoint y: 48, endPoint x: 24, endPoint y: 47, distance: 43.6
click at [25, 47] on div "Include items not tagged for facility cim All Packages Active Only Active Only …" at bounding box center [370, 147] width 704 height 229
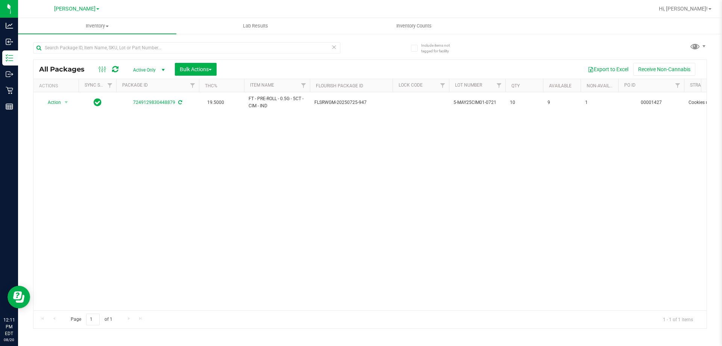
drag, startPoint x: 293, startPoint y: 258, endPoint x: 293, endPoint y: 254, distance: 4.5
click at [293, 255] on div "Action Action Adjust qty Create package Edit attributes Global inventory Locate…" at bounding box center [369, 201] width 673 height 218
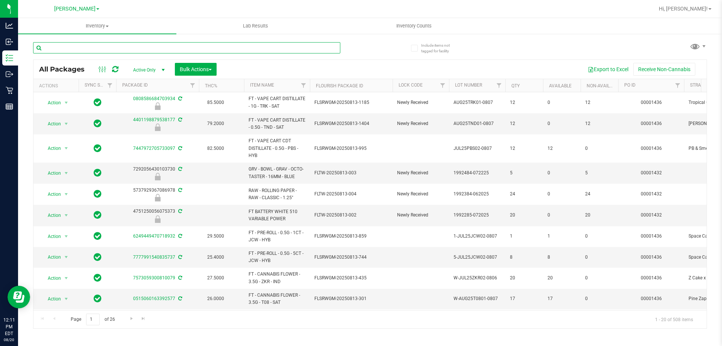
click at [105, 50] on input "text" at bounding box center [186, 47] width 307 height 11
type input "cim"
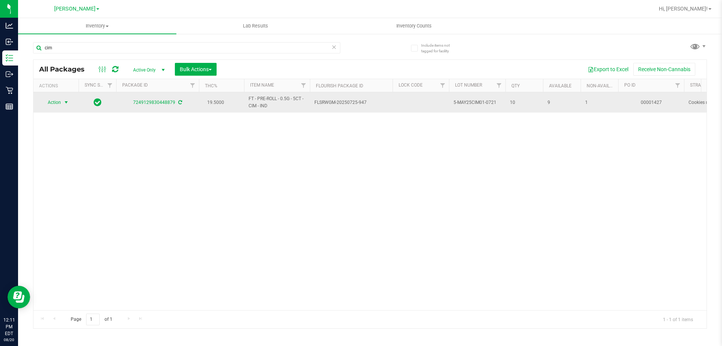
click at [58, 99] on span "Action" at bounding box center [51, 102] width 20 height 11
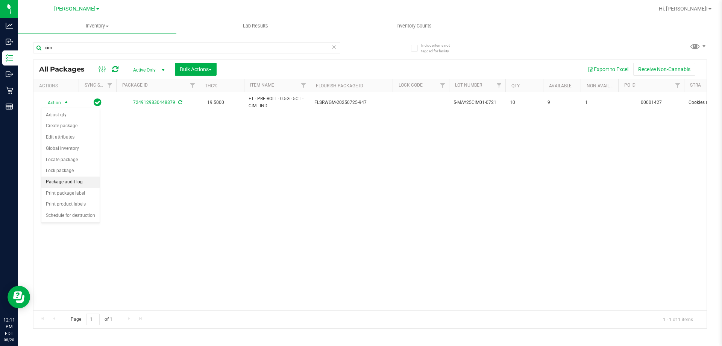
click at [67, 181] on li "Package audit log" at bounding box center [70, 181] width 58 height 11
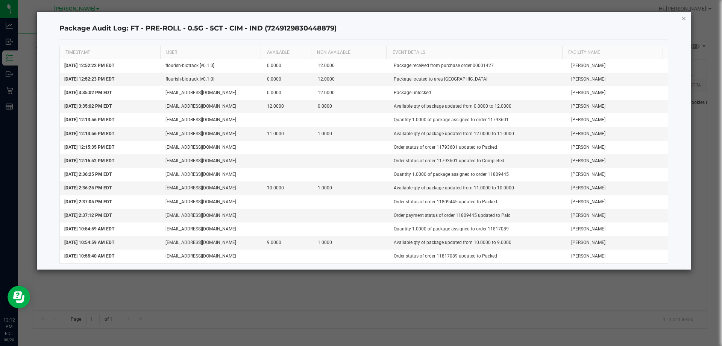
click at [360, 18] on icon "button" at bounding box center [684, 18] width 5 height 9
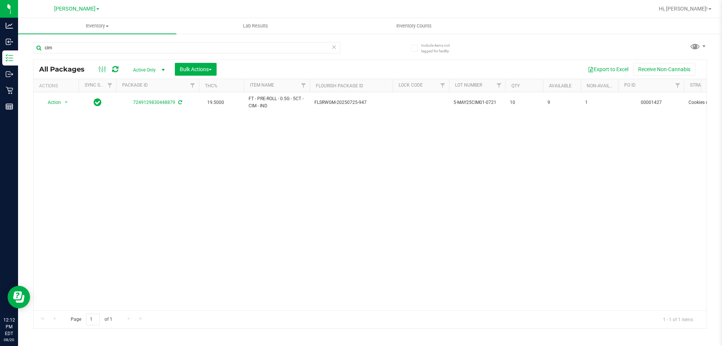
click at [360, 272] on div "Action Action Adjust qty Create package Edit attributes Global inventory Locate…" at bounding box center [369, 201] width 673 height 218
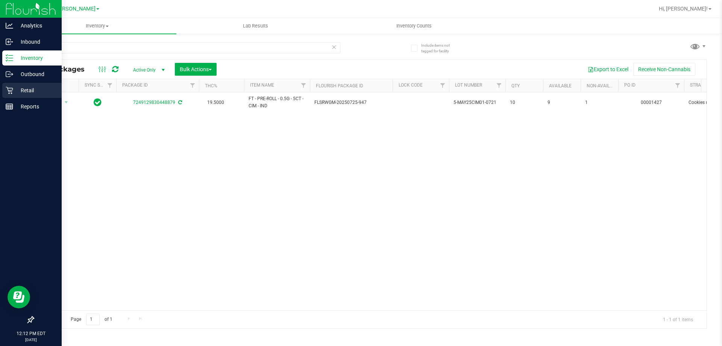
click at [9, 90] on icon at bounding box center [10, 91] width 8 height 8
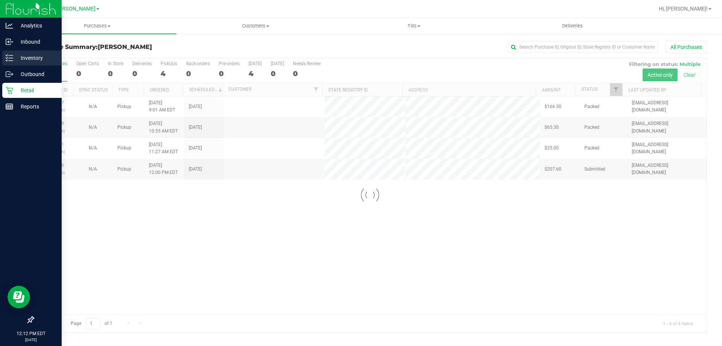
click at [12, 53] on div "Inventory" at bounding box center [31, 57] width 59 height 15
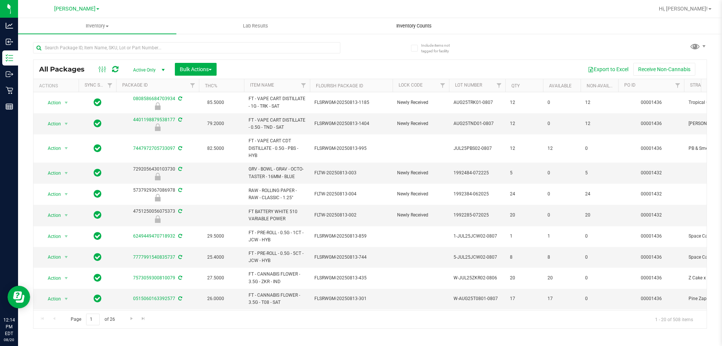
click at [360, 28] on span "Inventory Counts" at bounding box center [414, 26] width 56 height 7
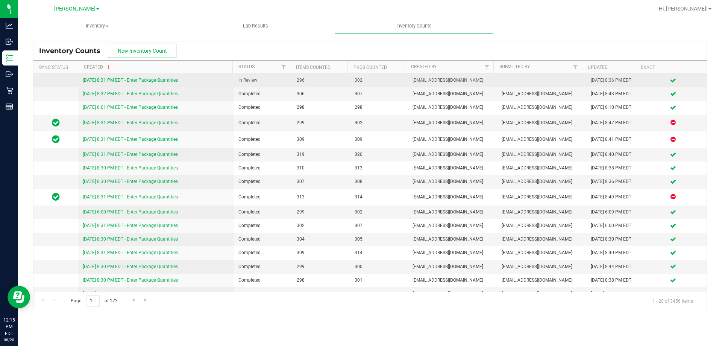
click at [131, 82] on link "8/19/25 8:31 PM EDT - Enter Package Quantities" at bounding box center [130, 79] width 95 height 5
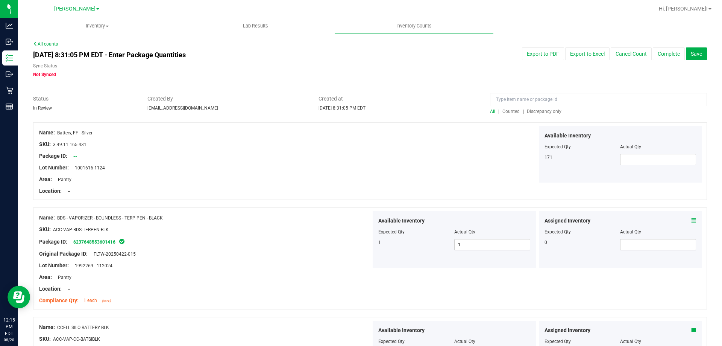
click at [360, 112] on span "Discrepancy only" at bounding box center [544, 111] width 35 height 5
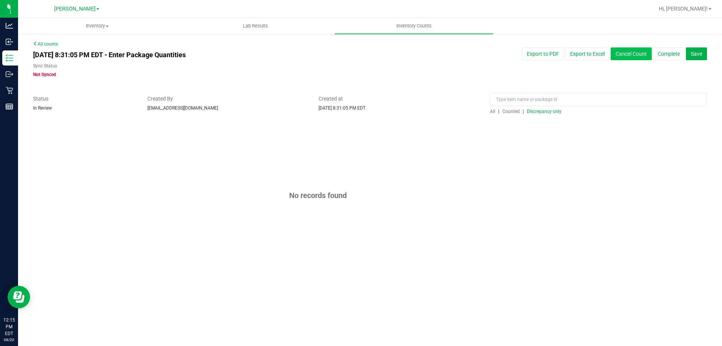
click at [360, 57] on button "Cancel Count" at bounding box center [631, 53] width 41 height 13
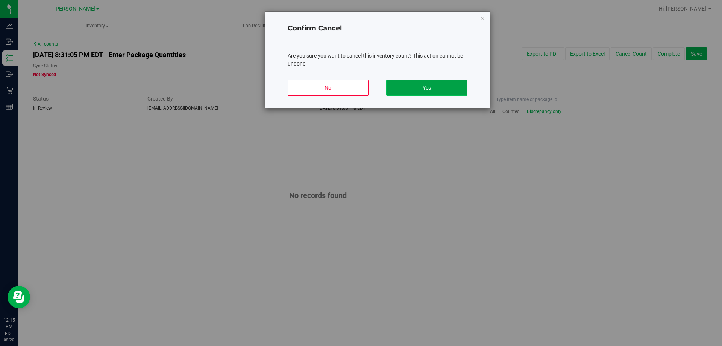
click at [360, 92] on button "Yes" at bounding box center [426, 88] width 81 height 16
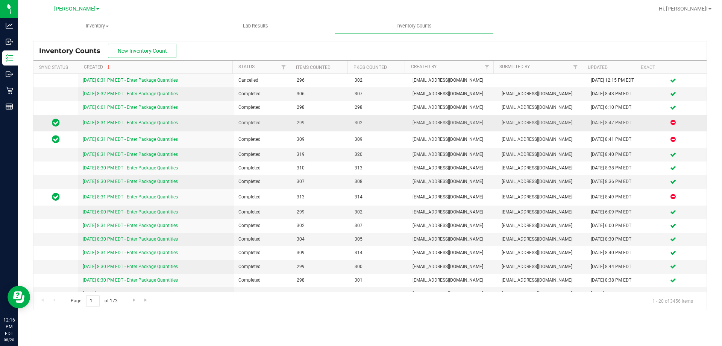
click at [131, 125] on link "8/16/25 8:31 PM EDT - Enter Package Quantities" at bounding box center [130, 122] width 95 height 5
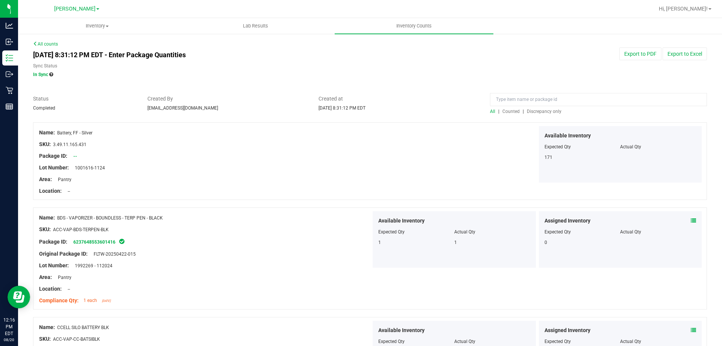
click at [360, 111] on span "Discrepancy only" at bounding box center [544, 111] width 35 height 5
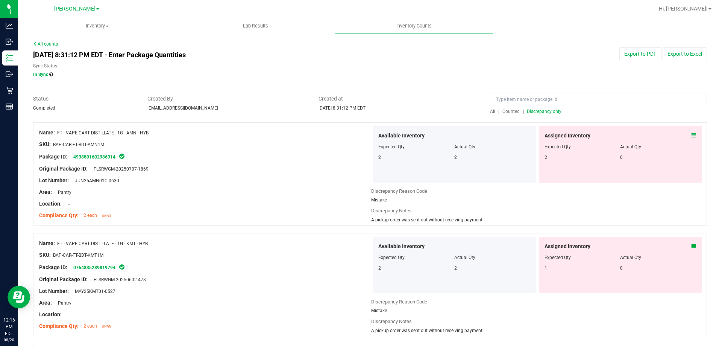
click at [360, 111] on span "All" at bounding box center [492, 111] width 5 height 5
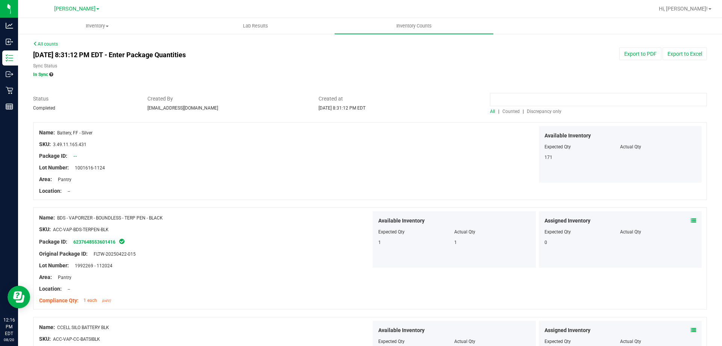
click at [360, 99] on input at bounding box center [598, 99] width 217 height 13
type input "cim"
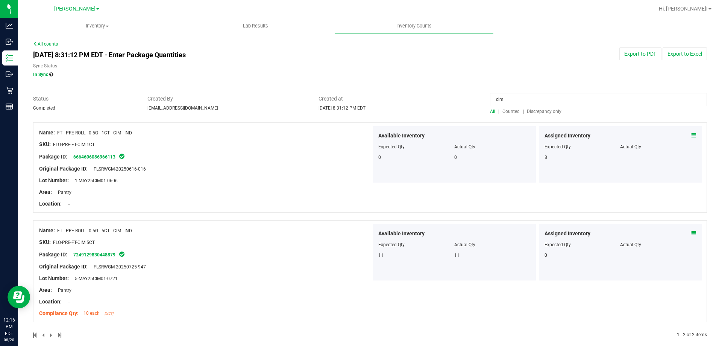
click at [36, 45] on icon at bounding box center [35, 43] width 5 height 5
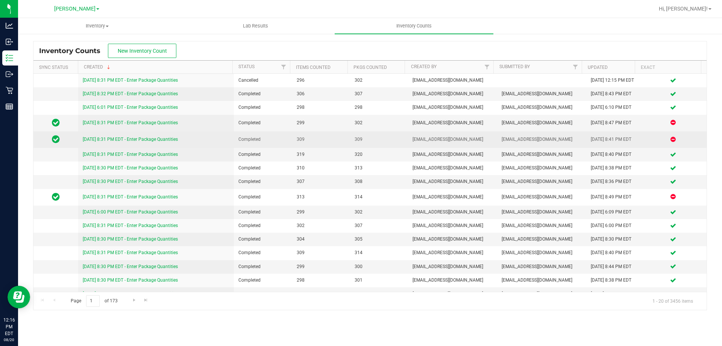
click at [113, 142] on link "8/15/25 8:31 PM EDT - Enter Package Quantities" at bounding box center [130, 139] width 95 height 5
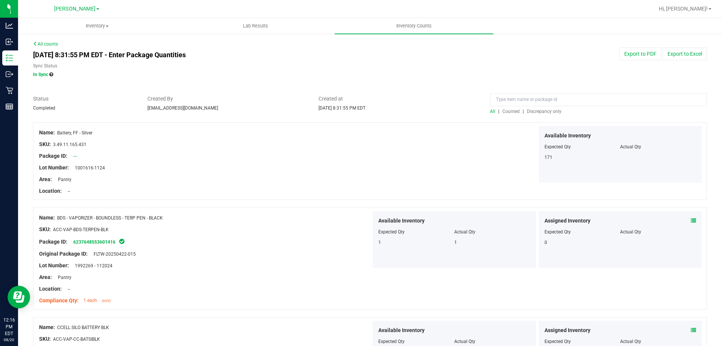
click at [360, 109] on span "Discrepancy only" at bounding box center [544, 111] width 35 height 5
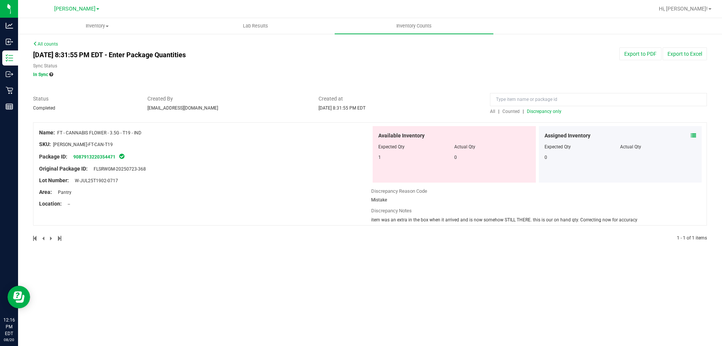
click at [360, 111] on span "All" at bounding box center [492, 111] width 5 height 5
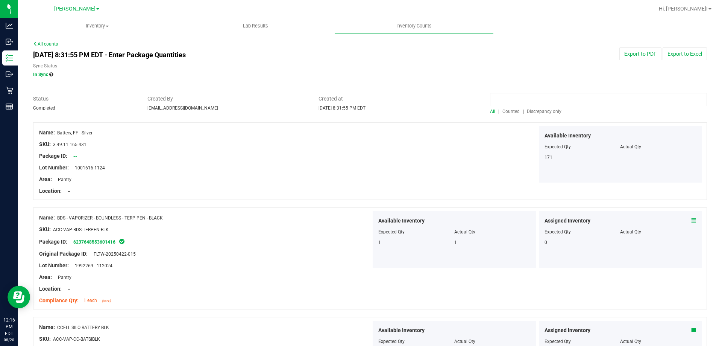
click at [360, 97] on input at bounding box center [598, 99] width 217 height 13
type input "cim"
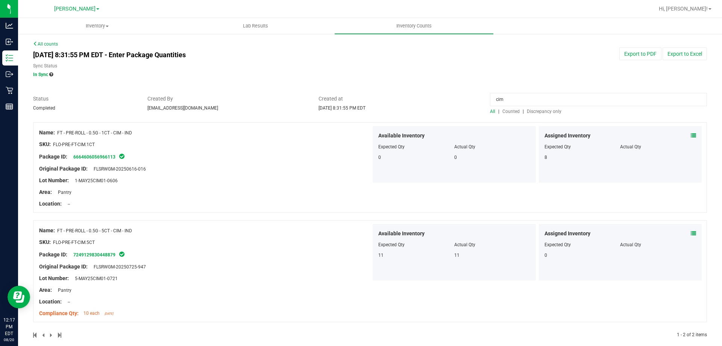
drag, startPoint x: 510, startPoint y: 100, endPoint x: 470, endPoint y: 96, distance: 40.0
click at [360, 96] on div "Status Completed Created By tpacker@liveparallel.com Created at Aug 15, 2025 8:…" at bounding box center [369, 105] width 685 height 20
click at [38, 43] on link "All counts" at bounding box center [45, 43] width 25 height 5
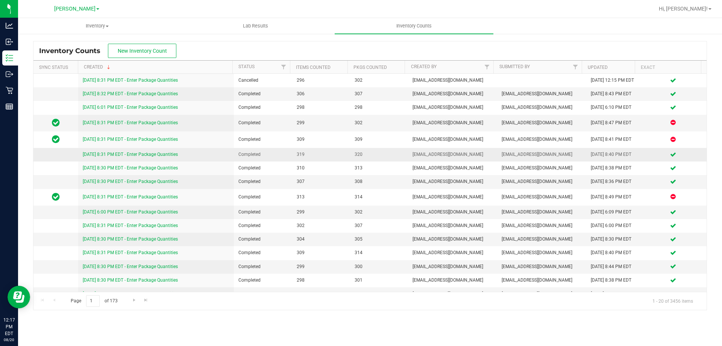
click at [119, 157] on link "8/14/25 8:31 PM EDT - Enter Package Quantities" at bounding box center [130, 154] width 95 height 5
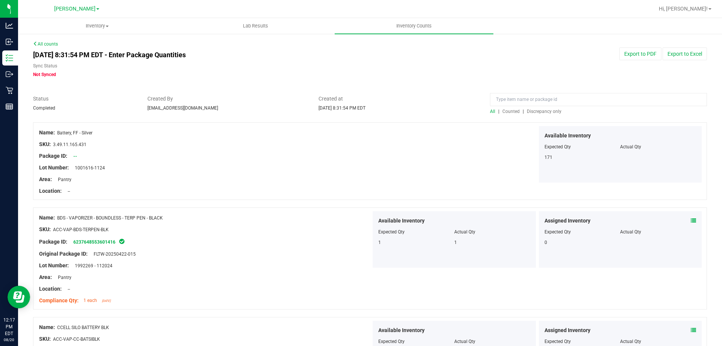
click at [360, 112] on span "Discrepancy only" at bounding box center [544, 111] width 35 height 5
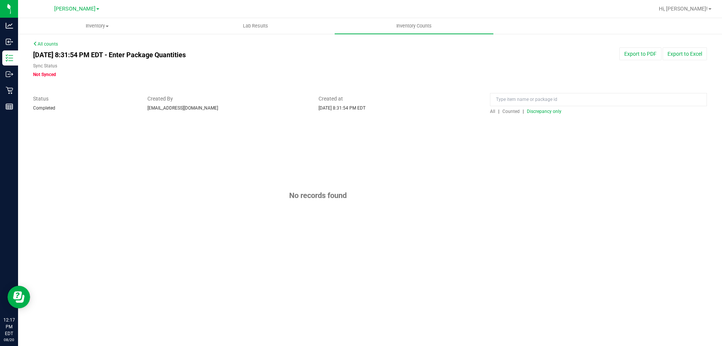
click at [360, 113] on span "All" at bounding box center [492, 111] width 5 height 5
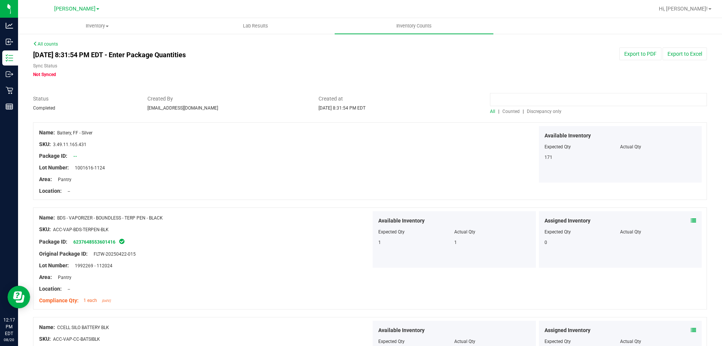
click at [360, 96] on input at bounding box center [598, 99] width 217 height 13
type input "cim"
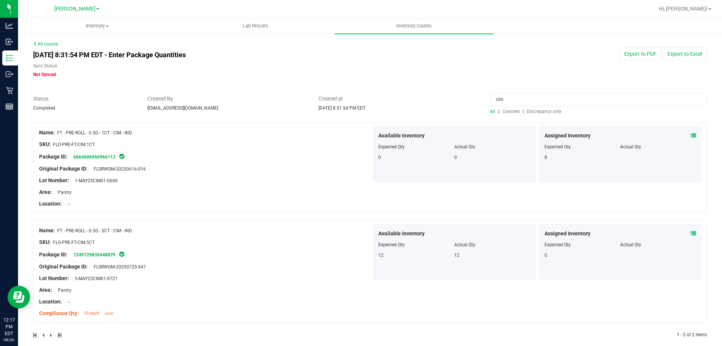
click at [46, 45] on link "All counts" at bounding box center [45, 43] width 25 height 5
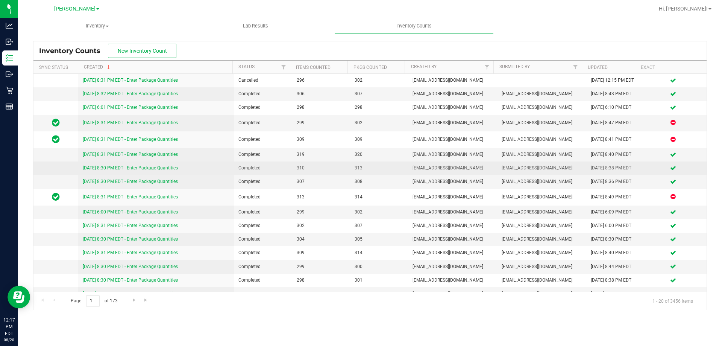
click at [90, 170] on link "8/13/25 8:30 PM EDT - Enter Package Quantities" at bounding box center [130, 167] width 95 height 5
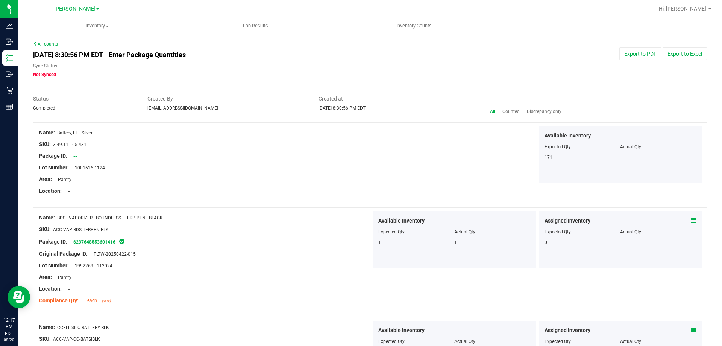
click at [360, 102] on input at bounding box center [598, 99] width 217 height 13
type input "cim"
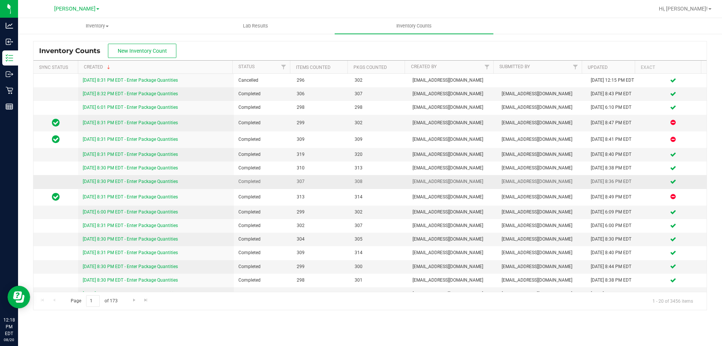
click at [108, 184] on link "8/12/25 8:30 PM EDT - Enter Package Quantities" at bounding box center [130, 181] width 95 height 5
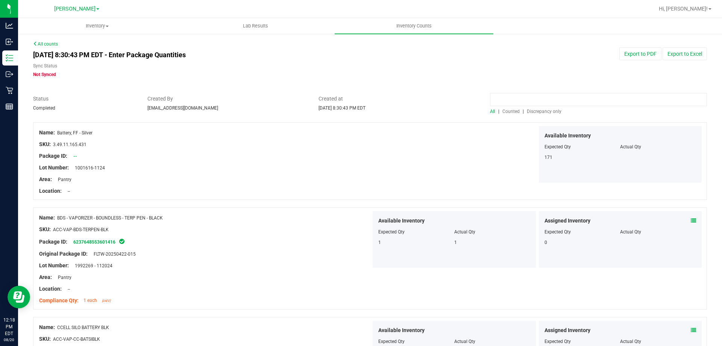
click at [360, 98] on input at bounding box center [598, 99] width 217 height 13
type input "cim"
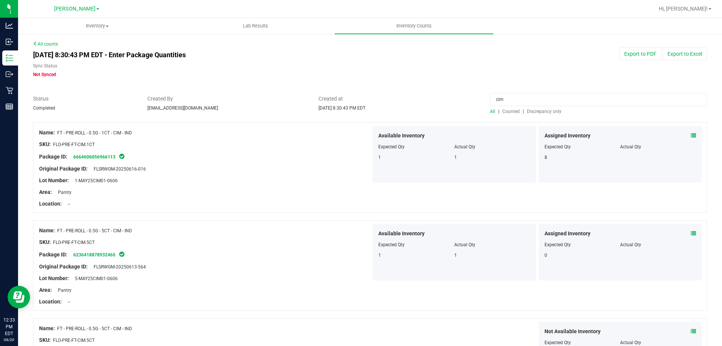
click at [38, 42] on link "All counts" at bounding box center [45, 43] width 25 height 5
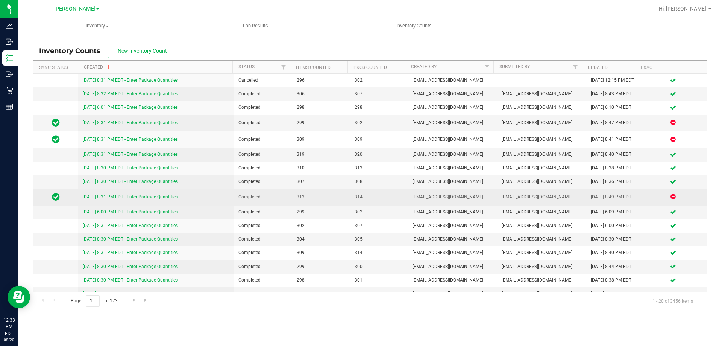
click at [95, 199] on link "8/11/25 8:31 PM EDT - Enter Package Quantities" at bounding box center [130, 196] width 95 height 5
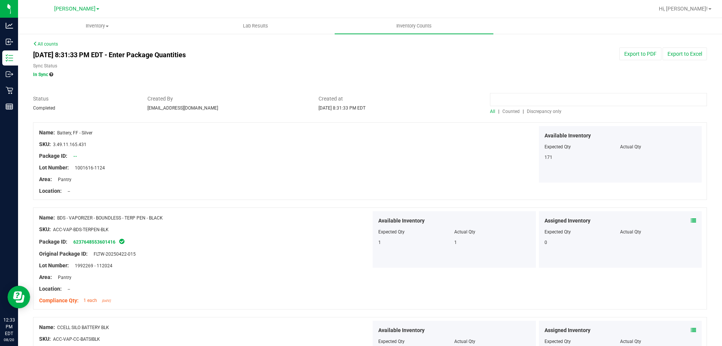
click at [360, 93] on input at bounding box center [598, 99] width 217 height 13
type input "cim"
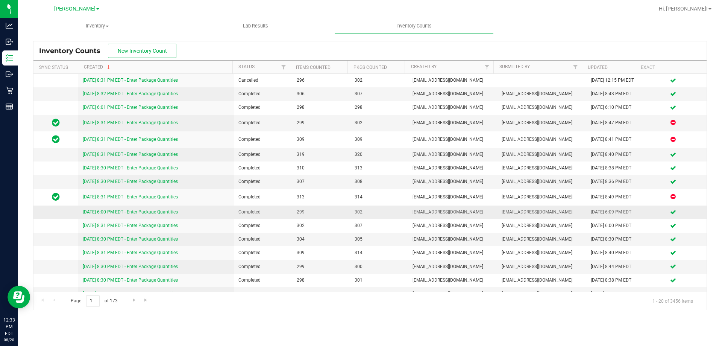
click at [97, 214] on link "8/10/25 6:00 PM EDT - Enter Package Quantities" at bounding box center [130, 211] width 95 height 5
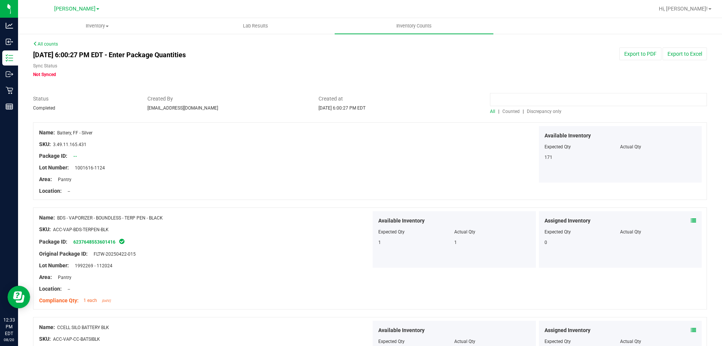
click at [360, 101] on input at bounding box center [598, 99] width 217 height 13
type input "cim"
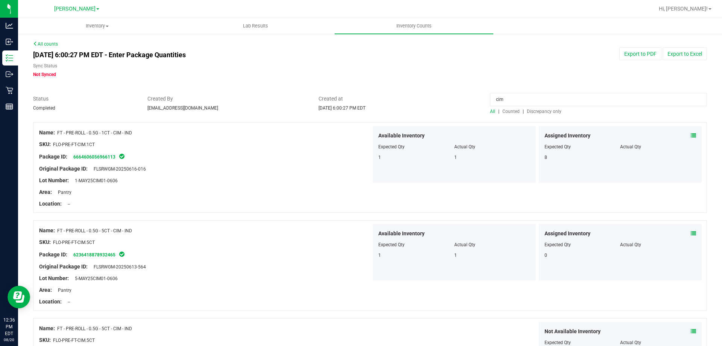
click at [260, 186] on div at bounding box center [205, 186] width 332 height 4
click at [41, 43] on link "All counts" at bounding box center [45, 43] width 25 height 5
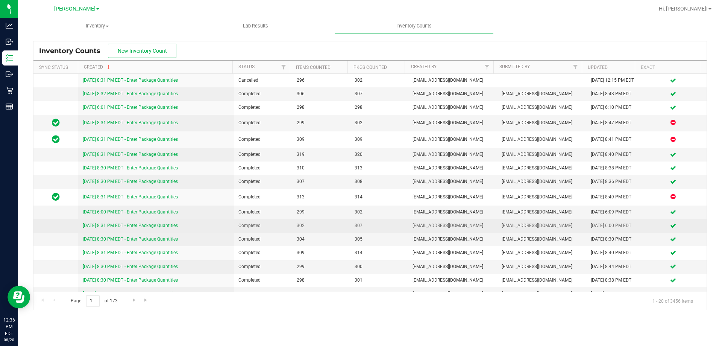
click at [97, 228] on link "8/9/25 8:31 PM EDT - Enter Package Quantities" at bounding box center [130, 225] width 95 height 5
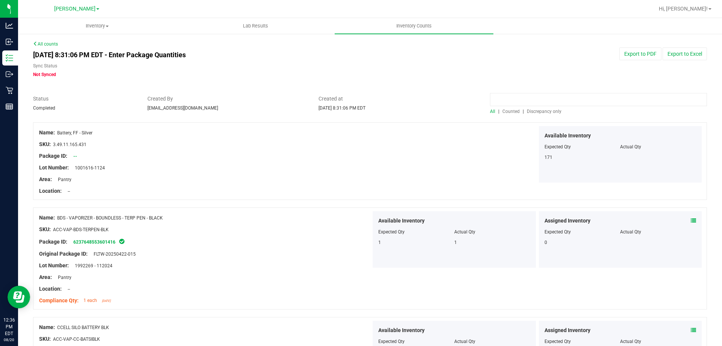
click at [360, 100] on input at bounding box center [598, 99] width 217 height 13
type input "cim"
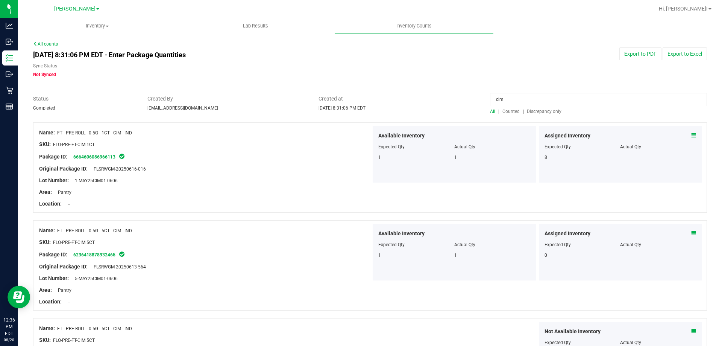
click at [42, 41] on div "All counts Aug 9, 2025 8:31:06 PM EDT - Enter Package Quantities Sync Status No…" at bounding box center [370, 243] width 674 height 405
click at [44, 46] on link "All counts" at bounding box center [45, 43] width 25 height 5
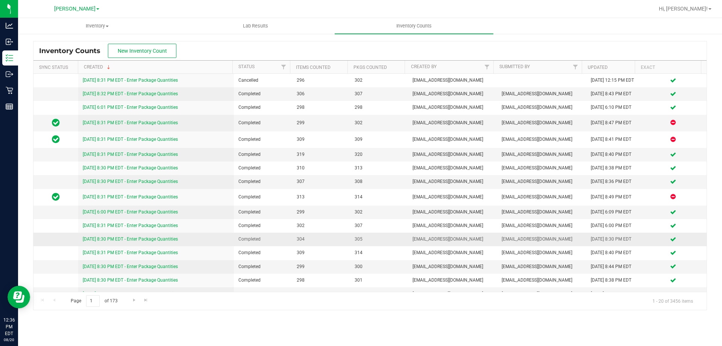
click at [98, 241] on link "8/8/25 8:30 PM EDT - Enter Package Quantities" at bounding box center [130, 238] width 95 height 5
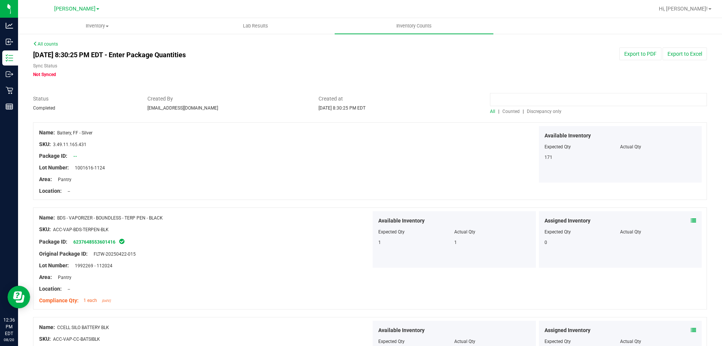
click at [360, 100] on input at bounding box center [598, 99] width 217 height 13
type input "cim"
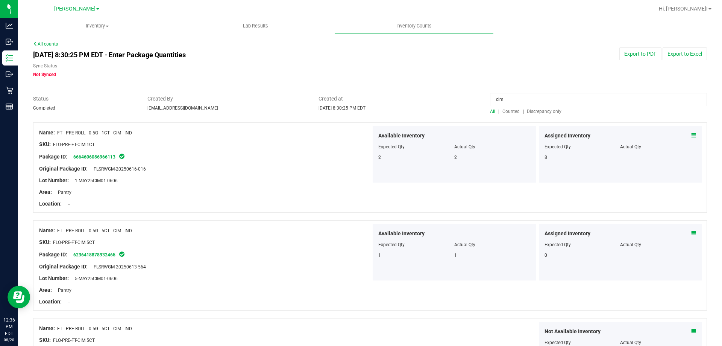
click at [46, 45] on link "All counts" at bounding box center [45, 43] width 25 height 5
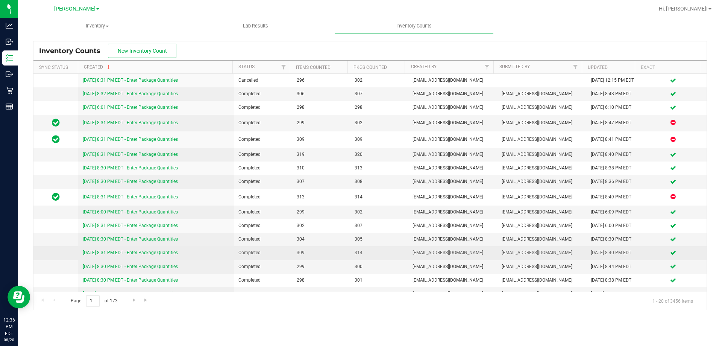
click at [100, 255] on link "8/7/25 8:31 PM EDT - Enter Package Quantities" at bounding box center [130, 252] width 95 height 5
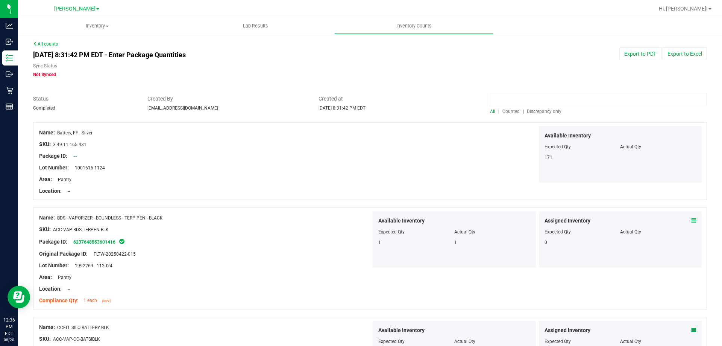
click at [360, 97] on input at bounding box center [598, 99] width 217 height 13
type input "cim"
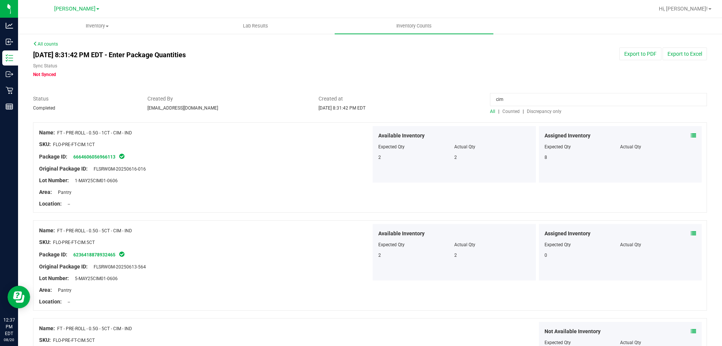
click at [44, 44] on link "All counts" at bounding box center [45, 43] width 25 height 5
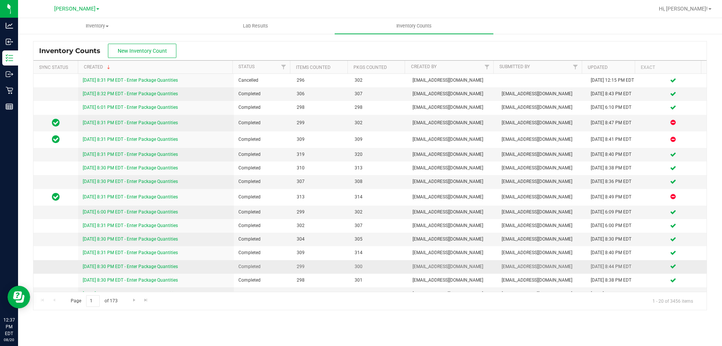
click at [96, 269] on link "8/6/25 8:30 PM EDT - Enter Package Quantities" at bounding box center [130, 266] width 95 height 5
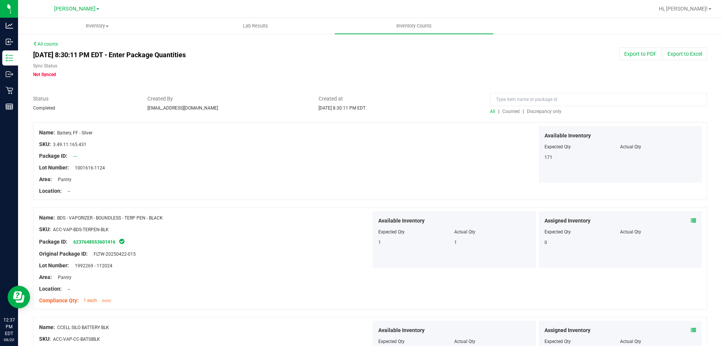
click at [360, 88] on div at bounding box center [370, 91] width 674 height 8
click at [360, 96] on input at bounding box center [598, 99] width 217 height 13
type input "cim"
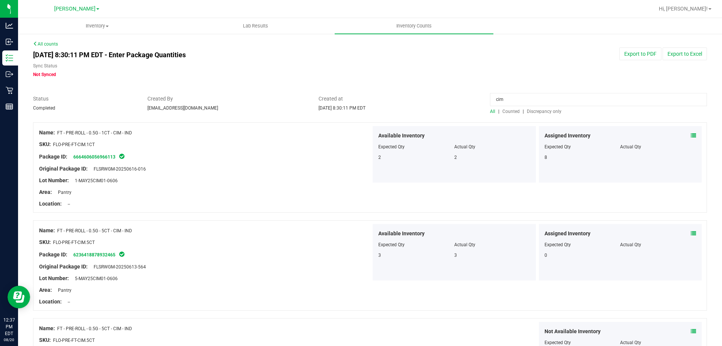
click at [51, 43] on link "All counts" at bounding box center [45, 43] width 25 height 5
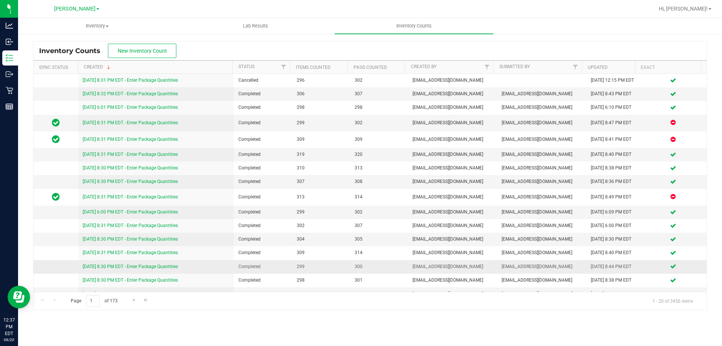
scroll to position [70, 0]
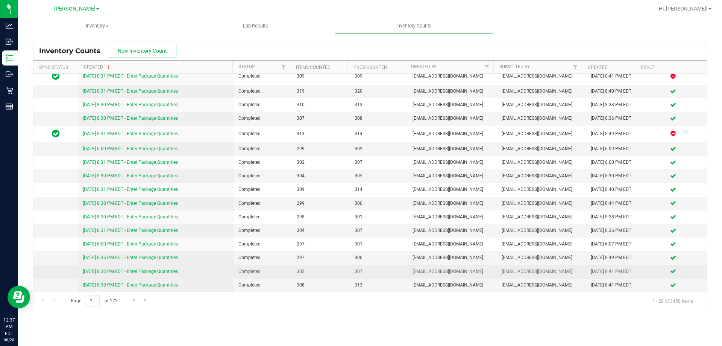
click at [138, 269] on link "8/1/25 8:32 PM EDT - Enter Package Quantities" at bounding box center [130, 271] width 95 height 5
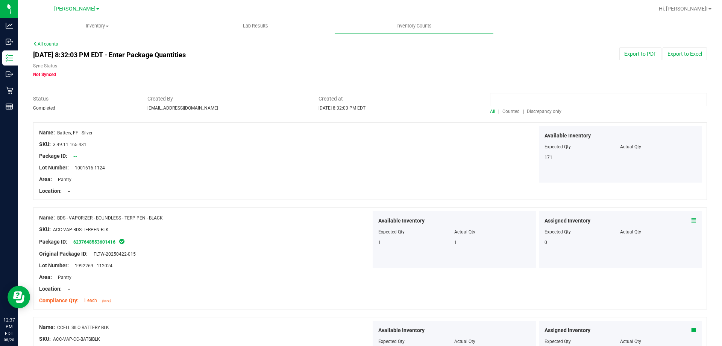
click at [360, 98] on input at bounding box center [598, 99] width 217 height 13
type input "cim"
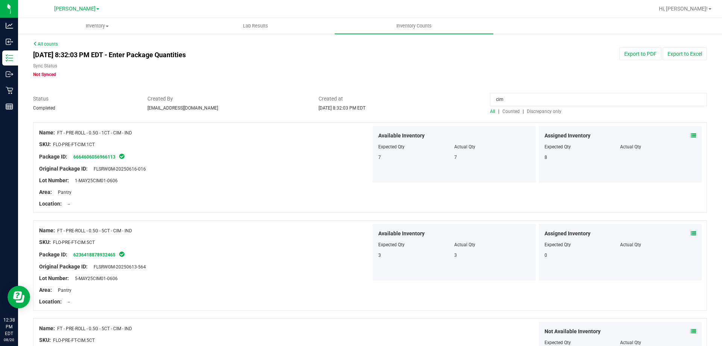
click at [42, 43] on link "All counts" at bounding box center [45, 43] width 25 height 5
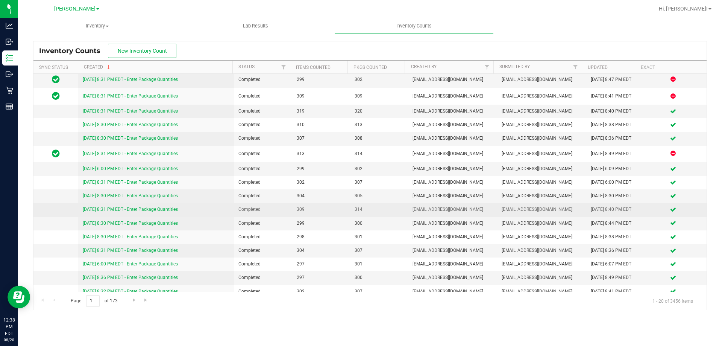
scroll to position [70, 0]
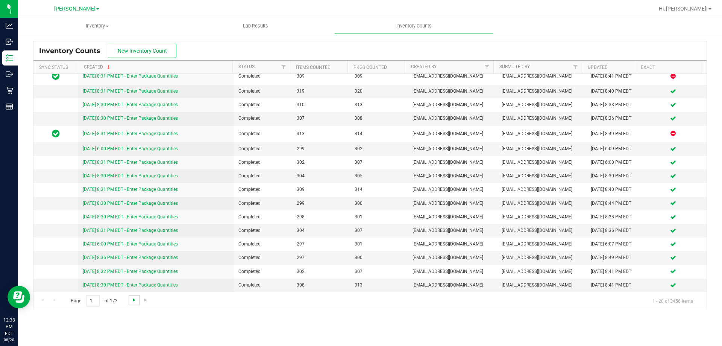
click at [132, 302] on span "Go to the next page" at bounding box center [134, 300] width 6 height 6
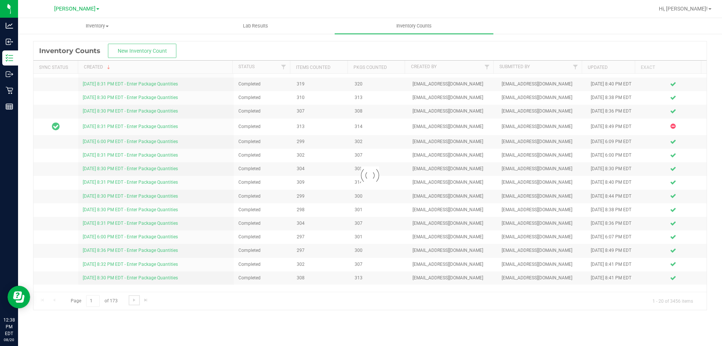
scroll to position [0, 0]
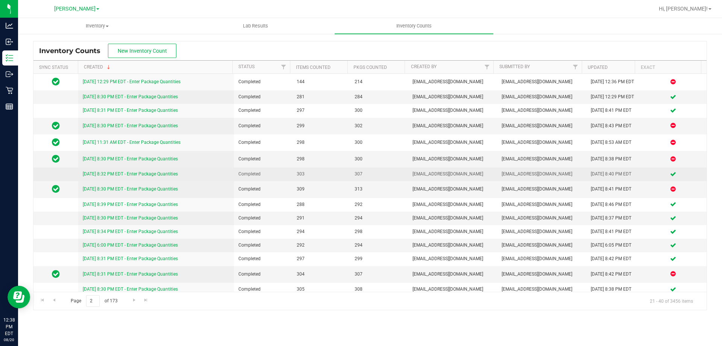
click at [92, 176] on link "7/25/25 8:32 PM EDT - Enter Package Quantities" at bounding box center [130, 173] width 95 height 5
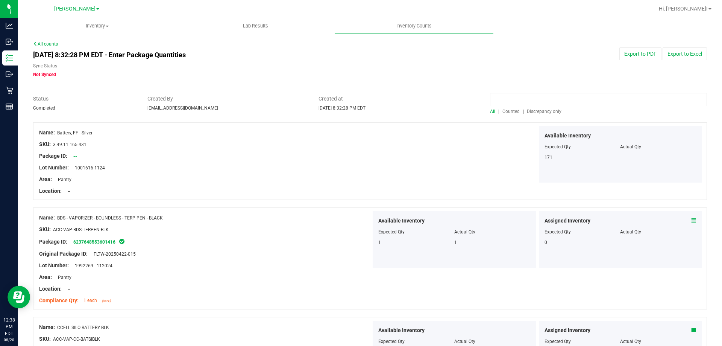
click at [360, 98] on input at bounding box center [598, 99] width 217 height 13
type input "cim"
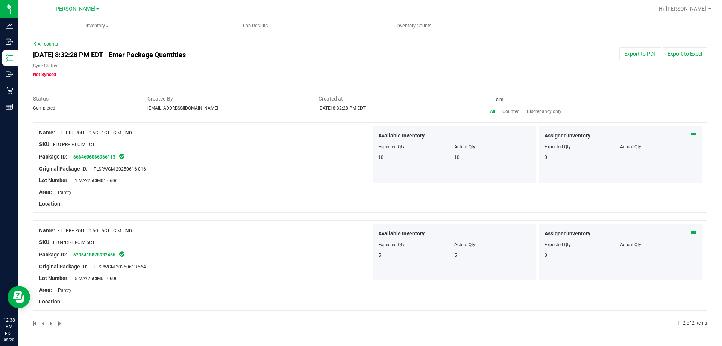
click at [53, 45] on link "All counts" at bounding box center [45, 43] width 25 height 5
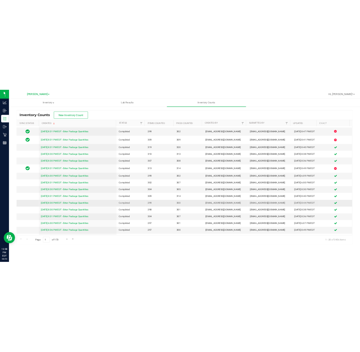
scroll to position [70, 0]
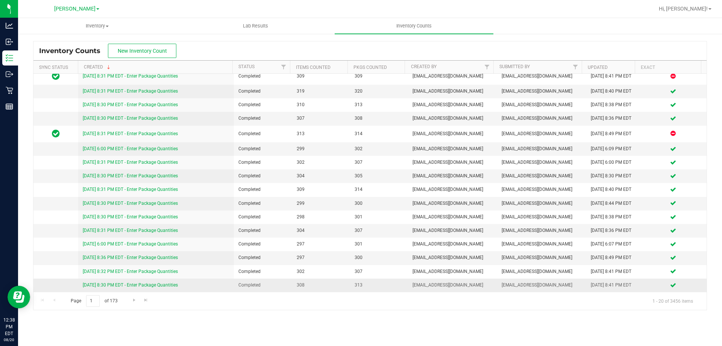
click at [106, 286] on link "7/31/25 8:30 PM EDT - Enter Package Quantities" at bounding box center [130, 284] width 95 height 5
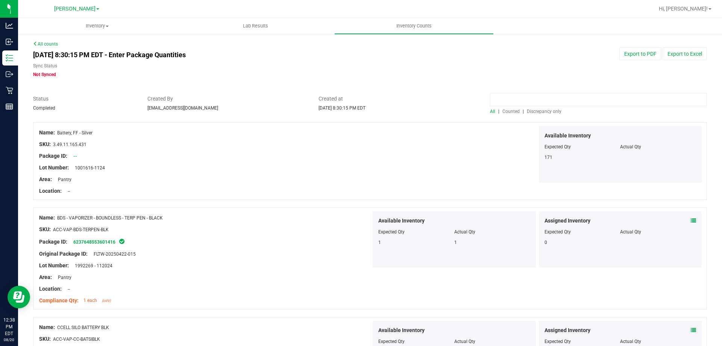
click at [360, 97] on input at bounding box center [598, 99] width 217 height 13
type input "cim"
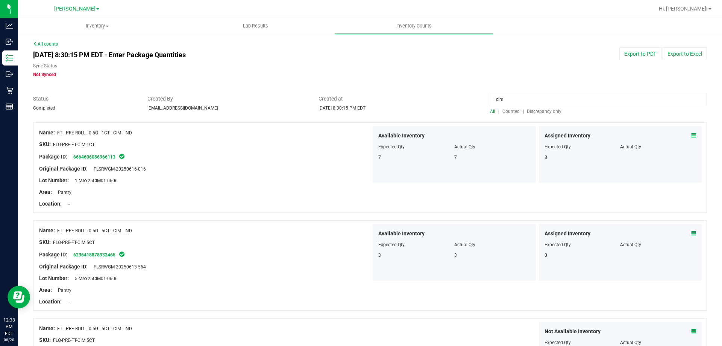
click at [35, 41] on icon at bounding box center [35, 43] width 5 height 5
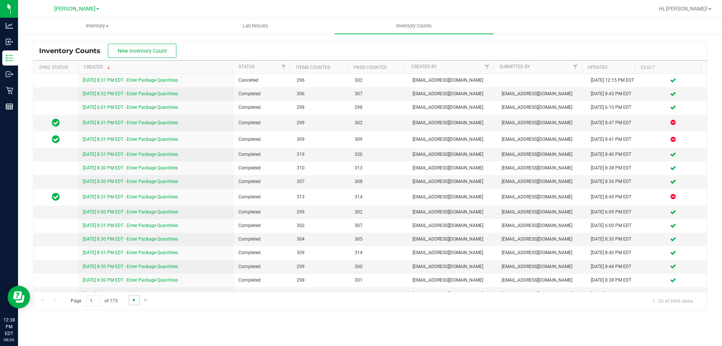
click at [134, 299] on span "Go to the next page" at bounding box center [134, 300] width 6 height 6
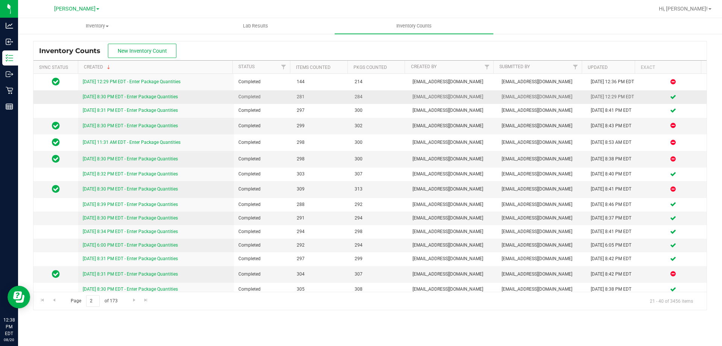
click at [97, 99] on link "7/30/25 8:30 PM EDT - Enter Package Quantities" at bounding box center [130, 96] width 95 height 5
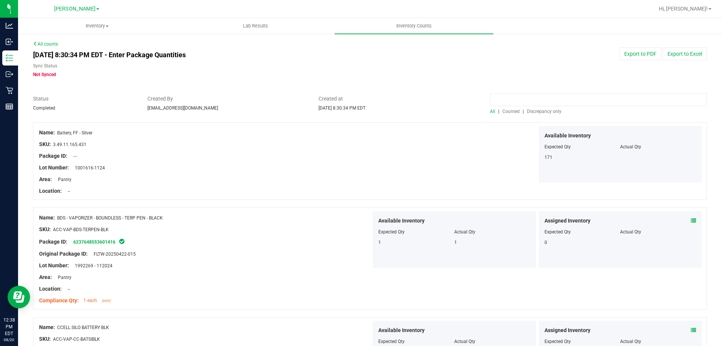
click at [360, 98] on input at bounding box center [598, 99] width 217 height 13
type input "cim"
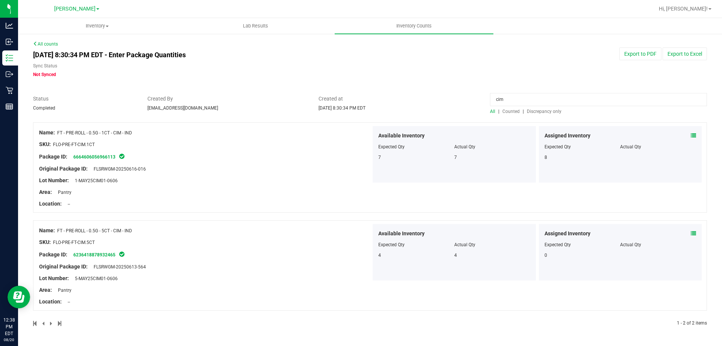
click at [49, 42] on link "All counts" at bounding box center [45, 43] width 25 height 5
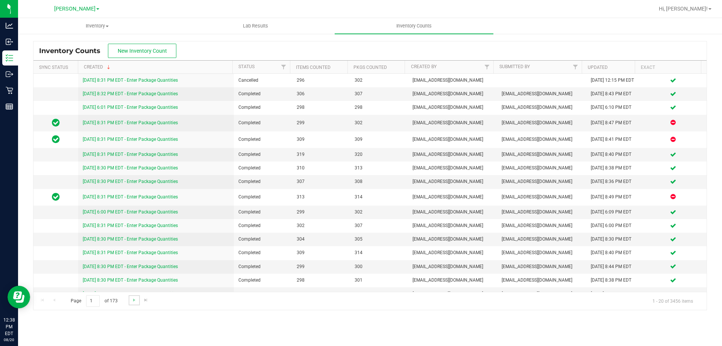
click at [131, 303] on link "Go to the next page" at bounding box center [134, 300] width 11 height 10
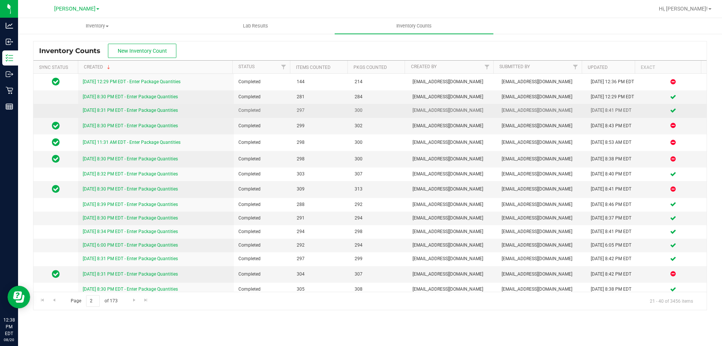
click at [101, 113] on link "7/29/25 8:31 PM EDT - Enter Package Quantities" at bounding box center [130, 110] width 95 height 5
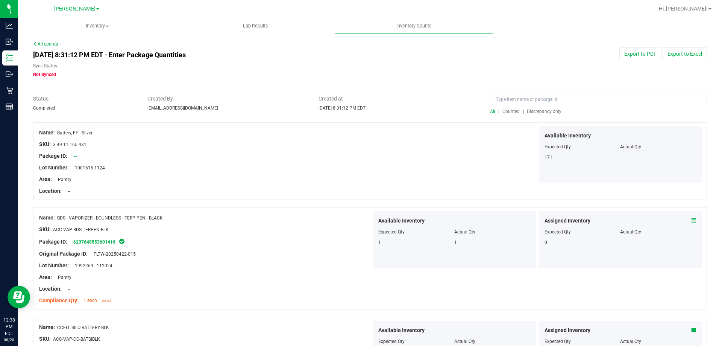
click at [360, 91] on div at bounding box center [370, 91] width 674 height 8
click at [360, 96] on input at bounding box center [598, 99] width 217 height 13
type input "cim"
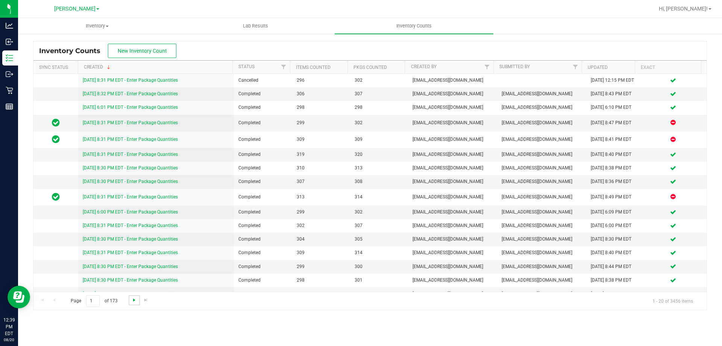
click at [136, 299] on span "Go to the next page" at bounding box center [134, 300] width 6 height 6
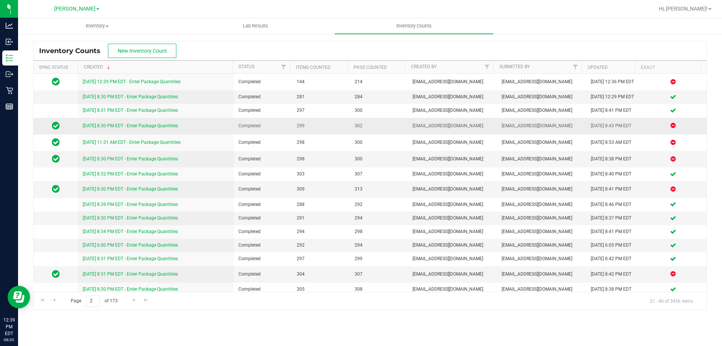
click at [92, 128] on link "7/28/25 8:30 PM EDT - Enter Package Quantities" at bounding box center [130, 125] width 95 height 5
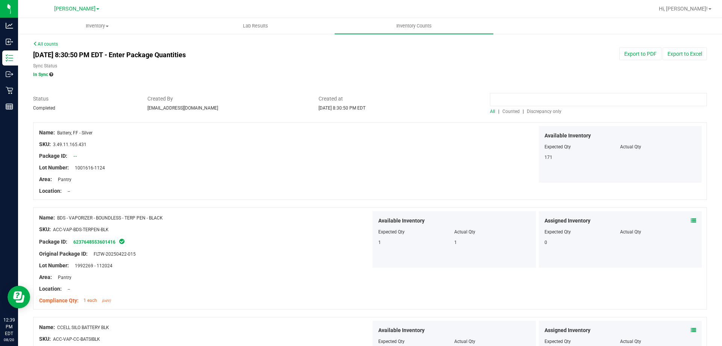
click at [360, 98] on input at bounding box center [598, 99] width 217 height 13
type input "cim"
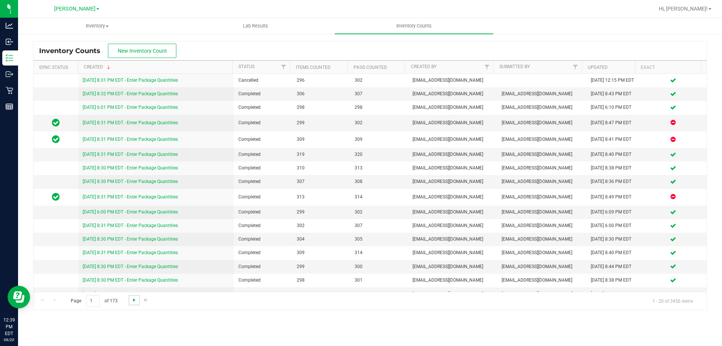
click at [135, 302] on span "Go to the next page" at bounding box center [134, 300] width 6 height 6
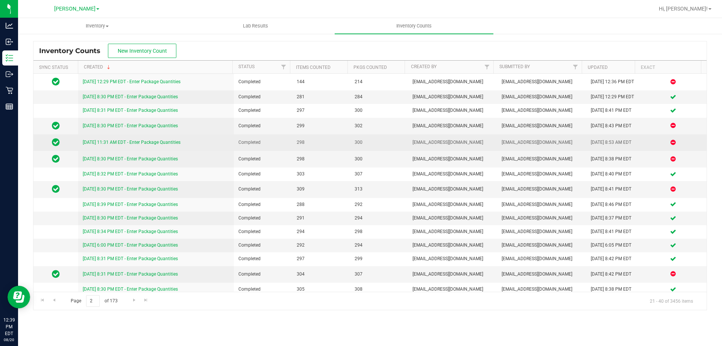
click at [98, 145] on link "7/27/25 11:31 AM EDT - Enter Package Quantities" at bounding box center [132, 142] width 98 height 5
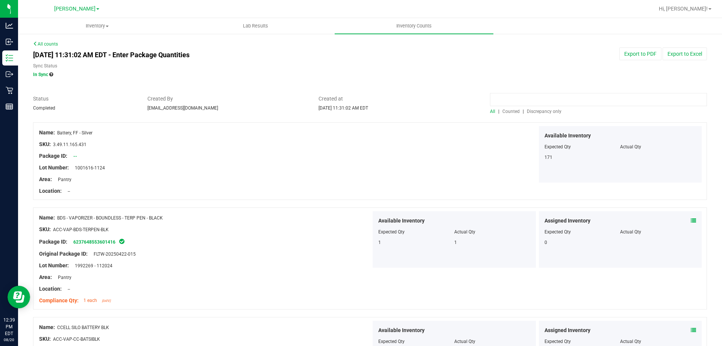
click at [360, 103] on input at bounding box center [598, 99] width 217 height 13
type input "cim"
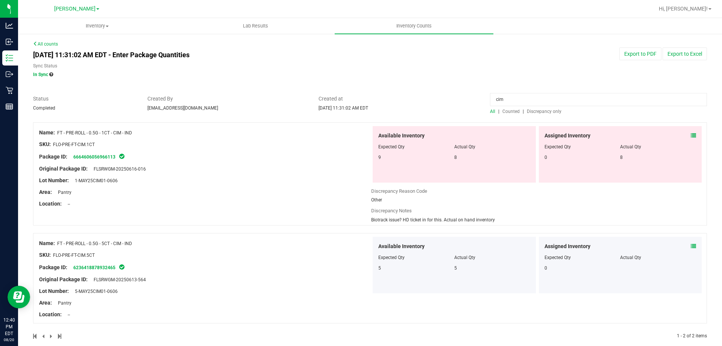
click at [44, 43] on link "All counts" at bounding box center [45, 43] width 25 height 5
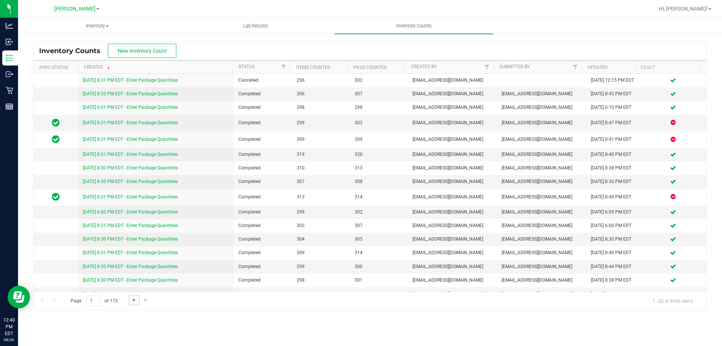
click at [136, 299] on span "Go to the next page" at bounding box center [134, 300] width 6 height 6
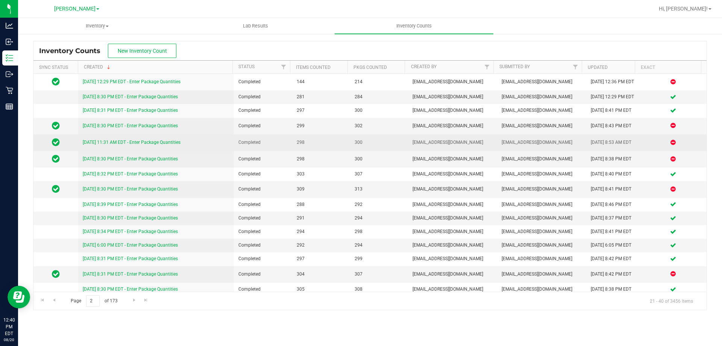
click at [94, 145] on link "7/27/25 11:31 AM EDT - Enter Package Quantities" at bounding box center [132, 142] width 98 height 5
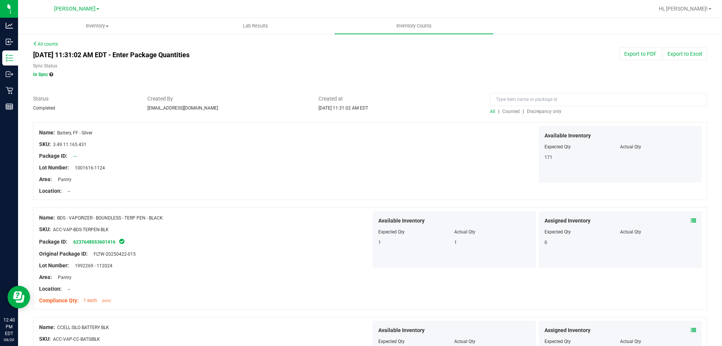
click at [41, 43] on link "All counts" at bounding box center [45, 43] width 25 height 5
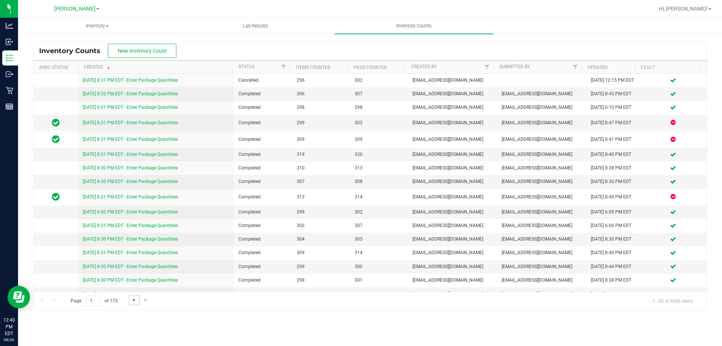
click at [135, 300] on span "Go to the next page" at bounding box center [134, 300] width 6 height 6
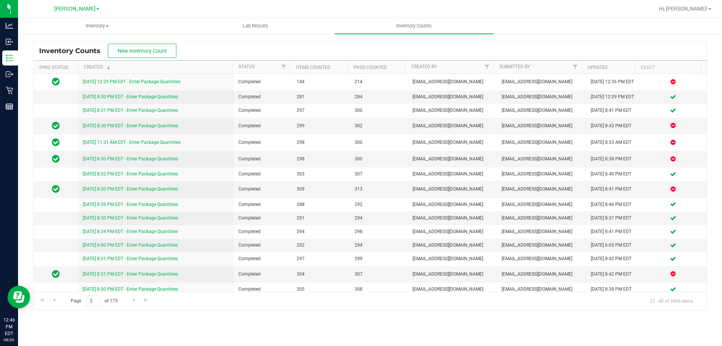
click at [296, 330] on div "Inventory All packages All inventory Waste log Create inventory Lab Results Inv…" at bounding box center [370, 182] width 704 height 328
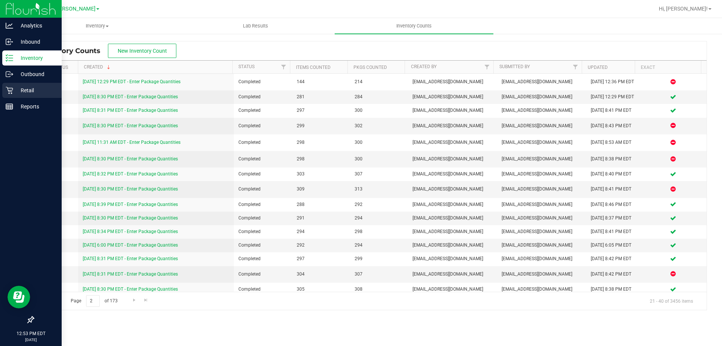
click at [20, 91] on p "Retail" at bounding box center [35, 90] width 45 height 9
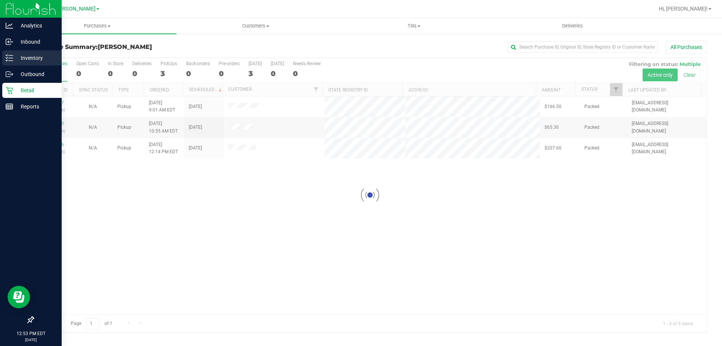
click at [18, 57] on p "Inventory" at bounding box center [35, 57] width 45 height 9
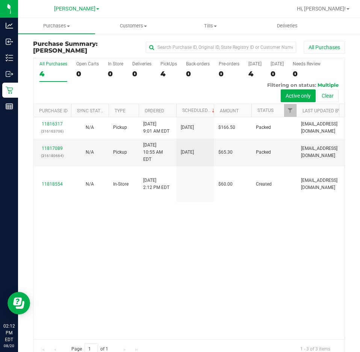
drag, startPoint x: 231, startPoint y: 255, endPoint x: 227, endPoint y: 253, distance: 4.5
click at [231, 255] on div "11816317 (316163706) N/A Pickup 8/20/2025 9:01 AM EDT 8/20/2025 $166.50 Packed …" at bounding box center [188, 228] width 311 height 222
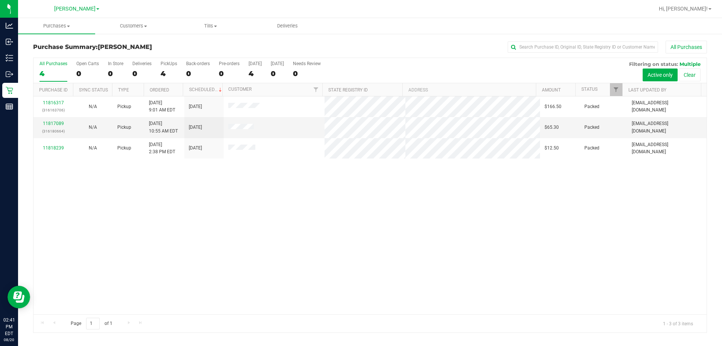
click at [360, 330] on div "Page 1 of 1 1 - 3 of 3 items" at bounding box center [369, 323] width 673 height 18
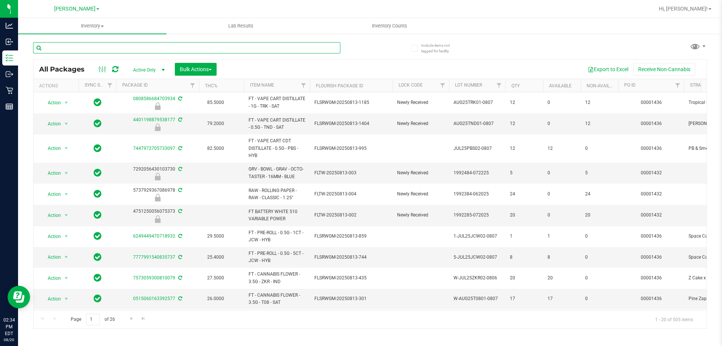
click at [125, 46] on input "text" at bounding box center [186, 47] width 307 height 11
type input "srz"
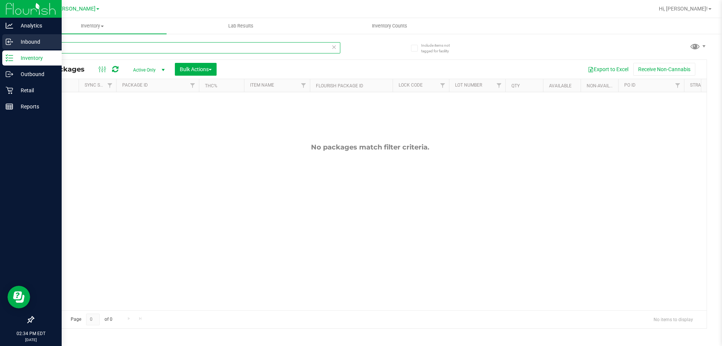
drag, startPoint x: 35, startPoint y: 49, endPoint x: 7, endPoint y: 47, distance: 27.9
click at [7, 47] on div "Analytics Inbound Inventory Outbound Retail Reports 02:34 PM EDT [DATE] 08/20 […" at bounding box center [361, 173] width 722 height 346
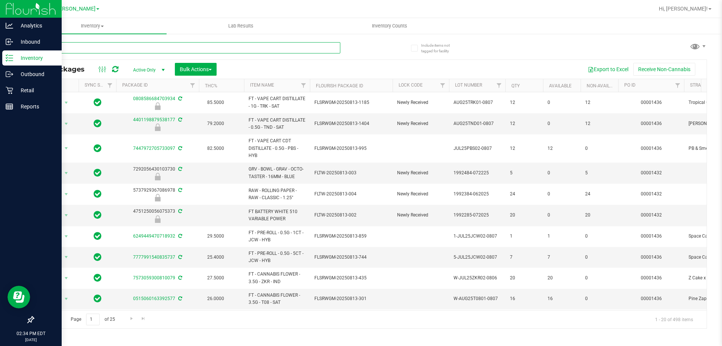
type input "pzt"
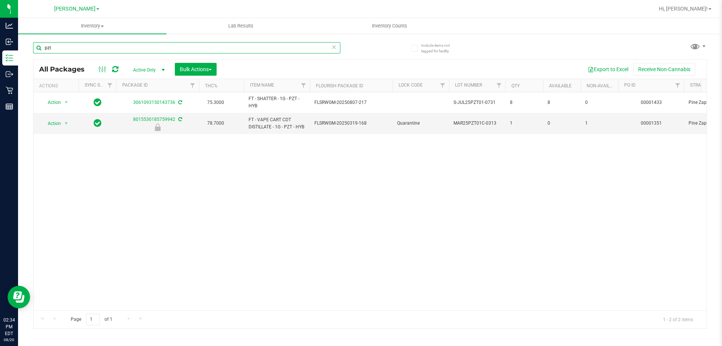
drag, startPoint x: 55, startPoint y: 46, endPoint x: 37, endPoint y: 51, distance: 18.9
click at [36, 50] on input "pzt" at bounding box center [186, 47] width 307 height 11
type input "jcw"
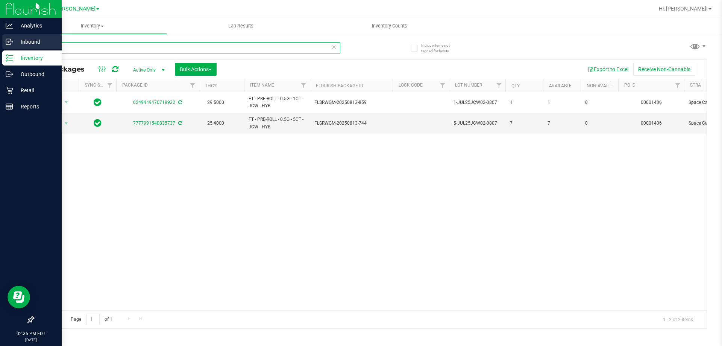
drag, startPoint x: 64, startPoint y: 46, endPoint x: 16, endPoint y: 46, distance: 48.1
click at [16, 46] on div "Analytics Inbound Inventory Outbound Retail Reports 02:35 PM EDT [DATE] 08/20 […" at bounding box center [361, 173] width 722 height 346
